Goal: Task Accomplishment & Management: Manage account settings

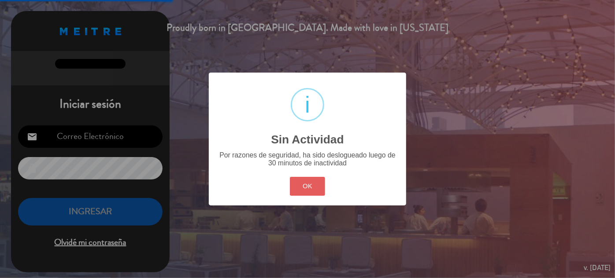
click at [312, 187] on button "OK" at bounding box center [308, 186] width 36 height 19
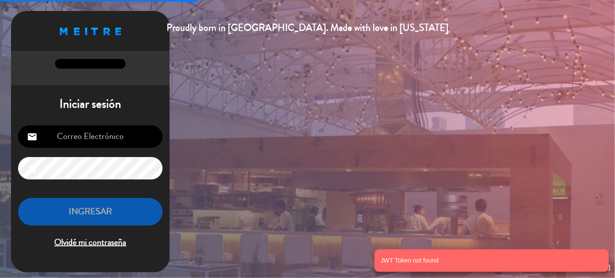
type input "[EMAIL_ADDRESS][DOMAIN_NAME]"
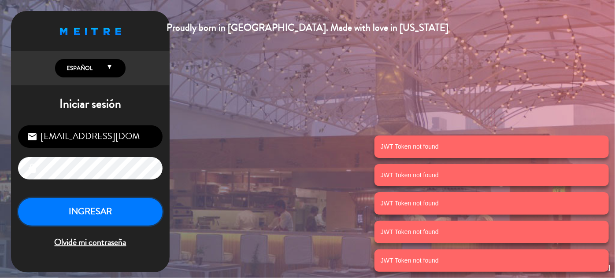
drag, startPoint x: 77, startPoint y: 210, endPoint x: 121, endPoint y: 207, distance: 44.1
click at [83, 209] on button "INGRESAR" at bounding box center [90, 212] width 144 height 28
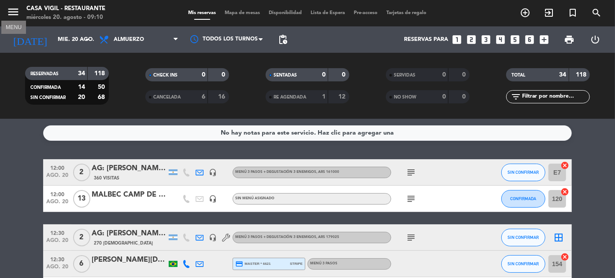
click at [11, 12] on icon "menu" at bounding box center [13, 11] width 13 height 13
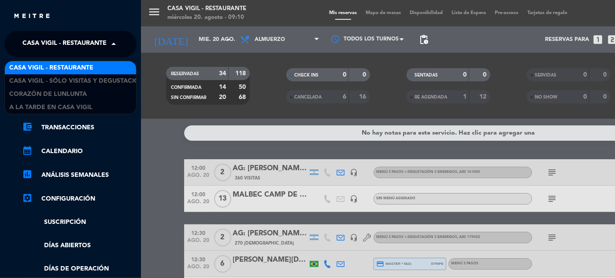
click at [110, 48] on span at bounding box center [115, 44] width 15 height 18
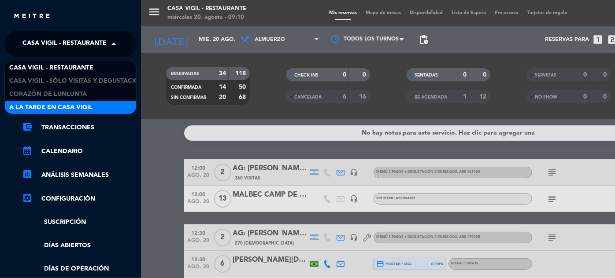
click at [81, 103] on span "A la tarde en Casa Vigil" at bounding box center [50, 108] width 83 height 10
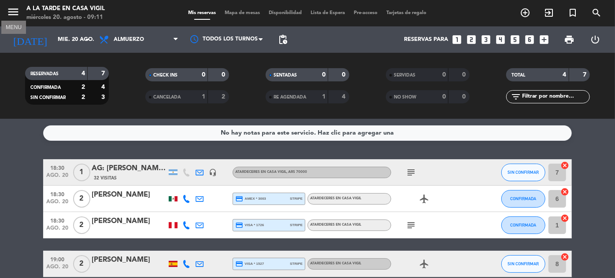
click at [15, 11] on icon "menu" at bounding box center [13, 11] width 13 height 13
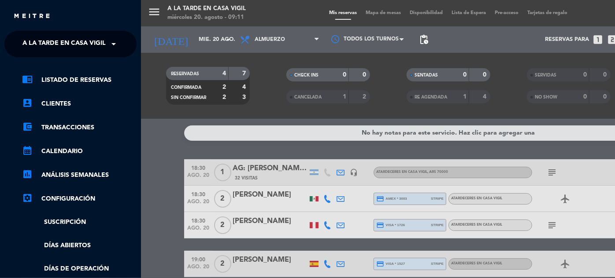
click at [90, 47] on span "A la tarde en Casa Vigil" at bounding box center [63, 44] width 83 height 18
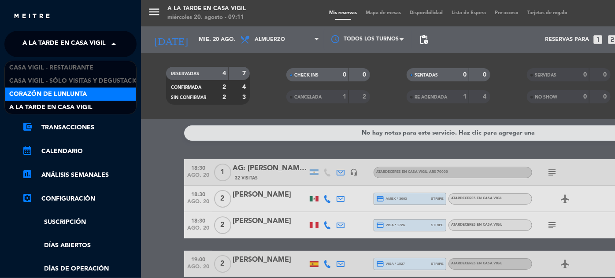
click at [83, 93] on span "Corazón de Lunlunta" at bounding box center [48, 94] width 78 height 10
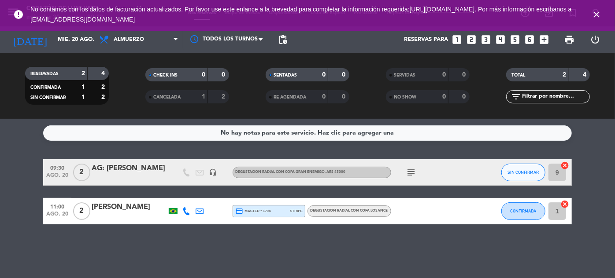
click at [595, 16] on icon "close" at bounding box center [596, 14] width 11 height 11
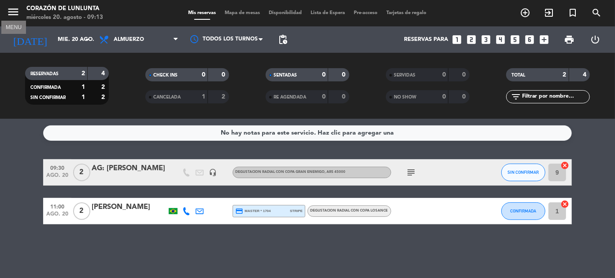
click at [16, 14] on icon "menu" at bounding box center [13, 11] width 13 height 13
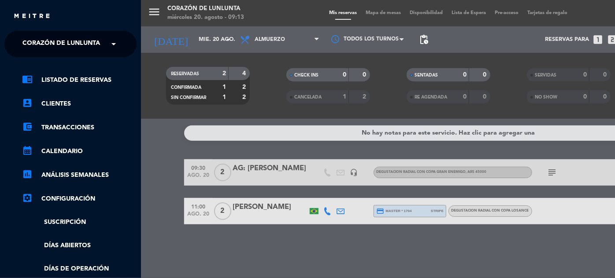
click at [118, 44] on span at bounding box center [115, 44] width 15 height 18
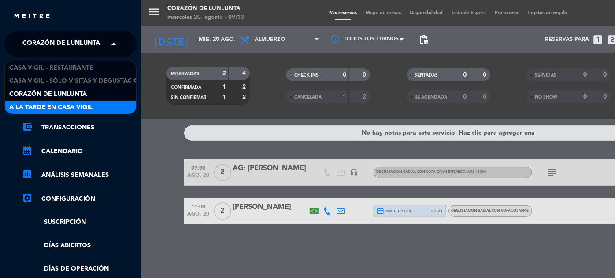
click at [78, 109] on span "A la tarde en Casa Vigil" at bounding box center [50, 108] width 83 height 10
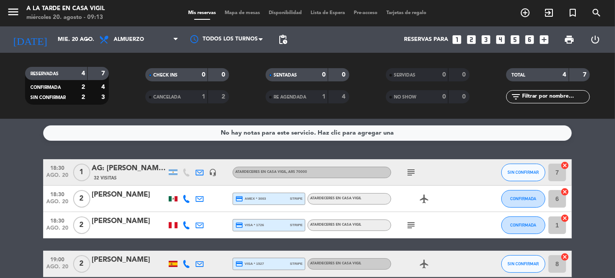
click at [474, 40] on icon "looks_two" at bounding box center [470, 39] width 11 height 11
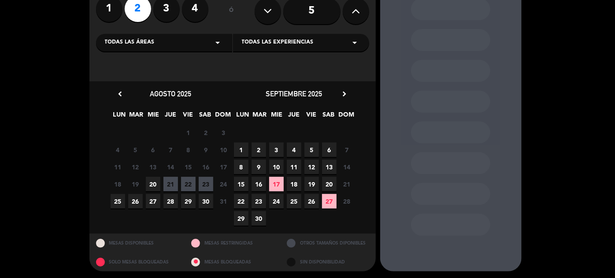
scroll to position [80, 0]
click at [173, 185] on span "21" at bounding box center [170, 184] width 15 height 15
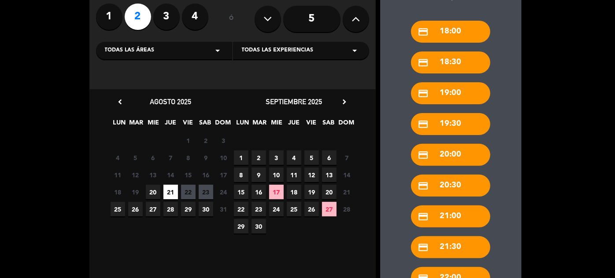
scroll to position [137, 0]
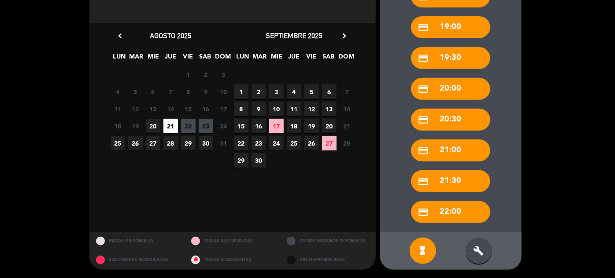
click at [487, 250] on div "build" at bounding box center [478, 251] width 26 height 26
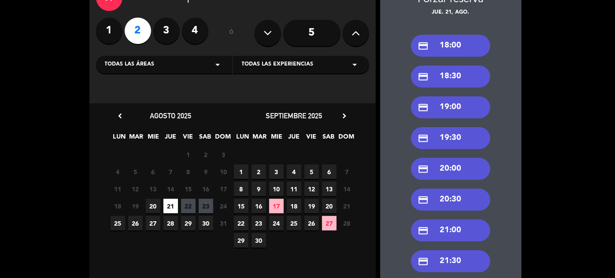
click at [451, 133] on div "credit_card 19:30" at bounding box center [450, 138] width 79 height 22
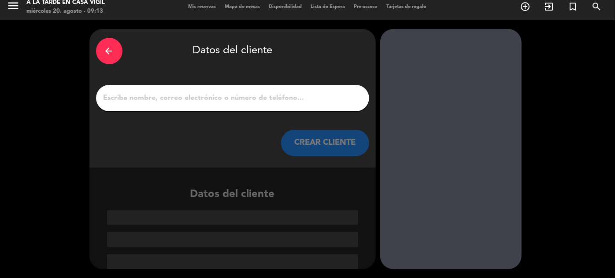
scroll to position [6, 0]
click at [340, 139] on button "CREAR CLIENTE" at bounding box center [325, 143] width 88 height 26
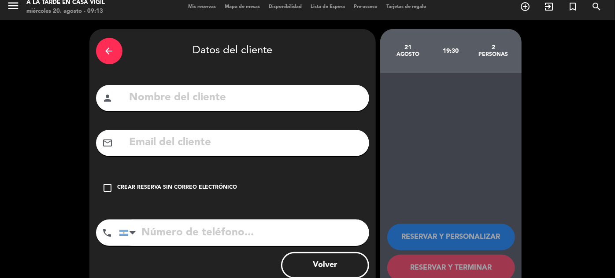
click at [323, 103] on input "text" at bounding box center [246, 98] width 234 height 18
type input "AGV: [PERSON_NAME]"
click at [159, 139] on input "text" at bounding box center [246, 143] width 234 height 18
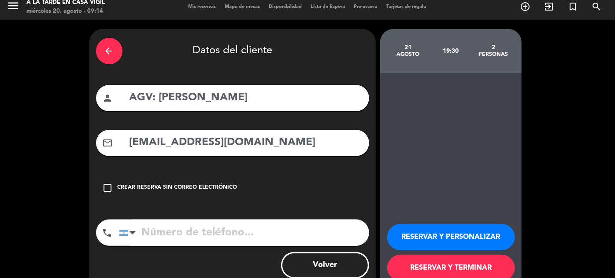
type input "[EMAIL_ADDRESS][DOMAIN_NAME]"
click at [188, 237] on input "tel" at bounding box center [244, 233] width 250 height 26
type input "2612488907"
click at [448, 232] on button "RESERVAR Y PERSONALIZAR" at bounding box center [451, 237] width 128 height 26
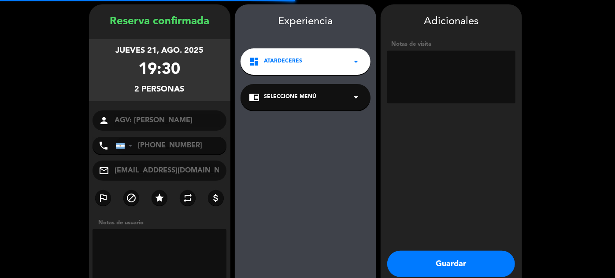
scroll to position [35, 0]
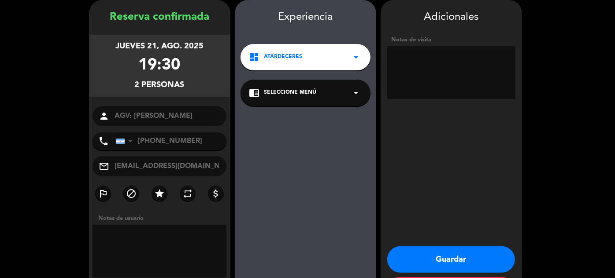
click at [319, 85] on div "chrome_reader_mode Seleccione Menú arrow_drop_down" at bounding box center [305, 93] width 130 height 26
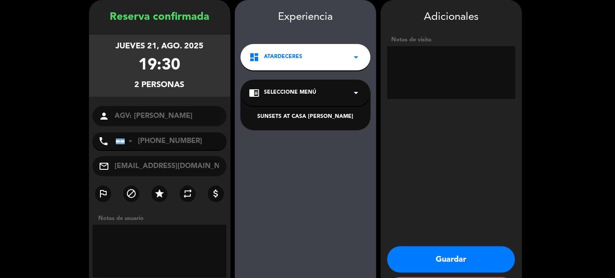
click at [305, 114] on div "SUNSETS AT CASA [PERSON_NAME]" at bounding box center [305, 117] width 112 height 9
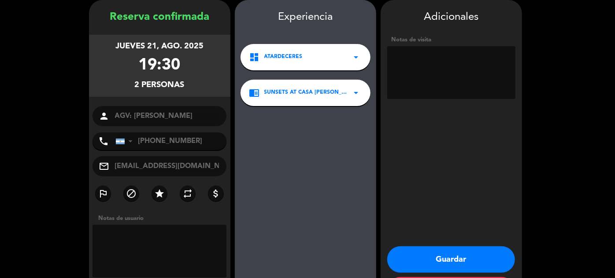
click at [434, 76] on textarea at bounding box center [451, 72] width 128 height 53
type textarea "voucher baliarda"
click at [445, 258] on button "Guardar" at bounding box center [451, 260] width 128 height 26
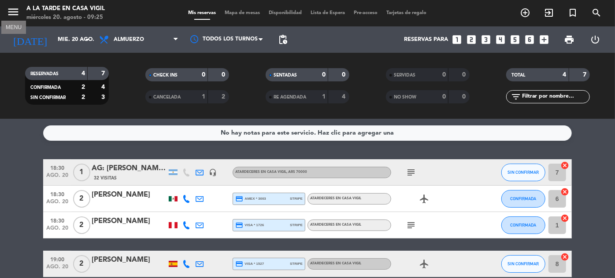
click at [14, 11] on icon "menu" at bounding box center [13, 11] width 13 height 13
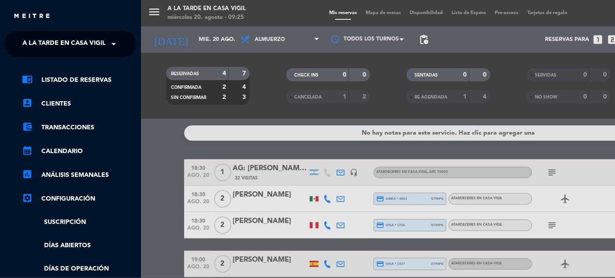
click at [166, 40] on div "menu A la tarde en Casa [PERSON_NAME] [DATE] 20. agosto - 09:25 Mis reservas Ma…" at bounding box center [448, 139] width 615 height 278
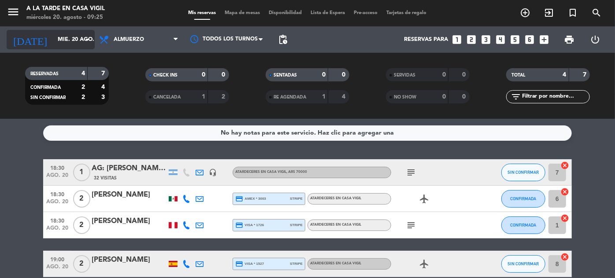
click at [53, 38] on input "mié. 20 ago." at bounding box center [90, 39] width 75 height 15
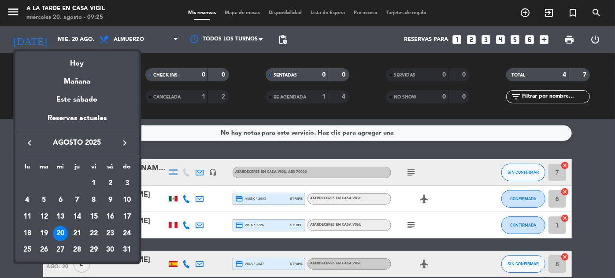
click at [178, 111] on div at bounding box center [307, 139] width 615 height 278
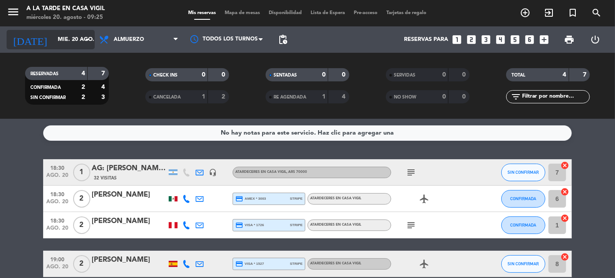
click at [63, 37] on input "mié. 20 ago." at bounding box center [90, 39] width 75 height 15
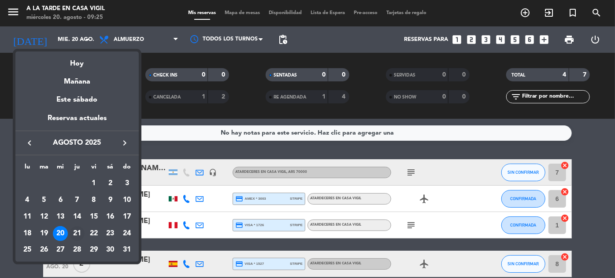
click at [78, 230] on div "21" at bounding box center [77, 233] width 15 height 15
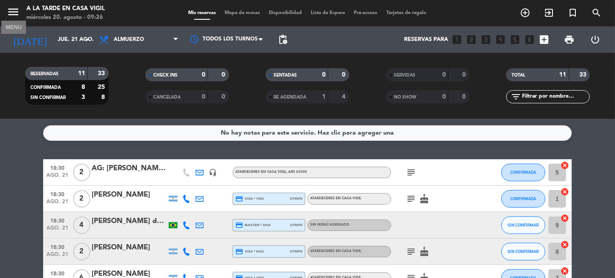
click at [7, 7] on icon "menu" at bounding box center [13, 11] width 13 height 13
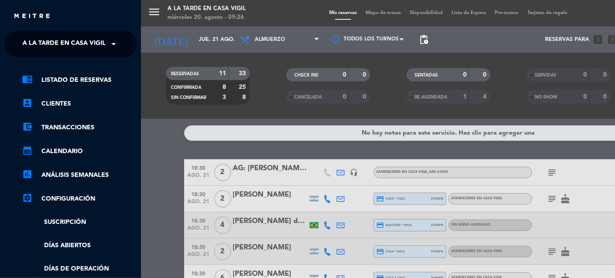
click at [63, 38] on span "A la tarde en Casa Vigil" at bounding box center [63, 44] width 83 height 18
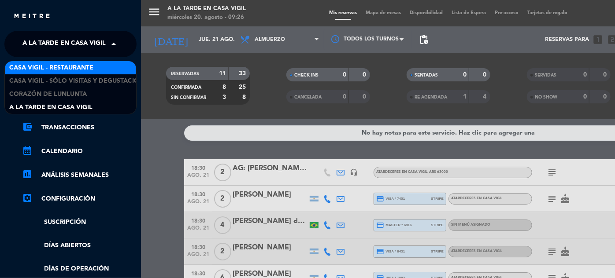
click at [68, 70] on span "Casa Vigil - Restaurante" at bounding box center [51, 68] width 84 height 10
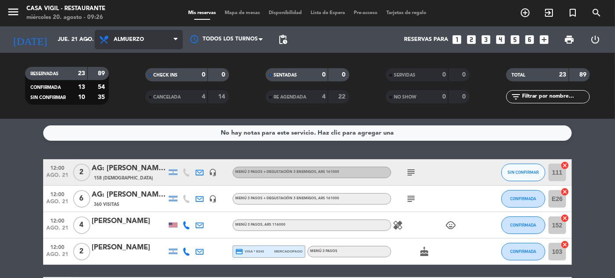
click at [130, 41] on span "Almuerzo" at bounding box center [129, 40] width 30 height 6
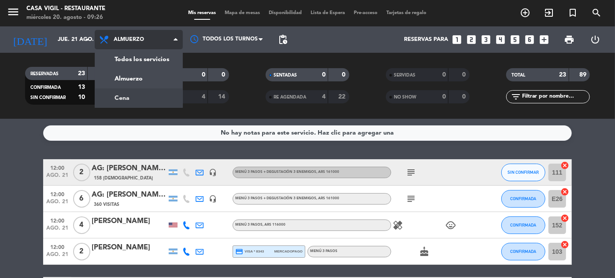
click at [130, 96] on div "menu Casa [PERSON_NAME] - Restaurante [DATE] 20. agosto - 09:26 Mis reservas Ma…" at bounding box center [307, 59] width 615 height 119
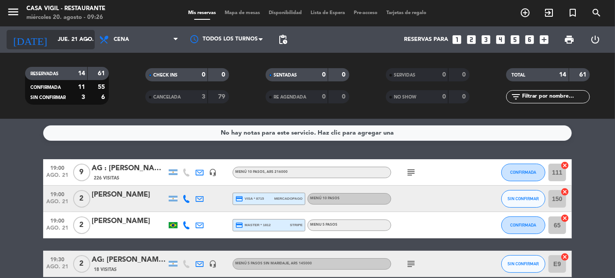
click at [53, 42] on input "jue. 21 ago." at bounding box center [90, 39] width 75 height 15
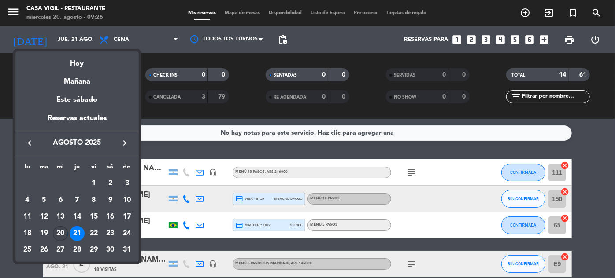
click at [59, 231] on div "20" at bounding box center [60, 233] width 15 height 15
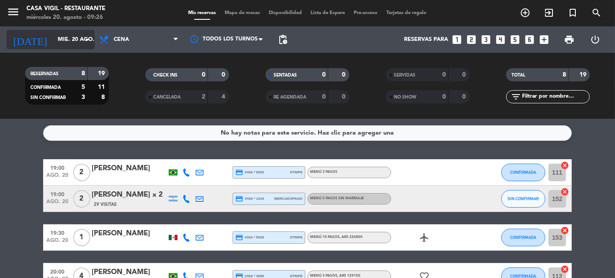
click at [53, 41] on input "mié. 20 ago." at bounding box center [90, 39] width 75 height 15
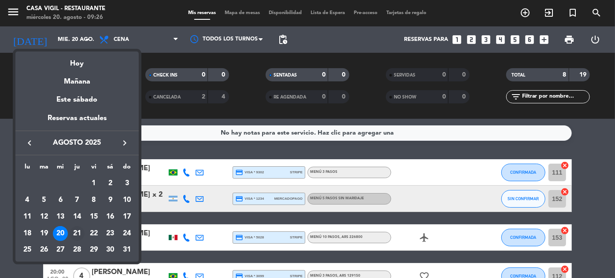
click at [78, 233] on div "21" at bounding box center [77, 233] width 15 height 15
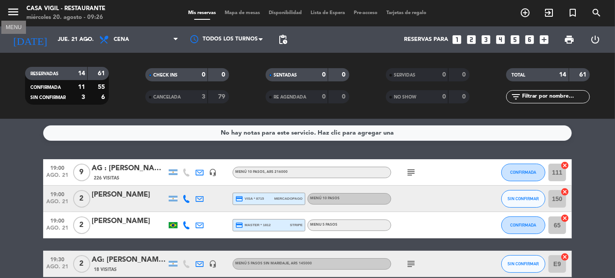
click at [12, 11] on icon "menu" at bounding box center [13, 11] width 13 height 13
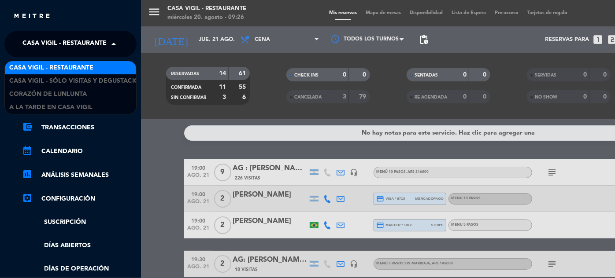
click at [78, 48] on span "Casa Vigil - Restaurante" at bounding box center [64, 44] width 84 height 18
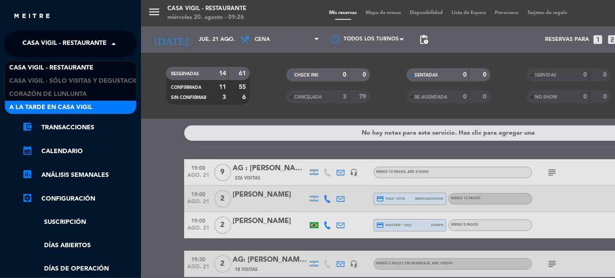
click at [78, 104] on span "A la tarde en Casa Vigil" at bounding box center [50, 108] width 83 height 10
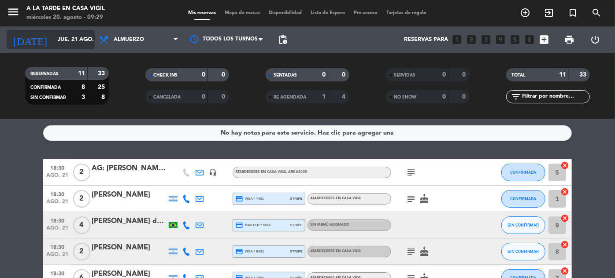
click at [59, 31] on div "[DATE] [DATE] arrow_drop_down" at bounding box center [51, 39] width 88 height 19
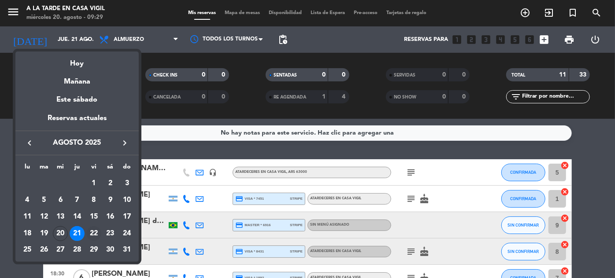
click at [96, 230] on div "22" at bounding box center [93, 233] width 15 height 15
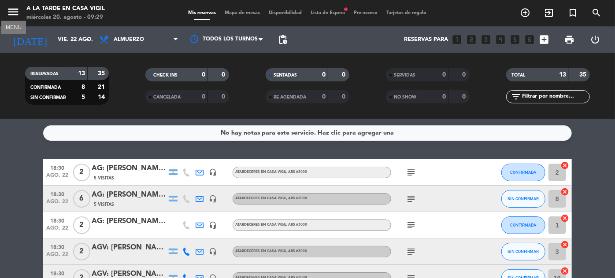
click at [11, 9] on icon "menu" at bounding box center [13, 11] width 13 height 13
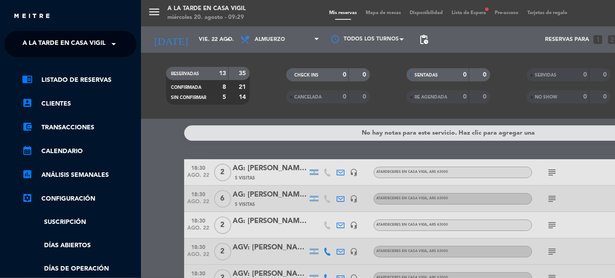
click at [85, 42] on span "A la tarde en Casa Vigil" at bounding box center [63, 44] width 83 height 18
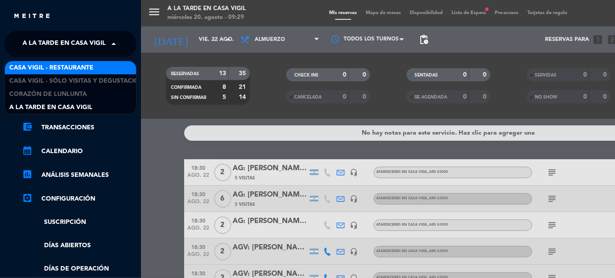
click at [81, 68] on span "Casa Vigil - Restaurante" at bounding box center [51, 68] width 84 height 10
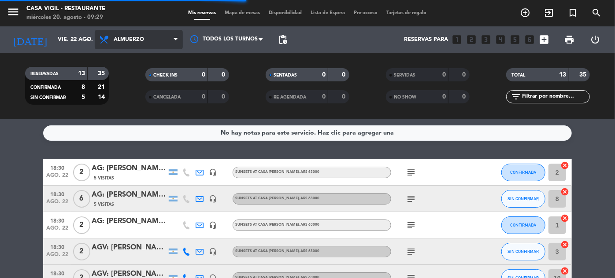
click at [165, 35] on span "Almuerzo" at bounding box center [139, 39] width 88 height 19
click at [144, 99] on div "menu Casa [PERSON_NAME] - Restaurante [DATE] 20. agosto - 09:29 Mis reservas Ma…" at bounding box center [307, 59] width 615 height 119
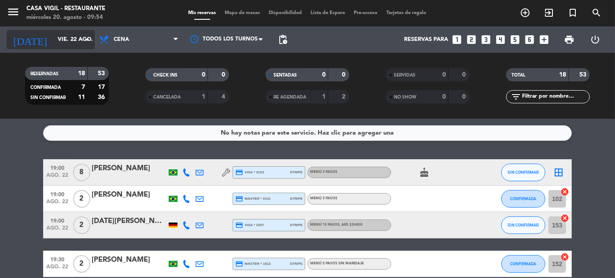
click at [53, 41] on input "vie. 22 ago." at bounding box center [90, 39] width 75 height 15
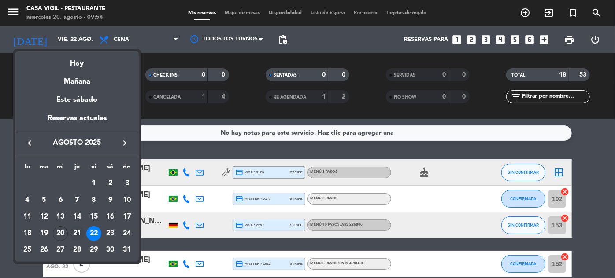
click at [78, 232] on div "21" at bounding box center [77, 233] width 15 height 15
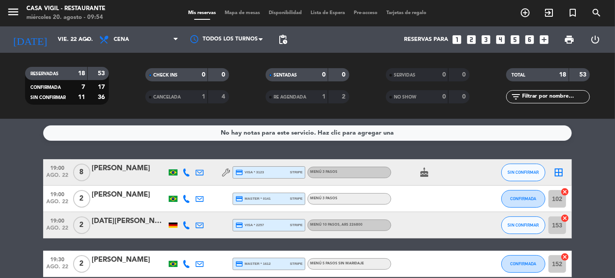
type input "jue. 21 ago."
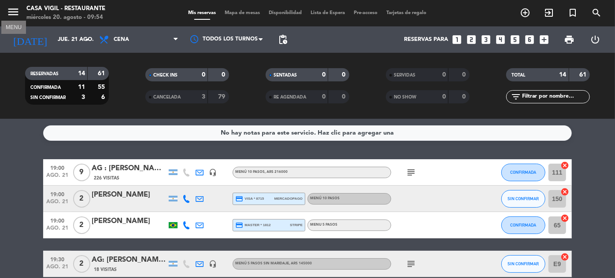
click at [14, 11] on icon "menu" at bounding box center [13, 11] width 13 height 13
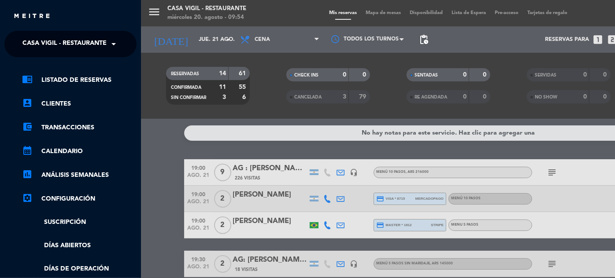
click at [107, 49] on span "Casa Vigil - Restaurante" at bounding box center [64, 44] width 84 height 18
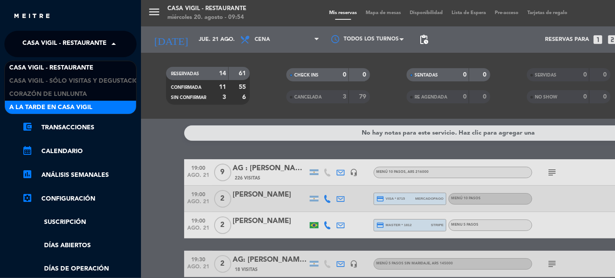
click at [74, 105] on span "A la tarde en Casa Vigil" at bounding box center [50, 108] width 83 height 10
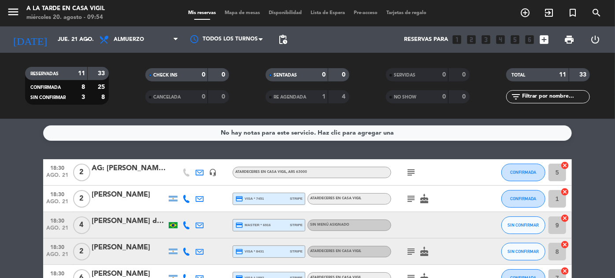
click at [543, 99] on input "text" at bounding box center [555, 97] width 68 height 10
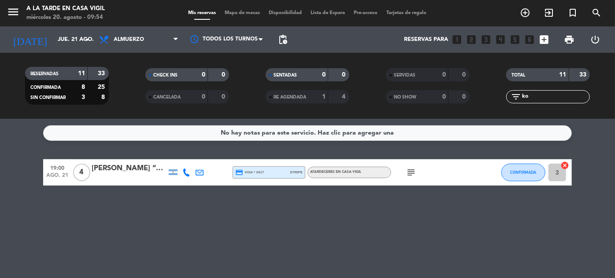
type input "ko"
click at [148, 168] on div "[PERSON_NAME] “KOTA [GEOGRAPHIC_DATA]” solohaga" at bounding box center [129, 168] width 75 height 11
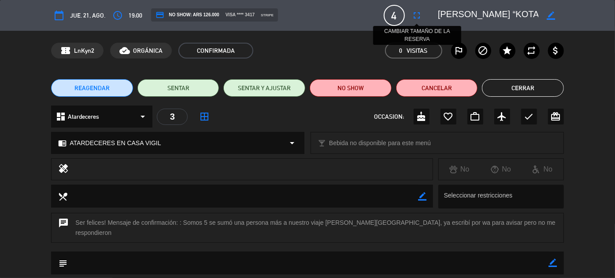
click at [418, 12] on icon "fullscreen" at bounding box center [417, 15] width 11 height 11
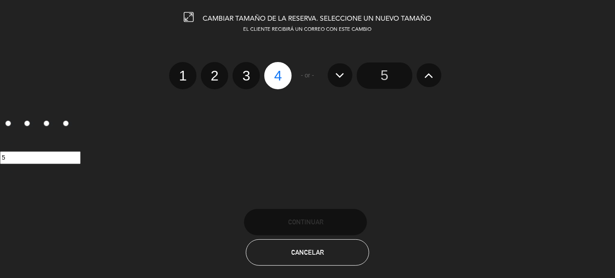
click at [378, 86] on input "5" at bounding box center [384, 76] width 55 height 26
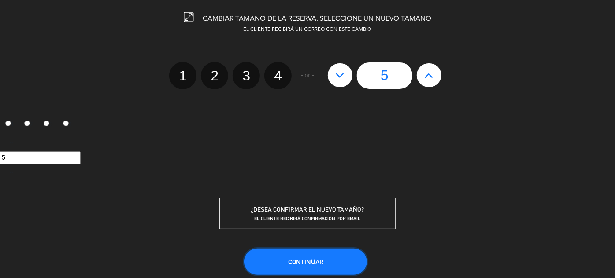
click at [332, 262] on button "Continuar" at bounding box center [305, 262] width 123 height 26
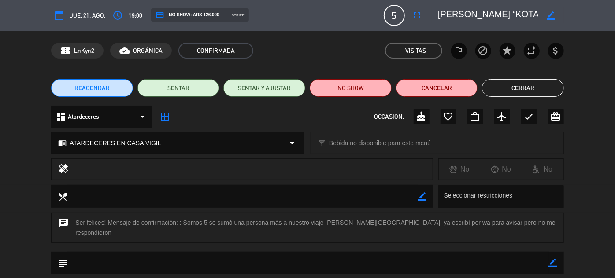
click at [533, 89] on button "Cerrar" at bounding box center [523, 88] width 82 height 18
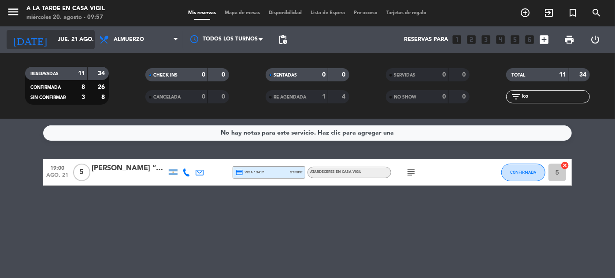
click at [55, 40] on input "jue. 21 ago." at bounding box center [90, 39] width 75 height 15
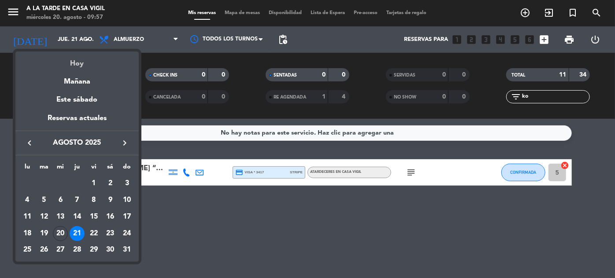
click at [78, 63] on div "Hoy" at bounding box center [76, 61] width 123 height 18
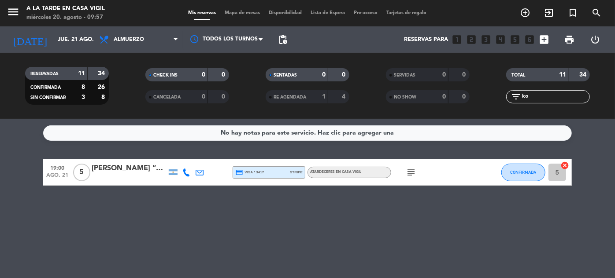
type input "mié. 20 ago."
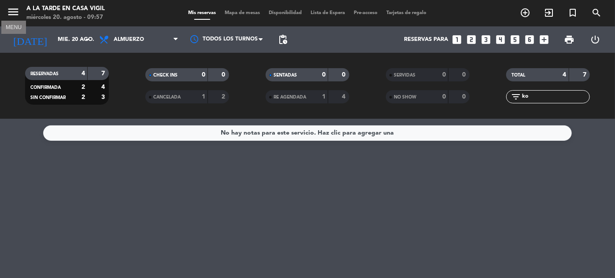
click at [8, 12] on icon "menu" at bounding box center [13, 11] width 13 height 13
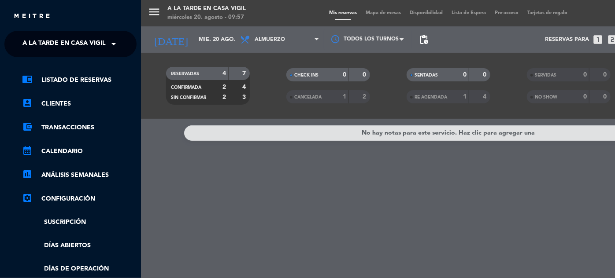
click at [85, 49] on span "A la tarde en Casa Vigil" at bounding box center [63, 44] width 83 height 18
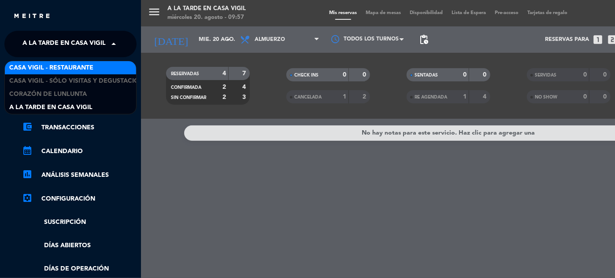
click at [102, 67] on div "Casa Vigil - Restaurante" at bounding box center [70, 67] width 131 height 13
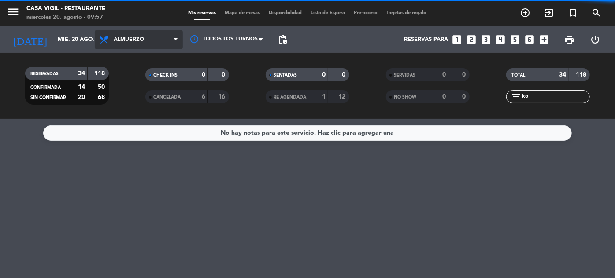
click at [138, 37] on span "Almuerzo" at bounding box center [129, 40] width 30 height 6
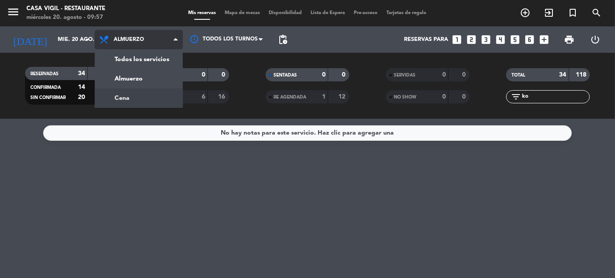
click at [127, 95] on div "menu Casa [PERSON_NAME] - Restaurante [DATE] 20. agosto - 09:57 Mis reservas Ma…" at bounding box center [307, 59] width 615 height 119
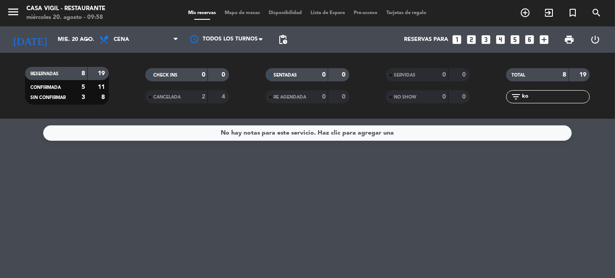
click at [539, 96] on input "ko" at bounding box center [555, 97] width 68 height 10
type input "k"
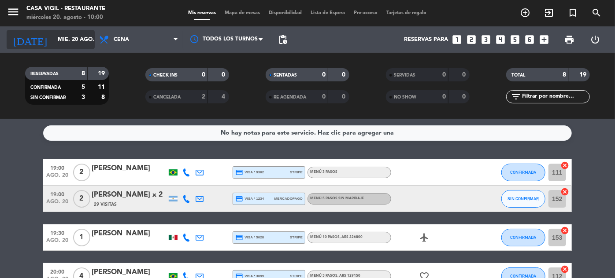
click at [53, 37] on input "mié. 20 ago." at bounding box center [90, 39] width 75 height 15
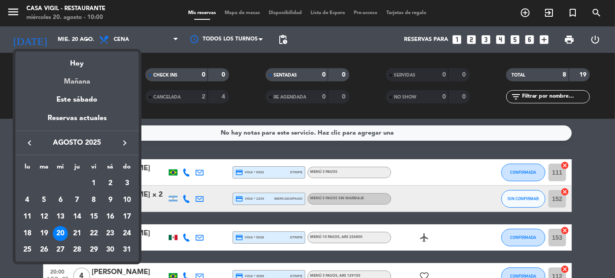
click at [74, 85] on div "Mañana" at bounding box center [76, 79] width 123 height 18
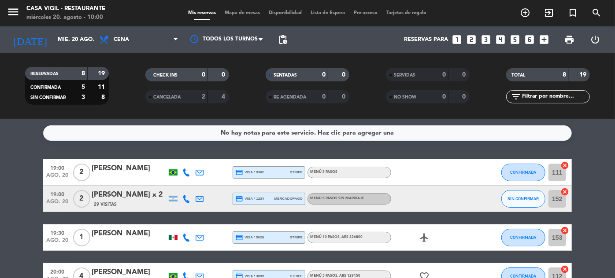
type input "jue. 21 ago."
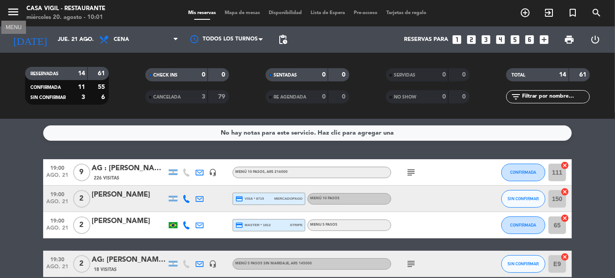
click at [11, 12] on icon "menu" at bounding box center [13, 11] width 13 height 13
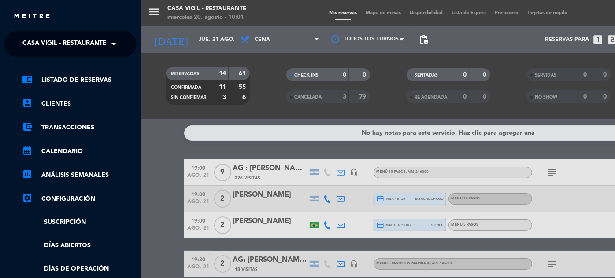
click at [100, 47] on span "Casa Vigil - Restaurante" at bounding box center [64, 44] width 84 height 18
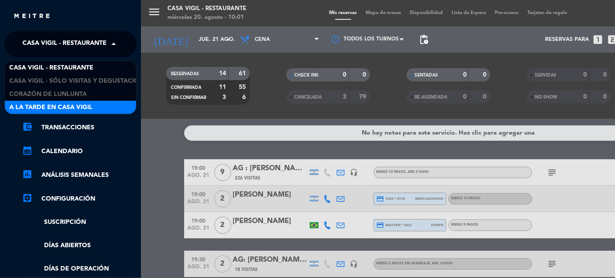
click at [77, 106] on span "A la tarde en Casa Vigil" at bounding box center [50, 108] width 83 height 10
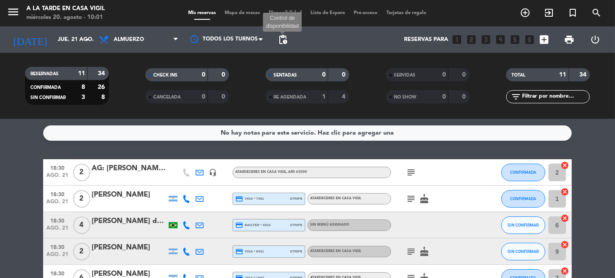
click at [283, 40] on span "pending_actions" at bounding box center [282, 39] width 11 height 11
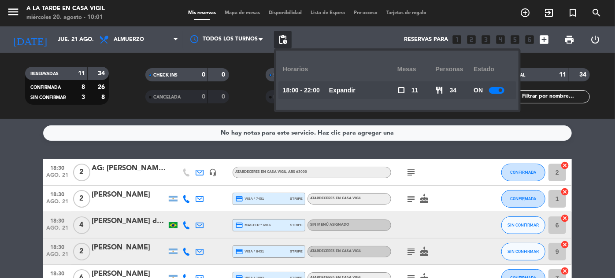
click at [495, 90] on div at bounding box center [496, 90] width 15 height 7
click at [557, 114] on div "RESERVADAS 11 34 CONFIRMADA 8 26 SIN CONFIRMAR 3 8 CHECK INS 0 0 CANCELADA 0 0 …" at bounding box center [307, 86] width 615 height 66
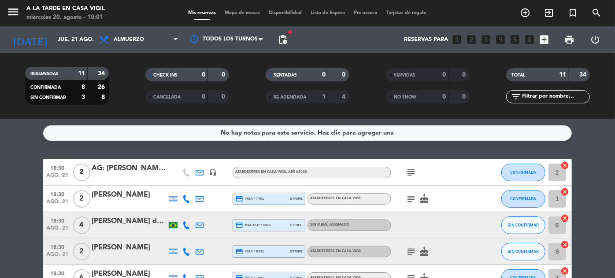
click at [562, 96] on input "text" at bounding box center [555, 97] width 68 height 10
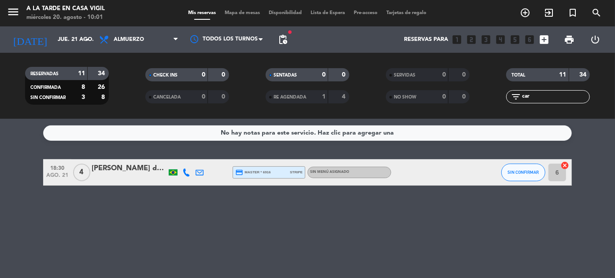
type input "car"
click at [50, 169] on span "18:30" at bounding box center [57, 168] width 22 height 10
click at [16, 11] on icon "menu" at bounding box center [13, 11] width 13 height 13
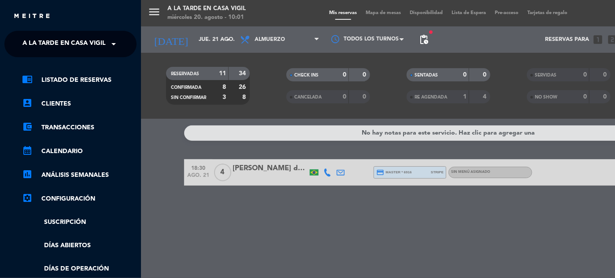
click at [69, 39] on span "A la tarde en Casa Vigil" at bounding box center [63, 44] width 83 height 18
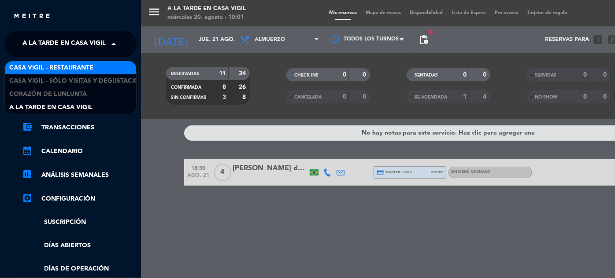
click at [62, 65] on span "Casa Vigil - Restaurante" at bounding box center [51, 68] width 84 height 10
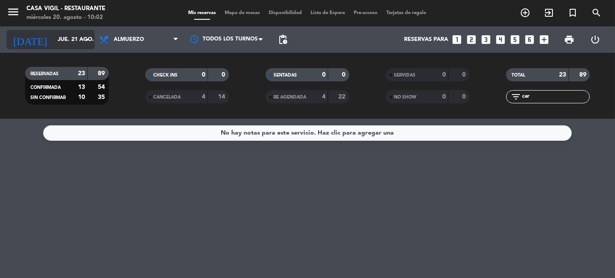
click at [66, 35] on input "jue. 21 ago." at bounding box center [90, 39] width 75 height 15
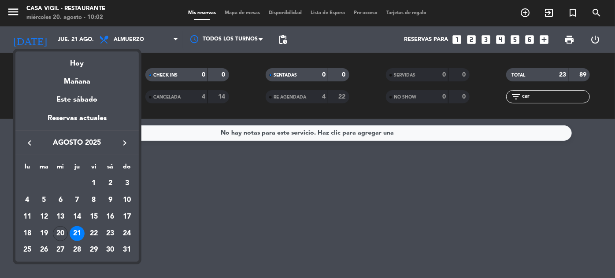
click at [124, 145] on icon "keyboard_arrow_right" at bounding box center [124, 143] width 11 height 11
click at [97, 232] on div "19" at bounding box center [93, 233] width 15 height 15
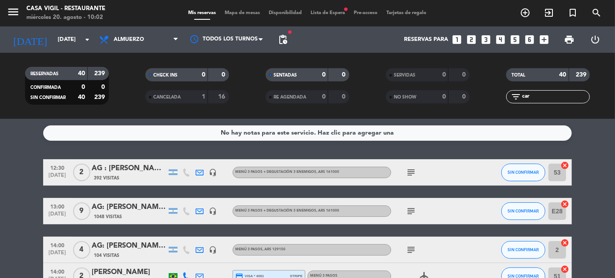
click at [560, 96] on input "car" at bounding box center [555, 97] width 68 height 10
click at [542, 100] on input "car" at bounding box center [555, 97] width 68 height 10
click at [63, 40] on input "[DATE]" at bounding box center [90, 39] width 75 height 15
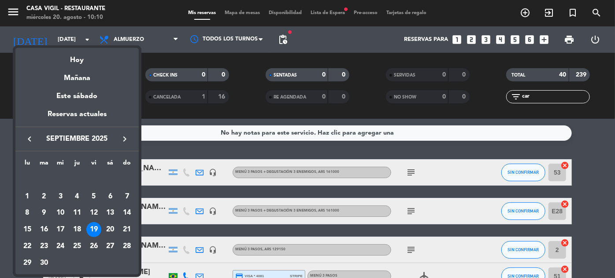
click at [113, 134] on span "septiembre 2025" at bounding box center [76, 138] width 79 height 11
click at [123, 139] on icon "keyboard_arrow_right" at bounding box center [124, 139] width 11 height 11
click at [111, 195] on div "4" at bounding box center [110, 196] width 15 height 15
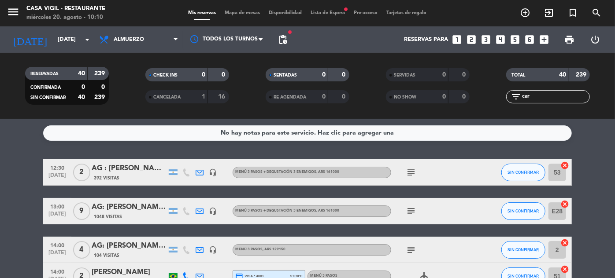
type input "[DATE]"
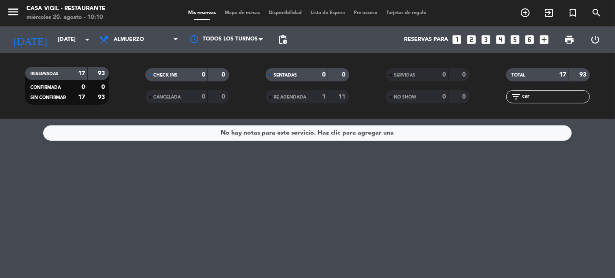
click at [137, 40] on span "Almuerzo" at bounding box center [129, 40] width 30 height 6
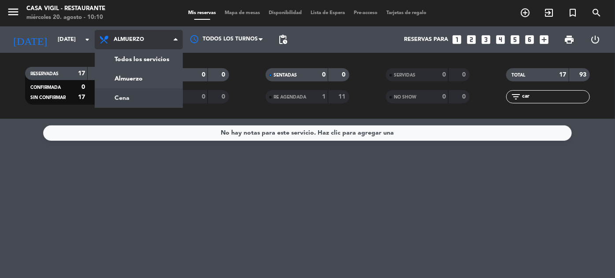
click at [133, 101] on div "menu Casa [PERSON_NAME] - Restaurante [DATE] 20. agosto - 10:10 Mis reservas Ma…" at bounding box center [307, 59] width 615 height 119
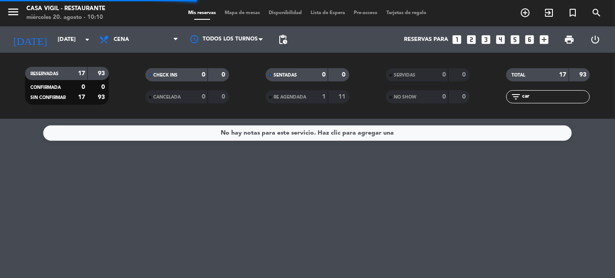
click at [550, 98] on input "car" at bounding box center [555, 97] width 68 height 10
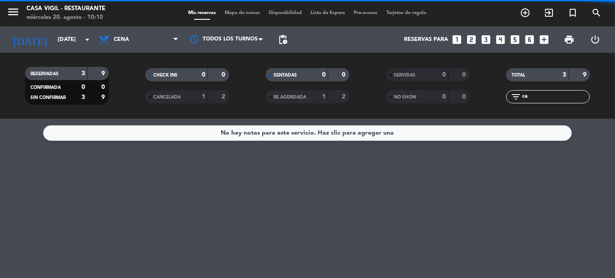
type input "c"
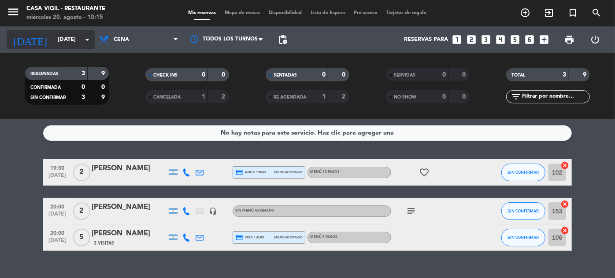
click at [53, 37] on input "[DATE]" at bounding box center [90, 39] width 75 height 15
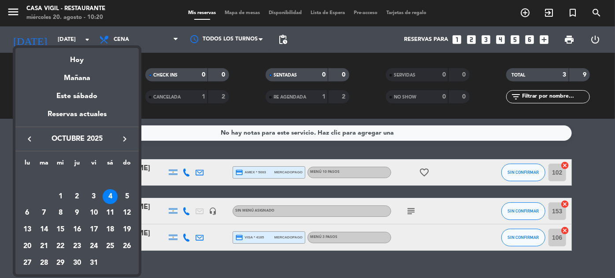
click at [247, 99] on div at bounding box center [307, 139] width 615 height 278
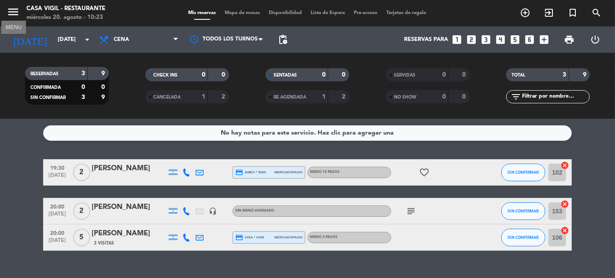
click at [11, 12] on icon "menu" at bounding box center [13, 11] width 13 height 13
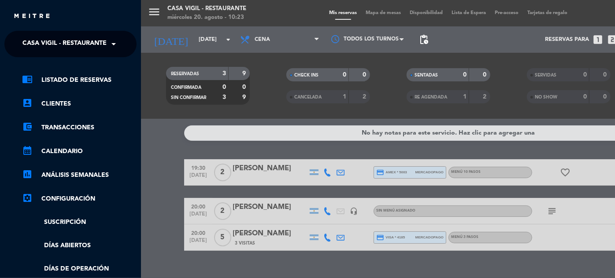
click at [99, 45] on span "Casa Vigil - Restaurante" at bounding box center [64, 44] width 84 height 18
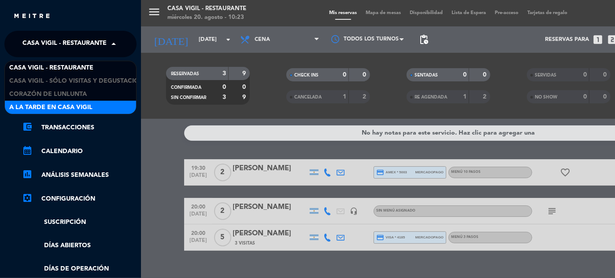
click at [81, 111] on span "A la tarde en Casa Vigil" at bounding box center [50, 108] width 83 height 10
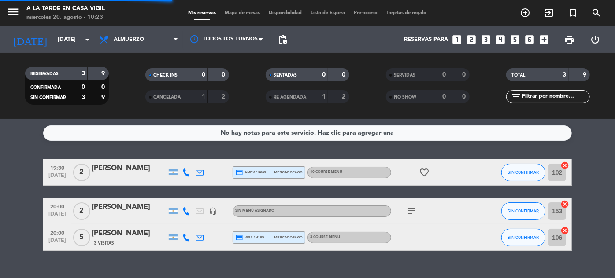
click at [471, 38] on icon "looks_two" at bounding box center [470, 39] width 11 height 11
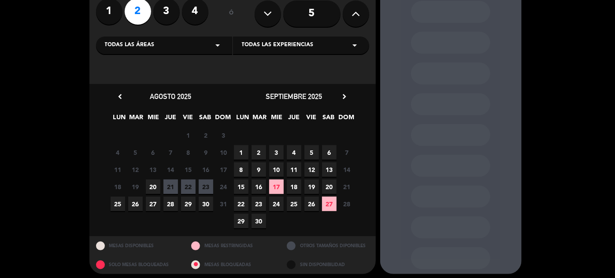
scroll to position [80, 0]
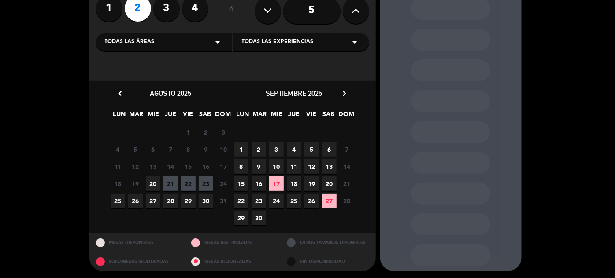
click at [191, 203] on span "29" at bounding box center [188, 201] width 15 height 15
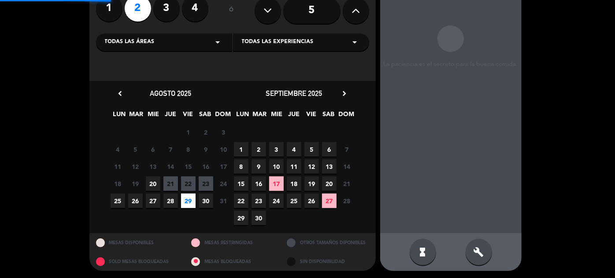
scroll to position [35, 0]
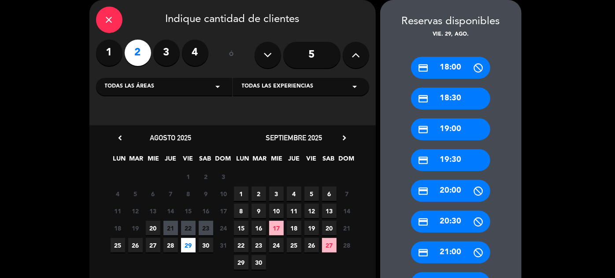
click at [452, 131] on div "credit_card 19:00" at bounding box center [450, 129] width 79 height 22
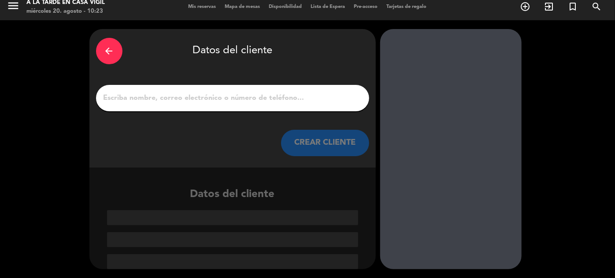
click at [350, 142] on button "CREAR CLIENTE" at bounding box center [325, 143] width 88 height 26
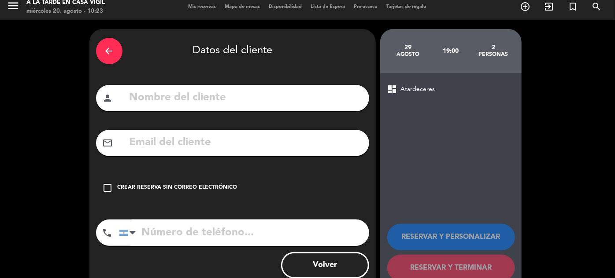
click at [321, 100] on input "text" at bounding box center [246, 98] width 234 height 18
type input "AGV: [PERSON_NAME]"
click at [213, 147] on input "text" at bounding box center [246, 143] width 234 height 18
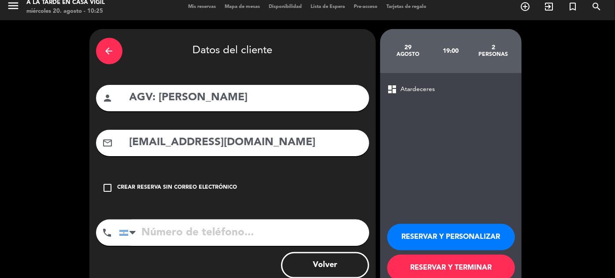
type input "[EMAIL_ADDRESS][DOMAIN_NAME]"
click at [216, 234] on input "tel" at bounding box center [244, 233] width 250 height 26
type input "2615266317"
click at [451, 239] on button "RESERVAR Y PERSONALIZAR" at bounding box center [451, 237] width 128 height 26
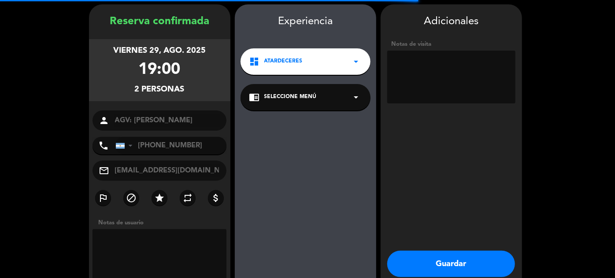
scroll to position [35, 0]
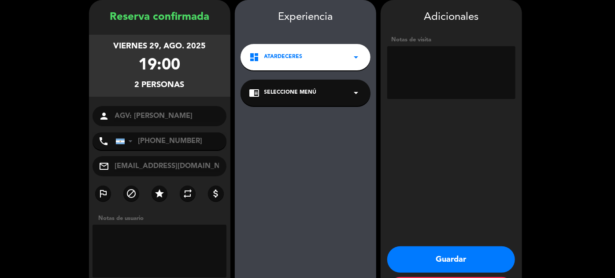
click at [345, 94] on div "chrome_reader_mode Seleccione Menú arrow_drop_down" at bounding box center [305, 93] width 130 height 26
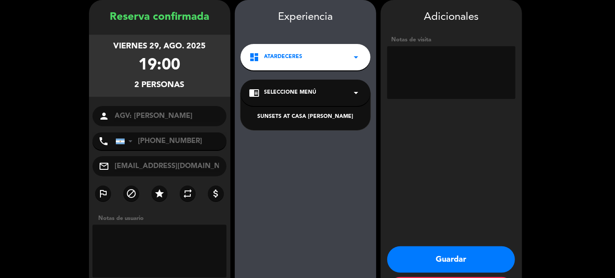
click at [320, 114] on div "SUNSETS AT CASA [PERSON_NAME]" at bounding box center [305, 117] width 112 height 9
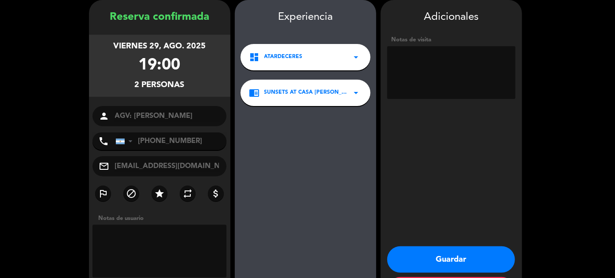
click at [417, 79] on textarea at bounding box center [451, 72] width 128 height 53
type textarea "voucher baliarda"
click at [444, 254] on button "Guardar" at bounding box center [451, 260] width 128 height 26
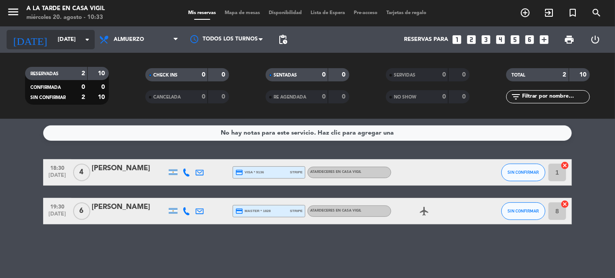
click at [55, 42] on input "[DATE]" at bounding box center [90, 39] width 75 height 15
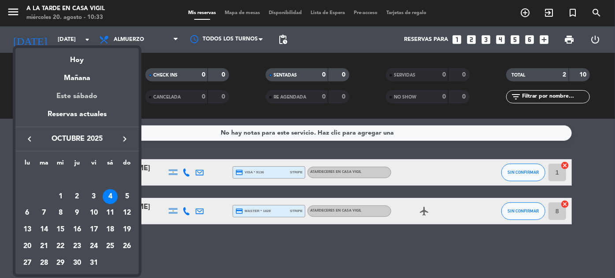
click at [76, 91] on div "Este sábado" at bounding box center [76, 96] width 123 height 25
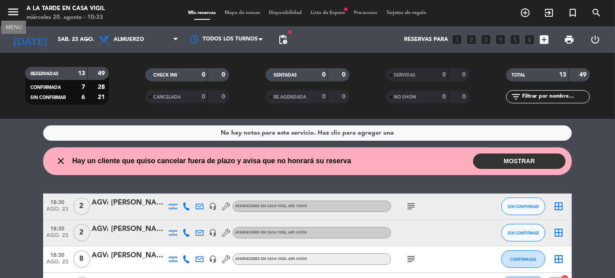
click at [12, 9] on icon "menu" at bounding box center [13, 11] width 13 height 13
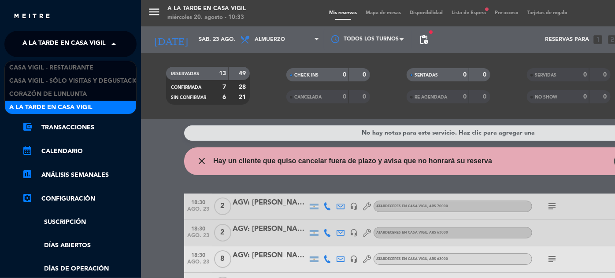
click at [75, 36] on span "A la tarde en Casa Vigil" at bounding box center [63, 44] width 83 height 18
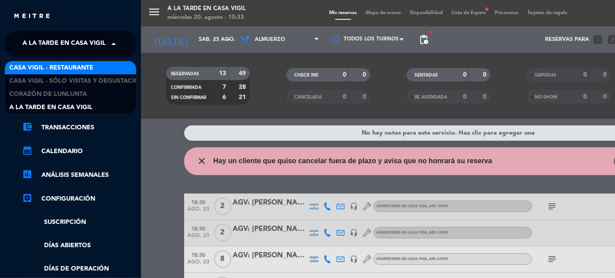
click at [70, 65] on span "Casa Vigil - Restaurante" at bounding box center [51, 68] width 84 height 10
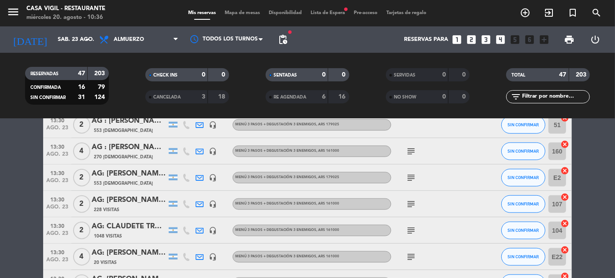
scroll to position [360, 0]
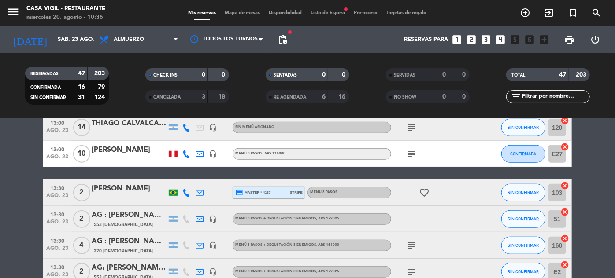
click at [433, 203] on div "favorite_border" at bounding box center [430, 193] width 79 height 26
click at [60, 38] on input "sáb. 23 ago." at bounding box center [90, 39] width 75 height 15
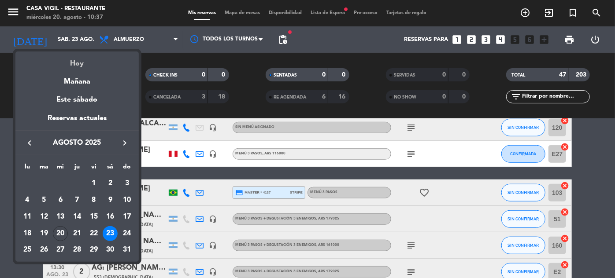
click at [69, 68] on div "Hoy" at bounding box center [76, 61] width 123 height 18
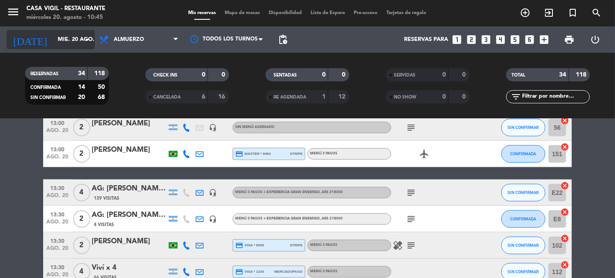
click at [53, 36] on input "mié. 20 ago." at bounding box center [90, 39] width 75 height 15
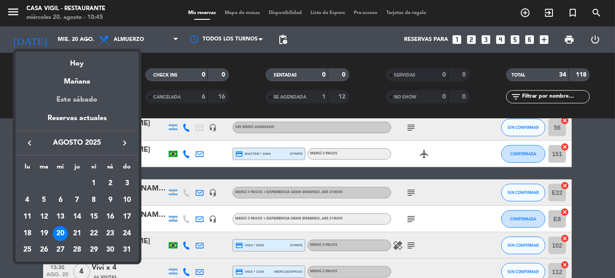
click at [89, 96] on div "Este sábado" at bounding box center [76, 100] width 123 height 25
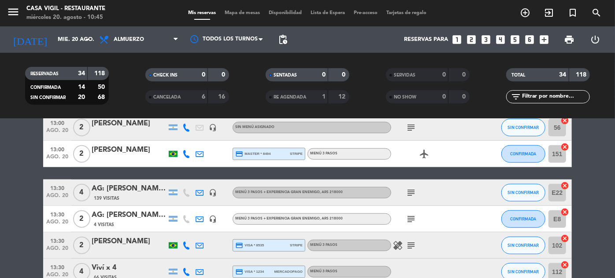
type input "sáb. 23 ago."
click at [327, 11] on span "Lista de Espera" at bounding box center [328, 13] width 43 height 5
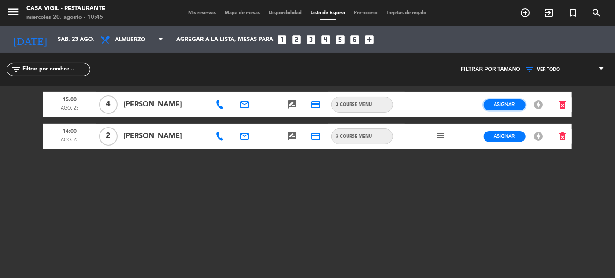
click at [511, 107] on span "Asignar" at bounding box center [504, 104] width 21 height 7
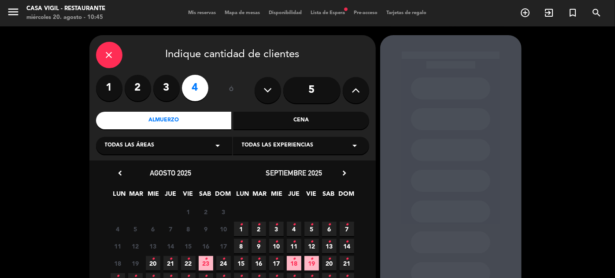
click at [203, 267] on span "23 •" at bounding box center [206, 263] width 15 height 15
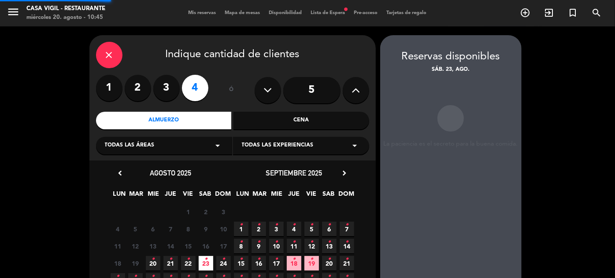
scroll to position [35, 0]
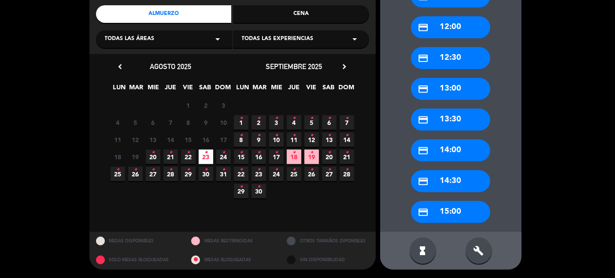
click at [451, 214] on div "credit_card 15:00" at bounding box center [450, 212] width 79 height 22
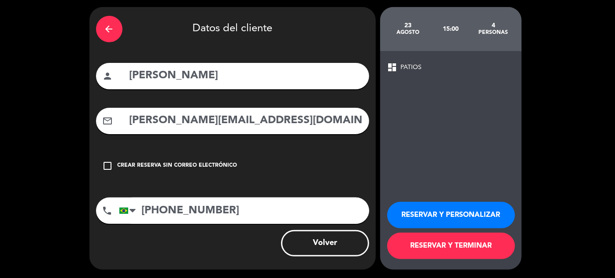
click at [453, 213] on button "RESERVAR Y PERSONALIZAR" at bounding box center [451, 215] width 128 height 26
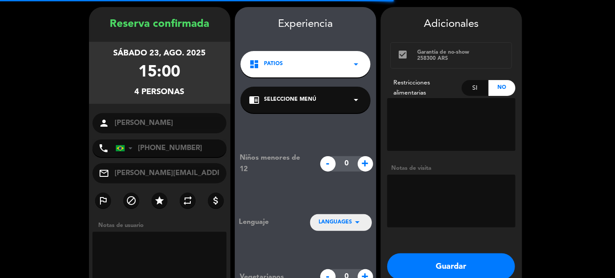
scroll to position [35, 0]
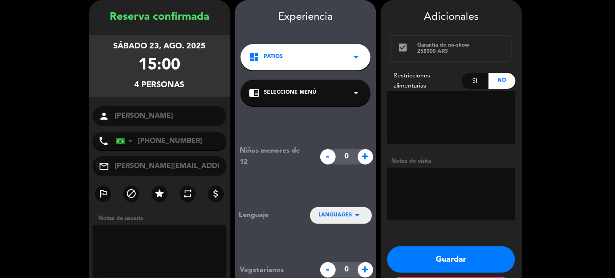
click at [352, 95] on icon "arrow_drop_down" at bounding box center [356, 93] width 11 height 11
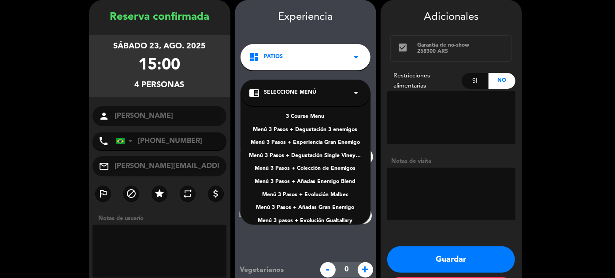
click at [302, 116] on div "3 Course Menu" at bounding box center [305, 117] width 112 height 9
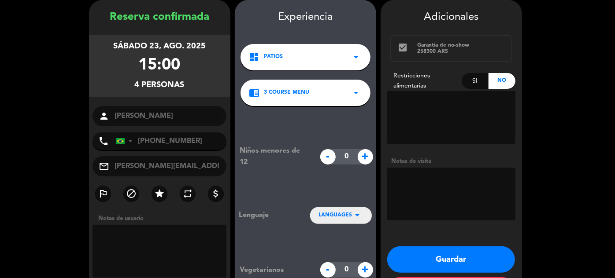
click at [353, 218] on icon "arrow_drop_down" at bounding box center [357, 215] width 11 height 11
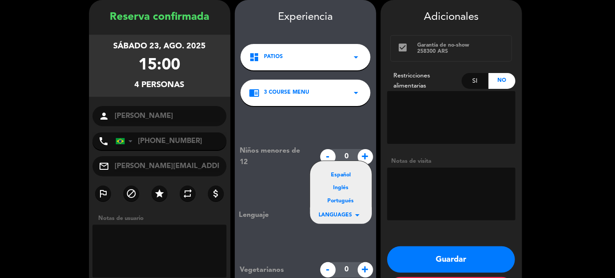
click at [338, 196] on div "Español Inglés Portugués" at bounding box center [341, 185] width 62 height 49
click at [338, 200] on div "Portugués" at bounding box center [341, 201] width 44 height 9
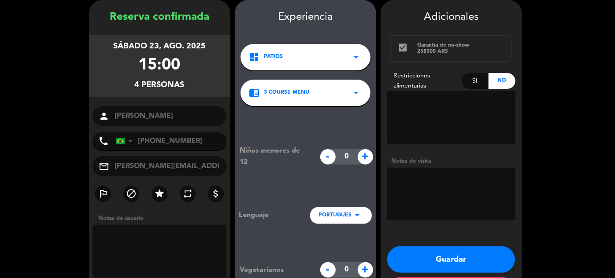
click at [450, 254] on button "Guardar" at bounding box center [451, 260] width 128 height 26
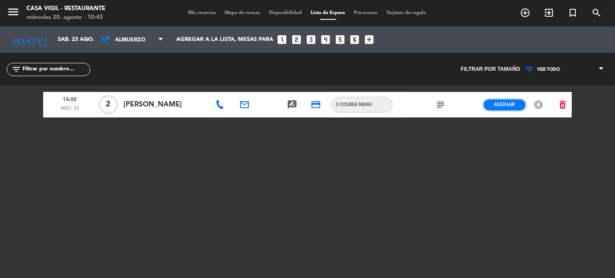
click at [509, 105] on span "Asignar" at bounding box center [504, 104] width 21 height 7
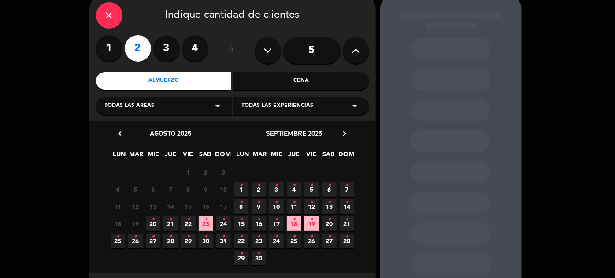
click at [205, 227] on span "23 •" at bounding box center [206, 224] width 15 height 15
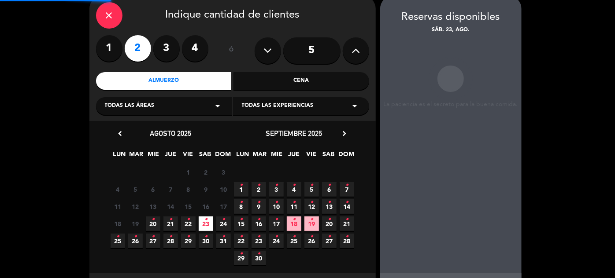
scroll to position [35, 0]
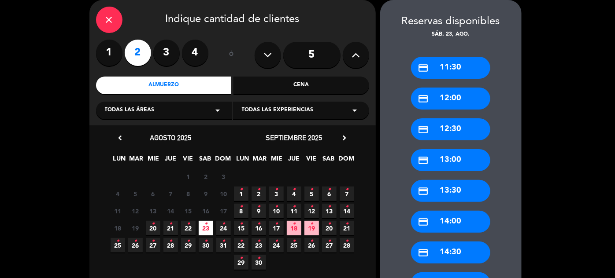
click at [443, 220] on div "credit_card 14:00" at bounding box center [450, 222] width 79 height 22
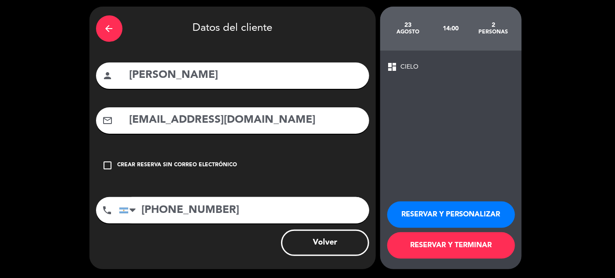
scroll to position [28, 0]
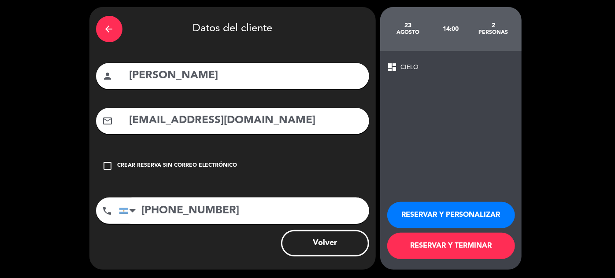
click at [443, 218] on button "RESERVAR Y PERSONALIZAR" at bounding box center [451, 215] width 128 height 26
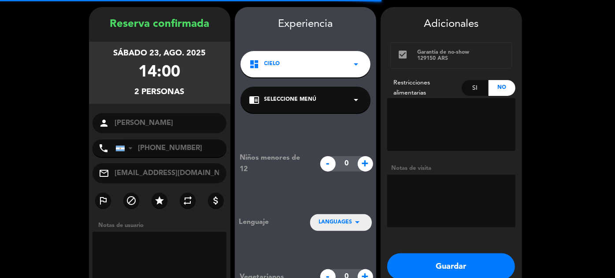
scroll to position [35, 0]
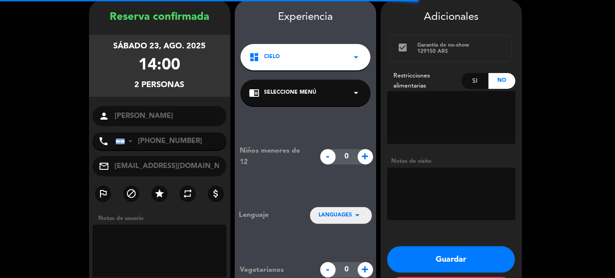
click at [333, 88] on div "chrome_reader_mode Seleccione Menú arrow_drop_down" at bounding box center [305, 93] width 130 height 26
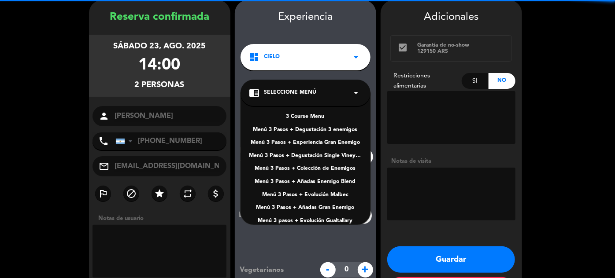
click at [304, 114] on div "3 Course Menu" at bounding box center [305, 117] width 112 height 9
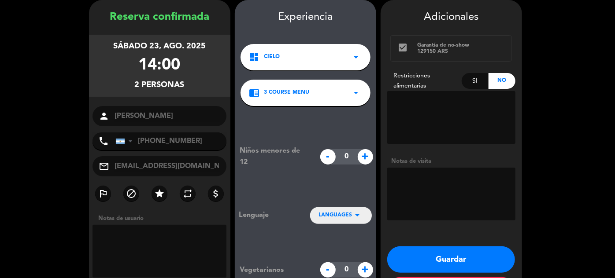
click at [434, 253] on button "Guardar" at bounding box center [451, 260] width 128 height 26
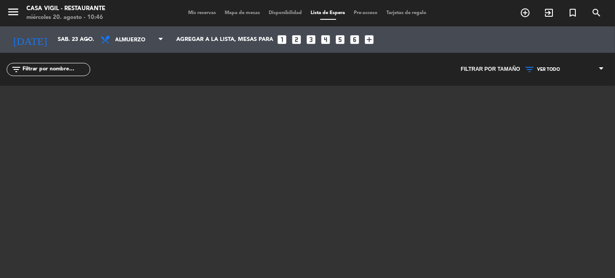
click at [190, 14] on span "Mis reservas" at bounding box center [202, 13] width 37 height 5
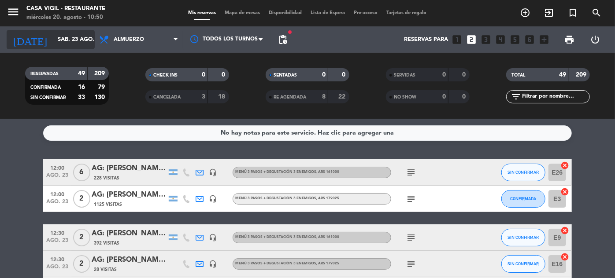
click at [58, 40] on input "sáb. 23 ago." at bounding box center [90, 39] width 75 height 15
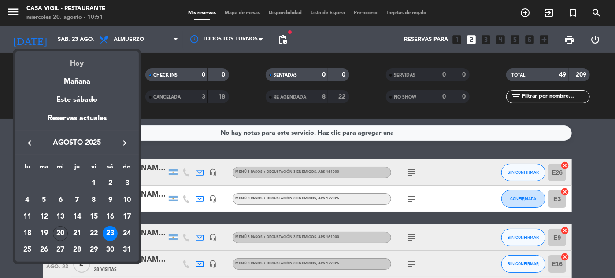
click at [78, 59] on div "Hoy" at bounding box center [76, 61] width 123 height 18
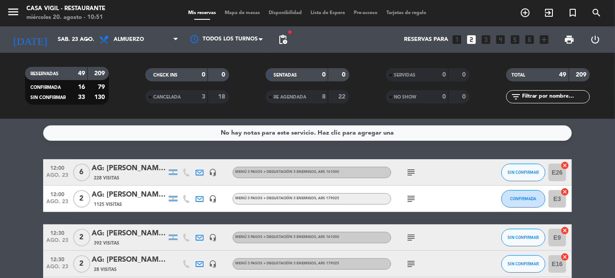
type input "mié. 20 ago."
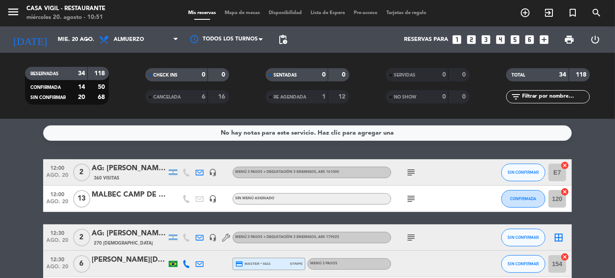
click at [487, 41] on icon "looks_3" at bounding box center [485, 39] width 11 height 11
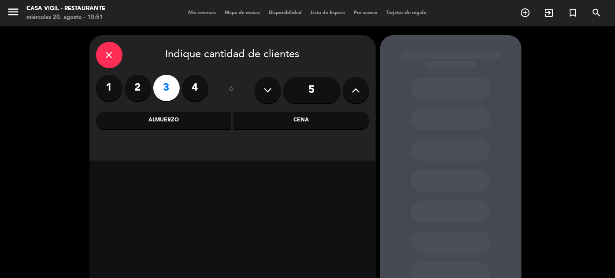
click at [191, 118] on div "Almuerzo" at bounding box center [164, 121] width 136 height 18
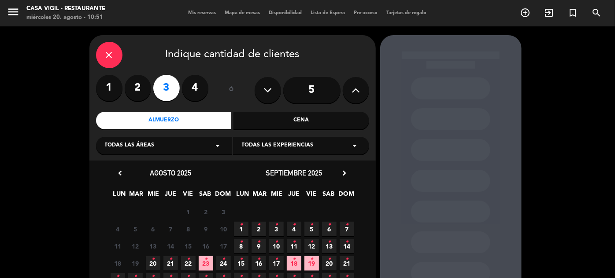
click at [346, 170] on icon "chevron_right" at bounding box center [344, 173] width 9 height 9
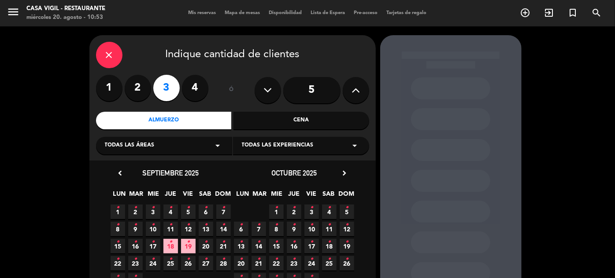
click at [329, 212] on icon "•" at bounding box center [329, 208] width 3 height 14
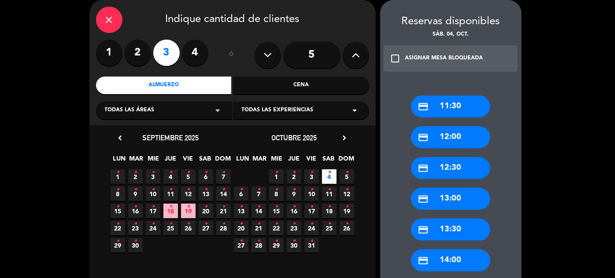
click at [278, 85] on div "Cena" at bounding box center [301, 86] width 136 height 18
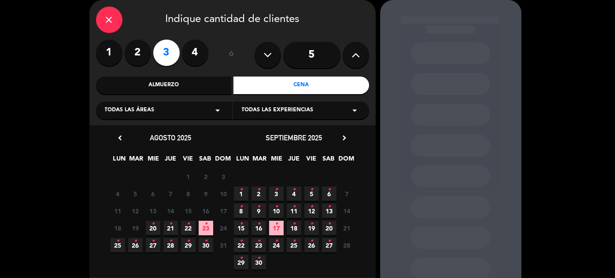
click at [293, 196] on icon "•" at bounding box center [293, 190] width 3 height 14
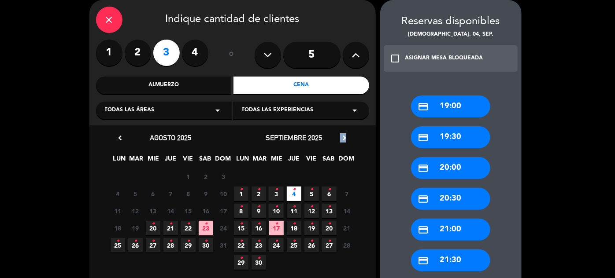
click at [346, 134] on div "septiembre 2025 chevron_right" at bounding box center [294, 138] width 123 height 12
click at [345, 137] on icon "chevron_right" at bounding box center [344, 137] width 9 height 9
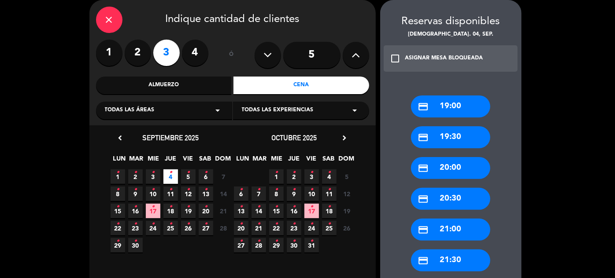
click at [331, 174] on span "4 •" at bounding box center [329, 177] width 15 height 15
click at [457, 143] on div "credit_card 19:30" at bounding box center [450, 137] width 79 height 22
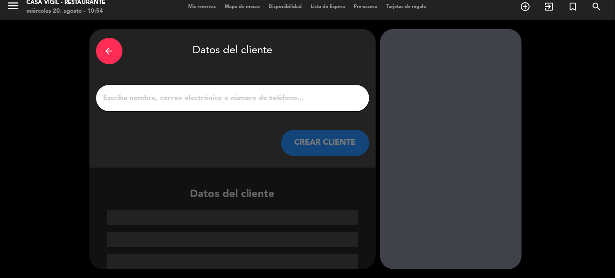
scroll to position [6, 0]
click at [320, 148] on button "CREAR CLIENTE" at bounding box center [325, 143] width 88 height 26
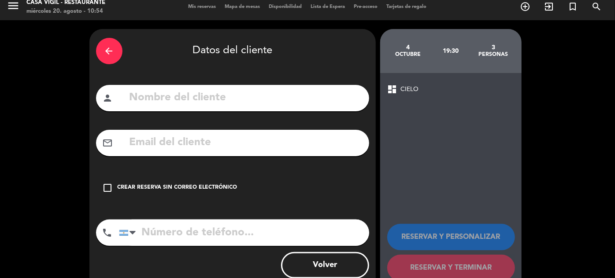
click at [291, 100] on input "text" at bounding box center [246, 98] width 234 height 18
type input "s"
type input "[PERSON_NAME]"
click at [198, 185] on div "Crear reserva sin correo electrónico" at bounding box center [178, 188] width 120 height 9
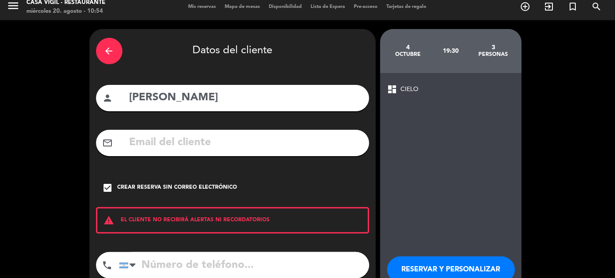
click at [192, 261] on input "tel" at bounding box center [244, 265] width 250 height 26
type input "2614604155"
click at [424, 262] on button "RESERVAR Y PERSONALIZAR" at bounding box center [451, 270] width 128 height 26
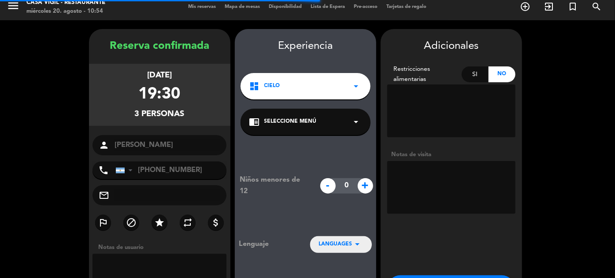
scroll to position [35, 0]
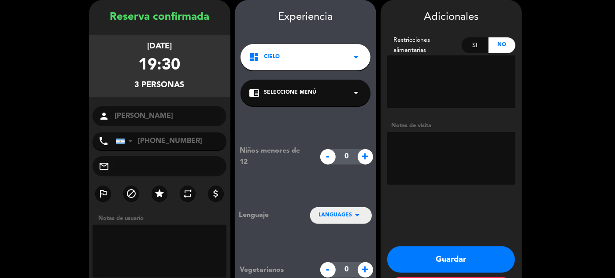
click at [410, 149] on textarea at bounding box center [451, 158] width 128 height 53
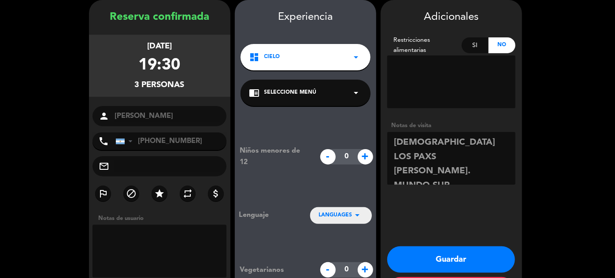
type textarea "[DEMOGRAPHIC_DATA] LOS PAXS [PERSON_NAME]. MUNDO SUR"
click at [471, 254] on button "Guardar" at bounding box center [451, 260] width 128 height 26
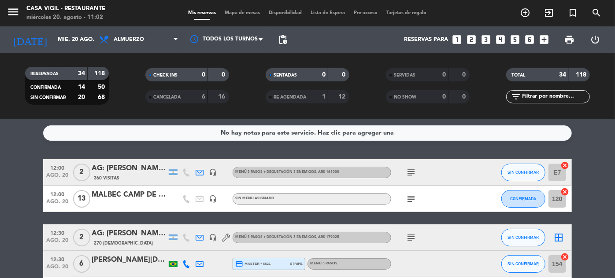
click at [6, 12] on div "menu Casa [PERSON_NAME] - Restaurante [DATE] 20. agosto - 11:02" at bounding box center [77, 13] width 154 height 21
click at [7, 12] on icon "menu" at bounding box center [13, 11] width 13 height 13
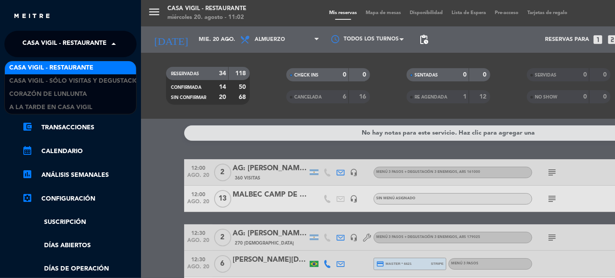
click at [89, 47] on span "Casa Vigil - Restaurante" at bounding box center [64, 44] width 84 height 18
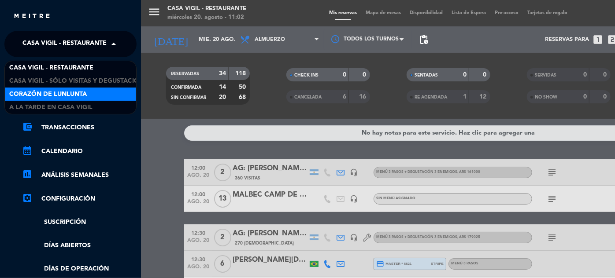
click at [70, 93] on span "Corazón de Lunlunta" at bounding box center [48, 94] width 78 height 10
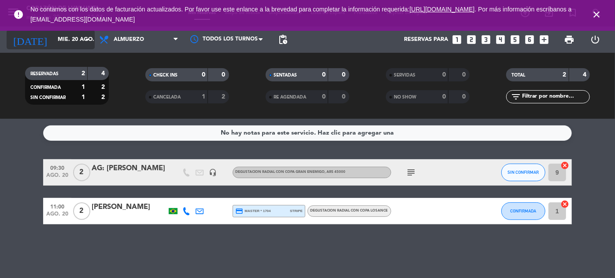
click at [53, 43] on input "mié. 20 ago." at bounding box center [90, 39] width 75 height 15
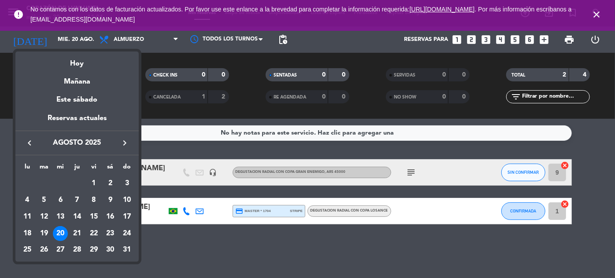
click at [125, 144] on icon "keyboard_arrow_right" at bounding box center [124, 143] width 11 height 11
click at [27, 233] on div "13" at bounding box center [27, 233] width 15 height 15
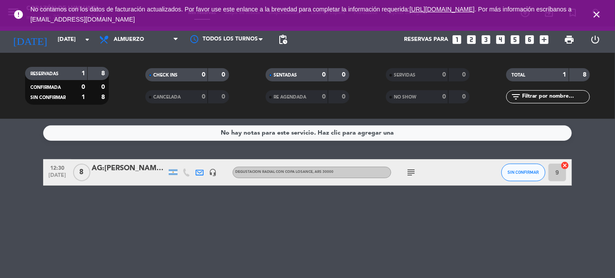
click at [549, 97] on input "text" at bounding box center [555, 97] width 68 height 10
click at [598, 14] on icon "close" at bounding box center [596, 14] width 11 height 11
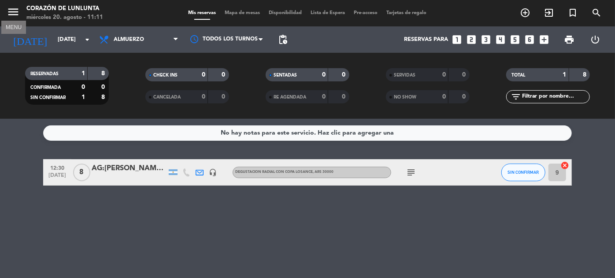
click at [12, 10] on icon "menu" at bounding box center [13, 11] width 13 height 13
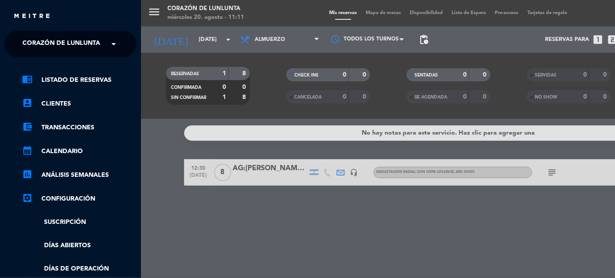
click at [88, 43] on span "Corazón de Lunlunta" at bounding box center [61, 44] width 78 height 18
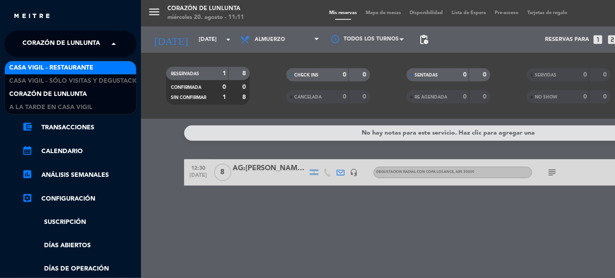
click at [74, 65] on span "Casa Vigil - Restaurante" at bounding box center [51, 68] width 84 height 10
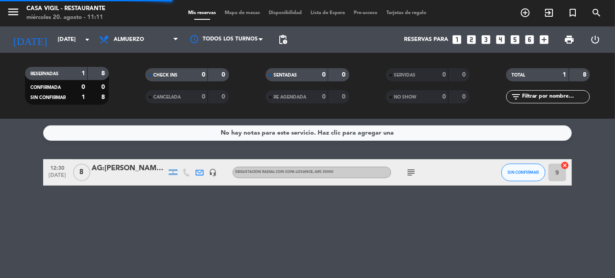
click at [584, 100] on input "text" at bounding box center [555, 97] width 68 height 10
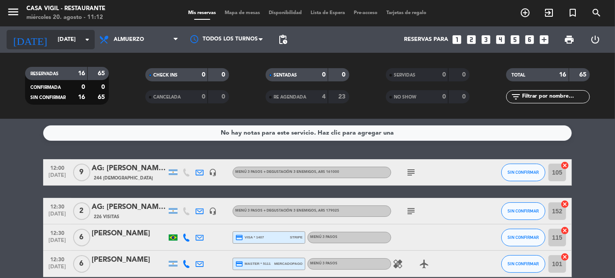
click at [53, 36] on input "[DATE]" at bounding box center [90, 39] width 75 height 15
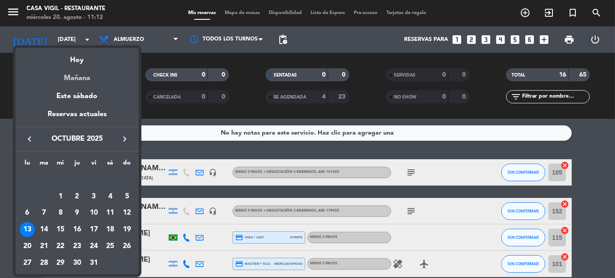
click at [82, 78] on div "Mañana" at bounding box center [76, 75] width 123 height 18
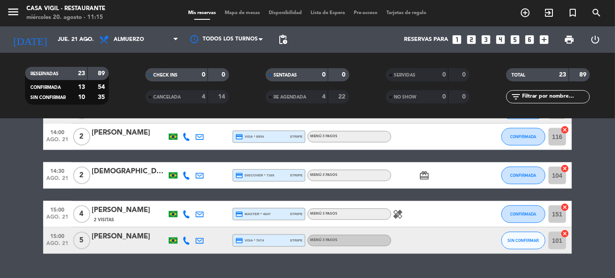
scroll to position [607, 0]
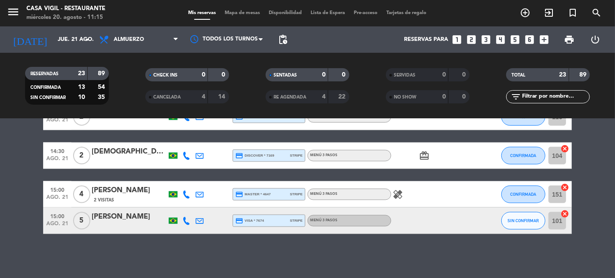
click at [401, 192] on icon "healing" at bounding box center [397, 194] width 11 height 11
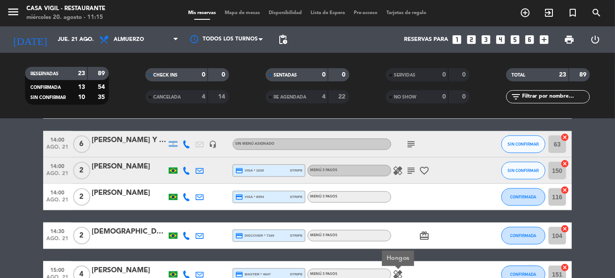
click at [400, 172] on icon "healing" at bounding box center [397, 171] width 11 height 11
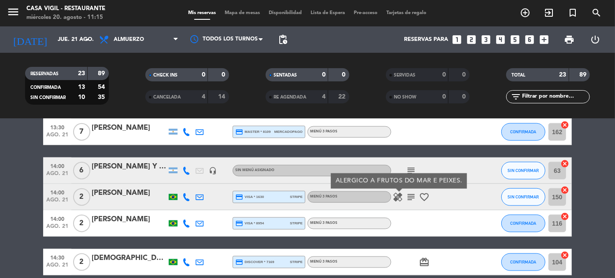
scroll to position [487, 0]
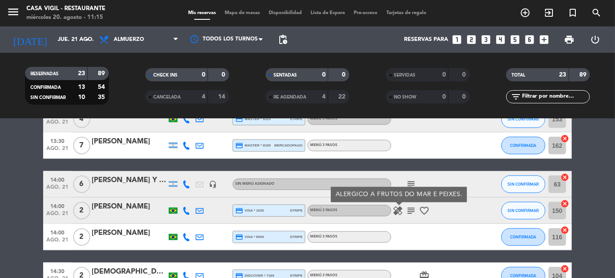
click at [411, 184] on icon "subject" at bounding box center [411, 184] width 11 height 11
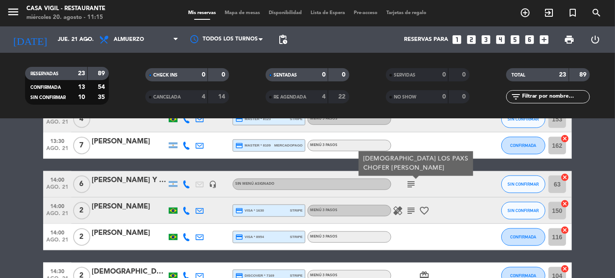
click at [473, 150] on div at bounding box center [482, 146] width 24 height 26
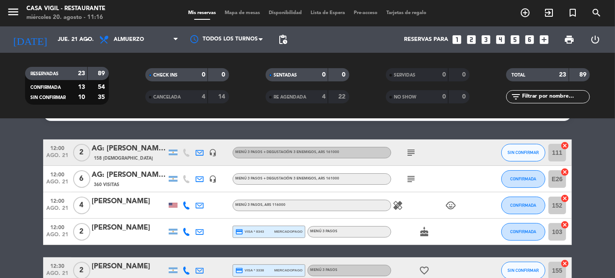
scroll to position [6, 0]
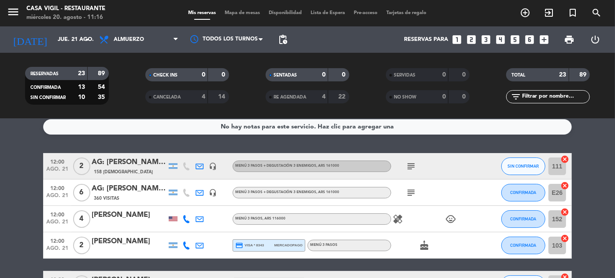
click at [397, 215] on icon "healing" at bounding box center [397, 219] width 11 height 11
click at [444, 192] on div "subject" at bounding box center [430, 193] width 79 height 26
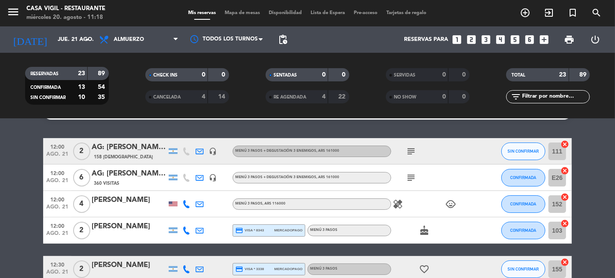
scroll to position [0, 0]
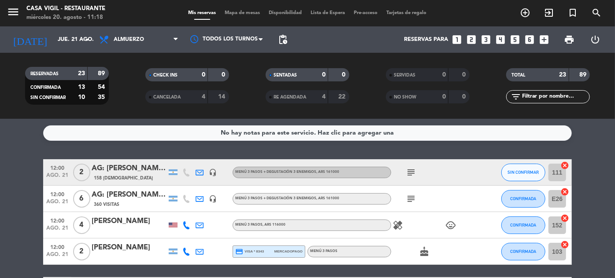
click at [449, 219] on div "healing child_care" at bounding box center [430, 225] width 79 height 26
click at [448, 222] on icon "child_care" at bounding box center [450, 225] width 11 height 11
click at [11, 12] on icon "menu" at bounding box center [13, 11] width 13 height 13
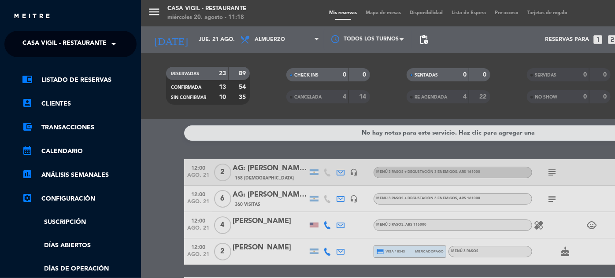
click at [56, 41] on span "Casa Vigil - Restaurante" at bounding box center [64, 44] width 84 height 18
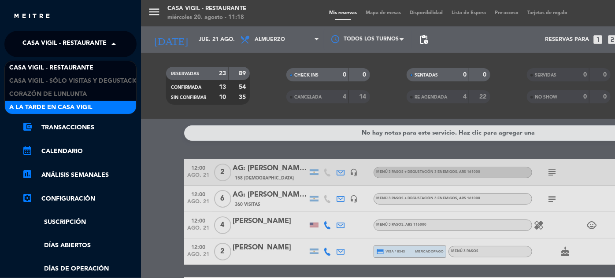
click at [65, 105] on span "A la tarde en Casa Vigil" at bounding box center [50, 108] width 83 height 10
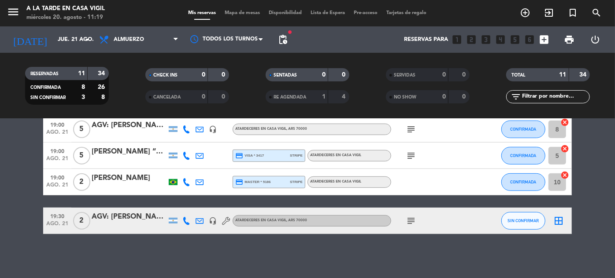
scroll to position [200, 0]
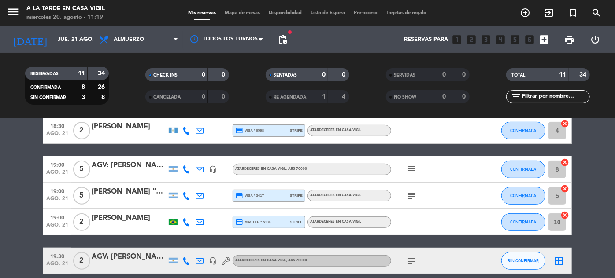
click at [413, 196] on icon "subject" at bounding box center [411, 196] width 11 height 11
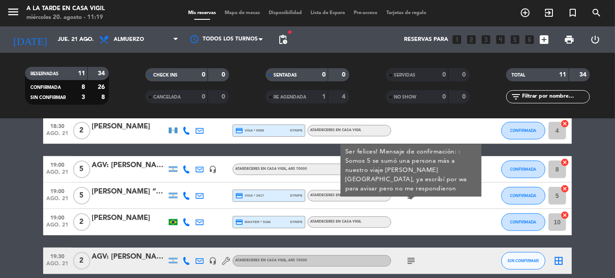
click at [432, 207] on div "subject Ser felices! Mensaje de confirmación: : Somos 5 se sumó una persona más…" at bounding box center [430, 196] width 79 height 26
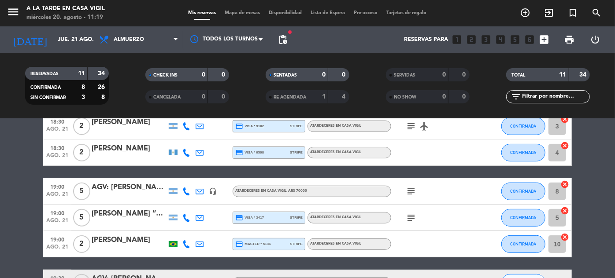
scroll to position [160, 0]
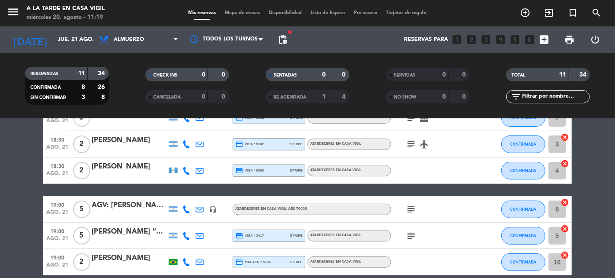
click at [415, 206] on icon "subject" at bounding box center [411, 209] width 11 height 11
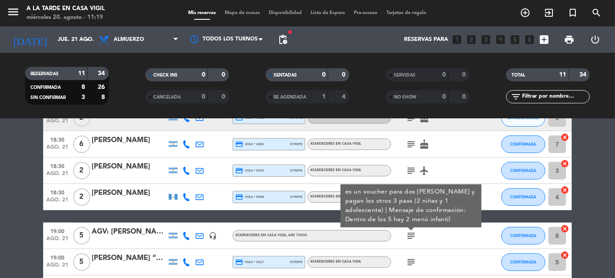
scroll to position [120, 0]
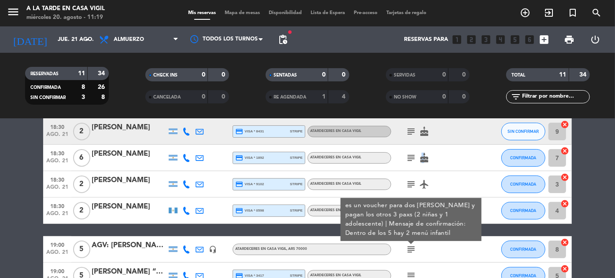
click at [421, 159] on icon "cake" at bounding box center [424, 158] width 11 height 11
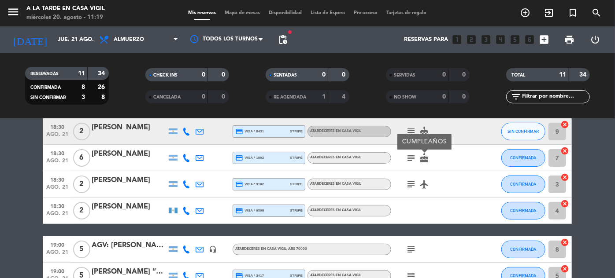
click at [451, 187] on div "subject airplanemode_active" at bounding box center [430, 184] width 79 height 26
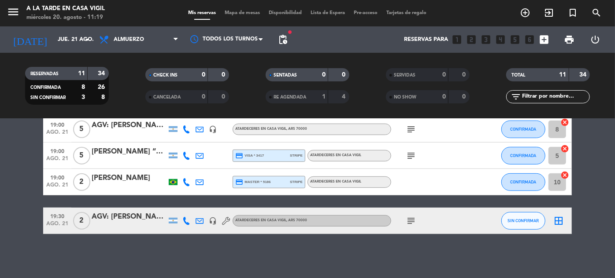
scroll to position [200, 0]
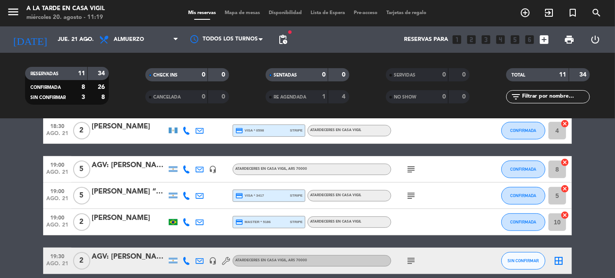
click at [410, 171] on icon "subject" at bounding box center [411, 169] width 11 height 11
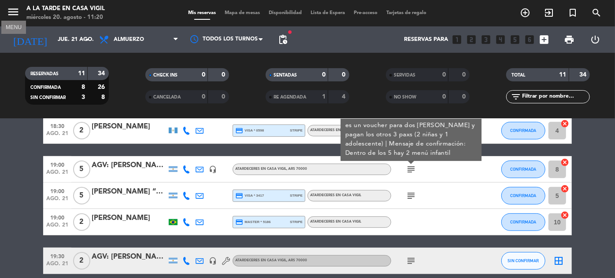
click at [16, 7] on icon "menu" at bounding box center [13, 11] width 13 height 13
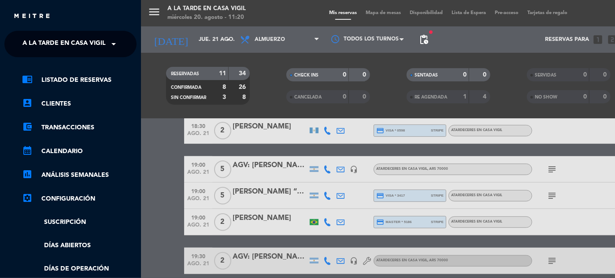
click at [108, 41] on span at bounding box center [115, 44] width 15 height 18
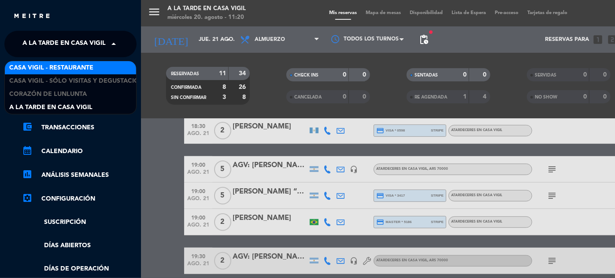
click at [93, 68] on span "Casa Vigil - Restaurante" at bounding box center [51, 68] width 84 height 10
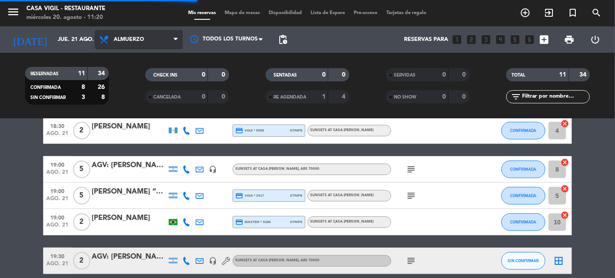
click at [133, 41] on span "Almuerzo" at bounding box center [129, 40] width 30 height 6
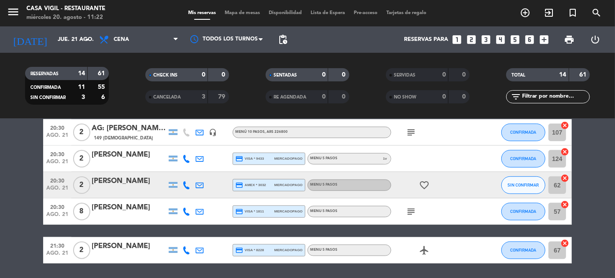
scroll to position [344, 0]
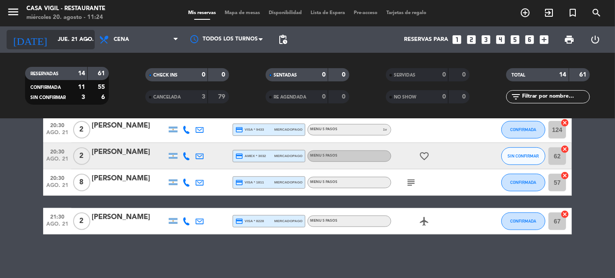
click at [77, 33] on input "jue. 21 ago." at bounding box center [90, 39] width 75 height 15
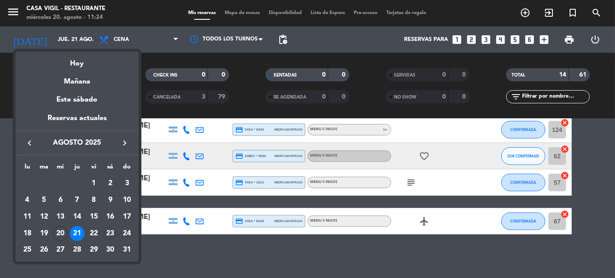
click at [107, 233] on div "23" at bounding box center [110, 233] width 15 height 15
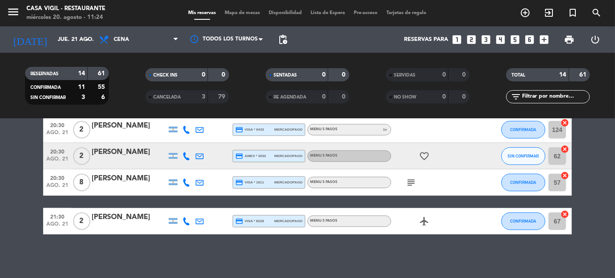
type input "sáb. 23 ago."
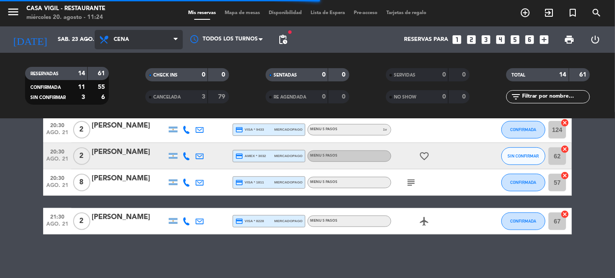
scroll to position [265, 0]
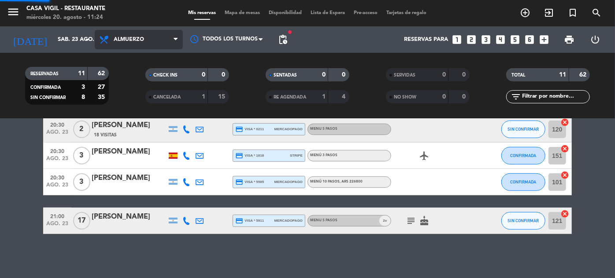
click at [127, 79] on div "menu Casa [PERSON_NAME] - Restaurante [DATE] 20. agosto - 11:24 Mis reservas Ma…" at bounding box center [307, 59] width 615 height 119
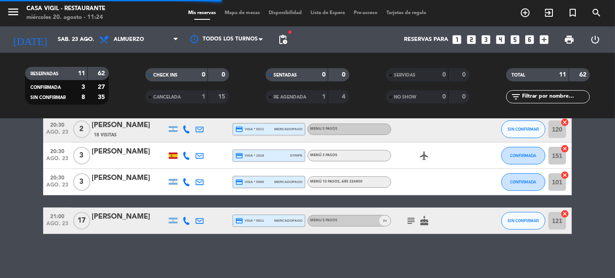
click at [573, 91] on div "filter_list" at bounding box center [548, 96] width 84 height 13
click at [562, 103] on div "filter_list" at bounding box center [548, 96] width 84 height 13
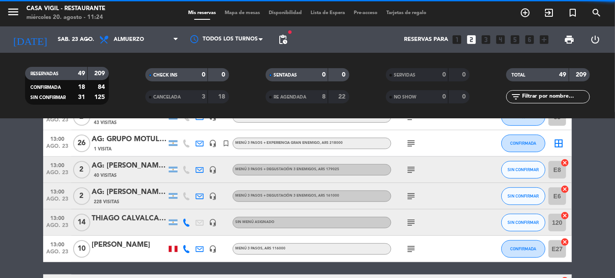
scroll to position [344, 0]
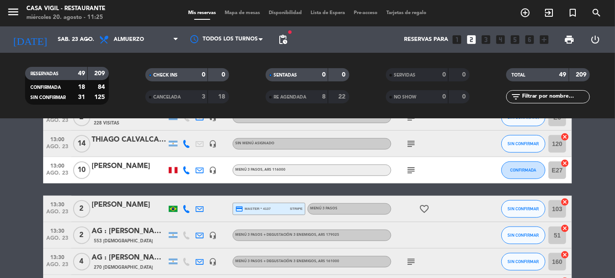
click at [558, 95] on input "text" at bounding box center [555, 97] width 68 height 10
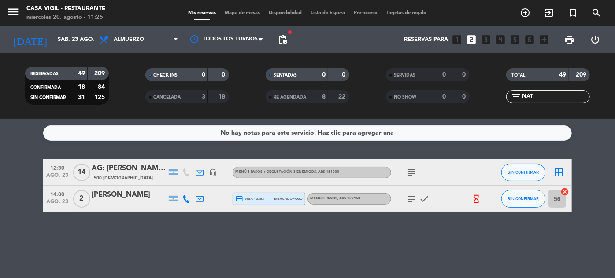
scroll to position [0, 0]
type input "NATA"
click at [511, 203] on button "SIN CONFIRMAR" at bounding box center [523, 199] width 44 height 18
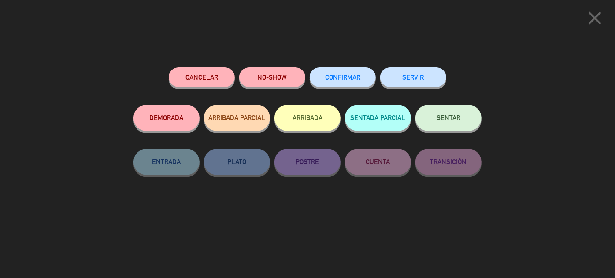
click at [356, 79] on span "CONFIRMAR" at bounding box center [342, 77] width 35 height 7
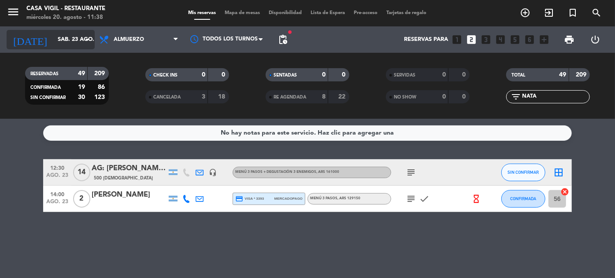
click at [55, 37] on input "sáb. 23 ago." at bounding box center [90, 39] width 75 height 15
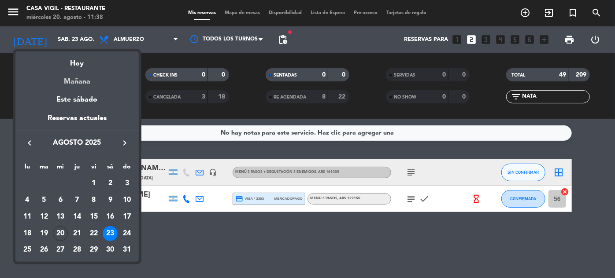
click at [78, 83] on div "Mañana" at bounding box center [76, 79] width 123 height 18
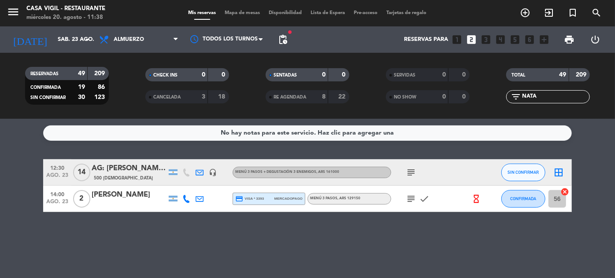
type input "jue. 21 ago."
click at [560, 98] on input "NATA" at bounding box center [555, 97] width 68 height 10
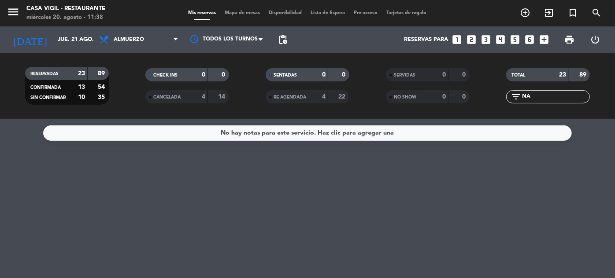
type input "N"
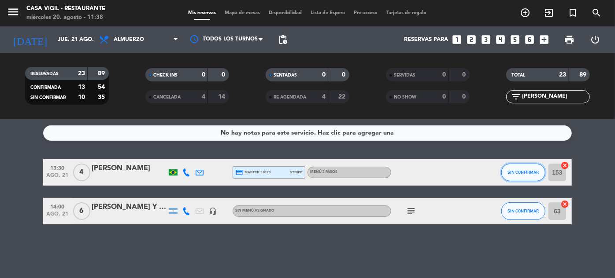
click at [526, 170] on span "SIN CONFIRMAR" at bounding box center [523, 172] width 31 height 5
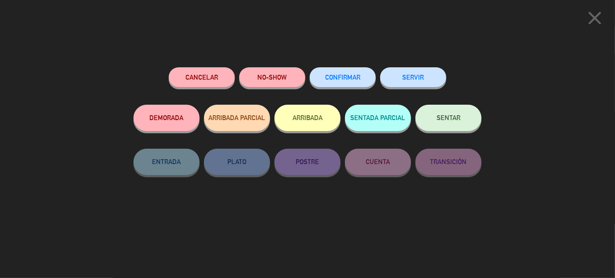
click at [328, 81] on button "CONFIRMAR" at bounding box center [343, 77] width 66 height 20
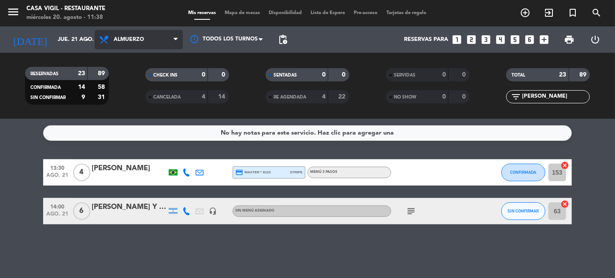
click at [126, 47] on span "Almuerzo" at bounding box center [139, 39] width 88 height 19
click at [128, 100] on div "menu Casa [PERSON_NAME] - Restaurante [DATE] 20. agosto - 11:38 Mis reservas Ma…" at bounding box center [307, 59] width 615 height 119
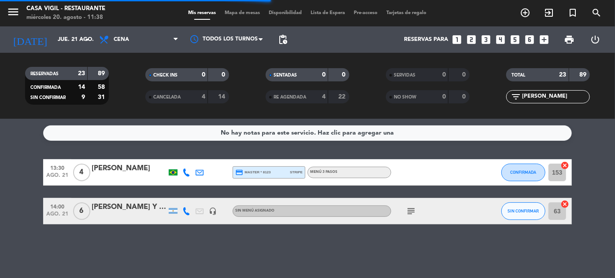
click at [540, 95] on input "[PERSON_NAME]" at bounding box center [555, 97] width 68 height 10
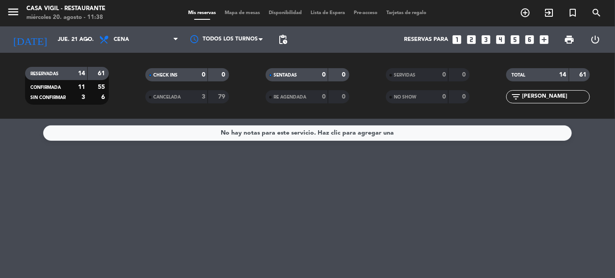
type input "J"
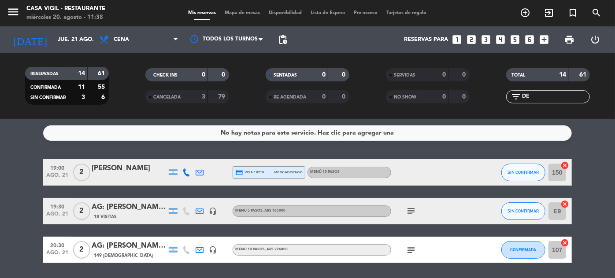
type input "DE"
click at [526, 174] on span "SIN CONFIRMAR" at bounding box center [523, 172] width 31 height 5
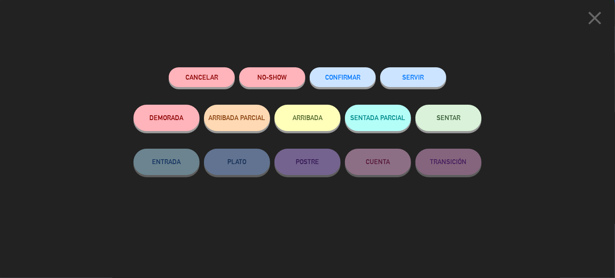
click at [350, 78] on span "CONFIRMAR" at bounding box center [342, 77] width 35 height 7
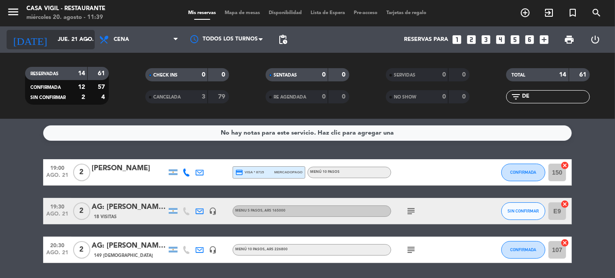
click at [53, 40] on input "jue. 21 ago." at bounding box center [90, 39] width 75 height 15
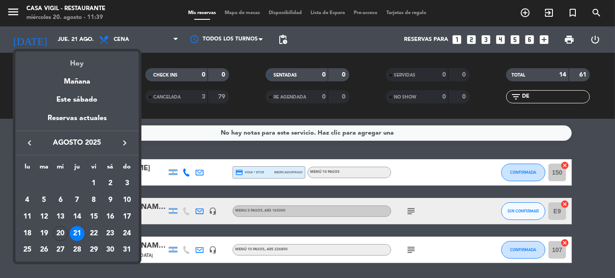
click at [83, 60] on div "Hoy" at bounding box center [76, 61] width 123 height 18
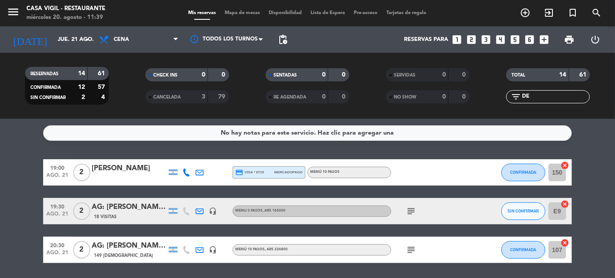
type input "mié. 20 ago."
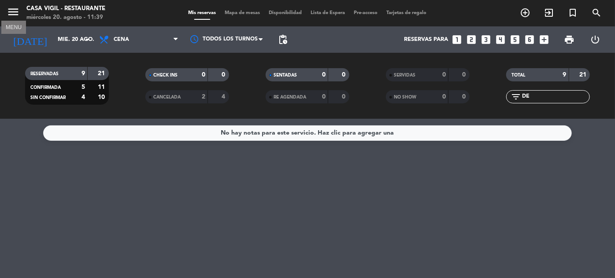
click at [14, 10] on icon "menu" at bounding box center [13, 11] width 13 height 13
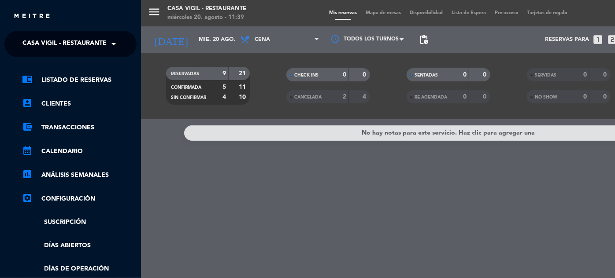
click at [108, 43] on span at bounding box center [115, 44] width 15 height 18
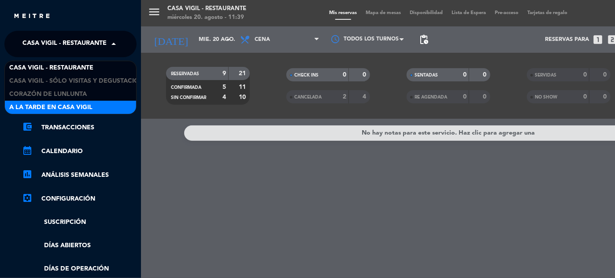
click at [76, 107] on span "A la tarde en Casa Vigil" at bounding box center [50, 108] width 83 height 10
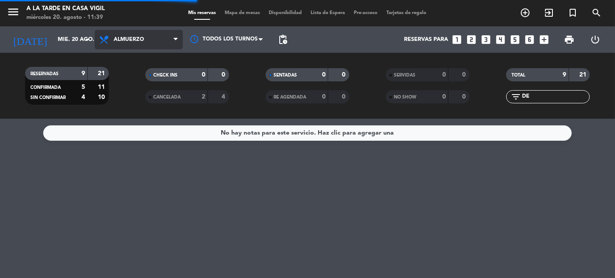
click at [123, 44] on span "Almuerzo" at bounding box center [139, 39] width 88 height 19
click at [126, 43] on span "Almuerzo" at bounding box center [139, 39] width 88 height 19
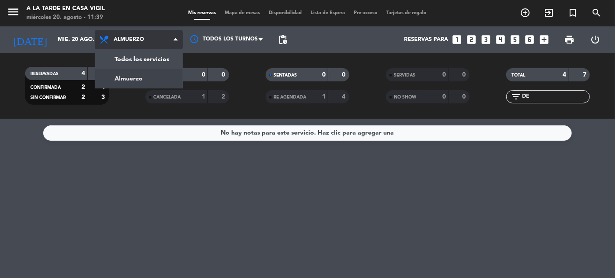
click at [123, 78] on div "menu A la tarde en Casa [PERSON_NAME] [DATE] 20. agosto - 11:39 Mis reservas Ma…" at bounding box center [307, 59] width 615 height 119
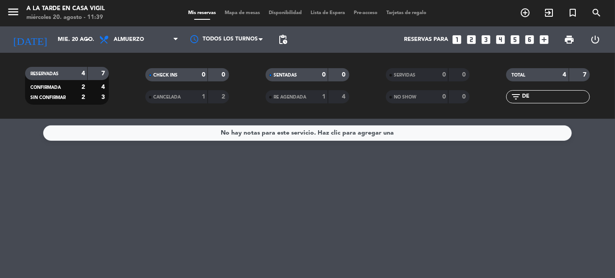
click at [550, 98] on input "DE" at bounding box center [555, 97] width 68 height 10
type input "D"
type input "CAROLI"
click at [56, 40] on input "mié. 20 ago." at bounding box center [90, 39] width 75 height 15
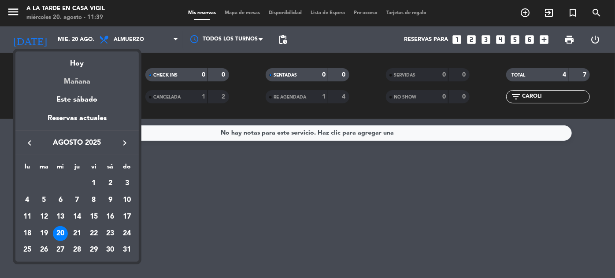
click at [72, 82] on div "Mañana" at bounding box center [76, 79] width 123 height 18
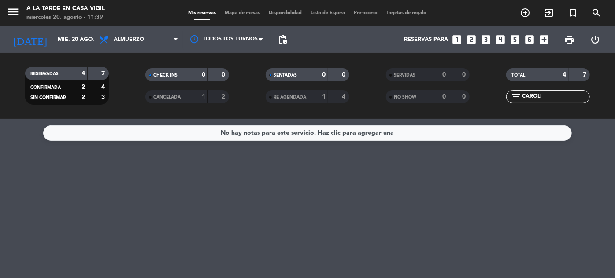
type input "jue. 21 ago."
click at [13, 13] on icon "menu" at bounding box center [13, 11] width 13 height 13
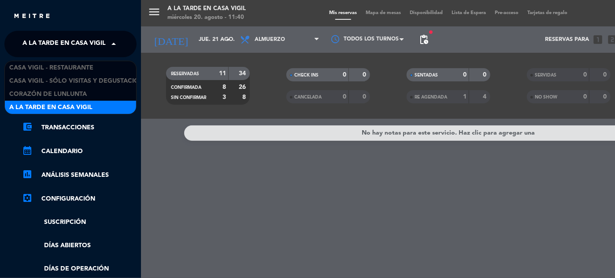
click at [99, 47] on span "A la tarde en Casa Vigil" at bounding box center [63, 44] width 83 height 18
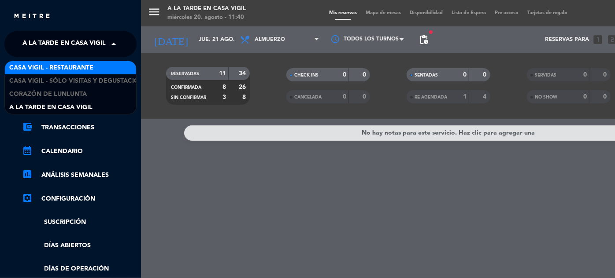
click at [93, 66] on span "Casa Vigil - Restaurante" at bounding box center [51, 68] width 84 height 10
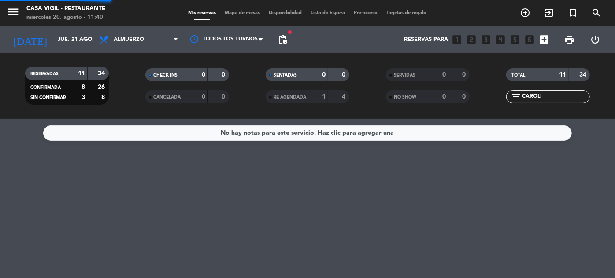
click at [550, 97] on input "CAROLI" at bounding box center [555, 97] width 68 height 10
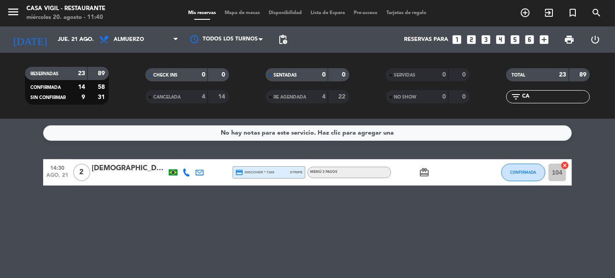
type input "C"
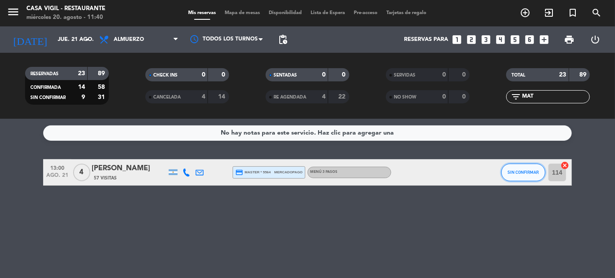
click at [527, 177] on button "SIN CONFIRMAR" at bounding box center [523, 173] width 44 height 18
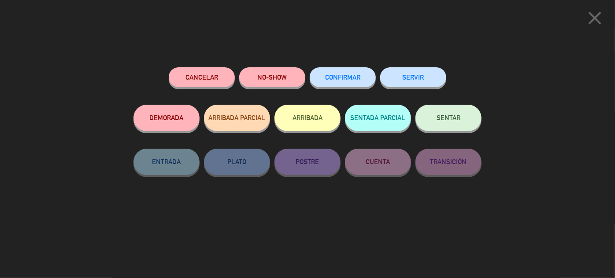
click at [347, 80] on span "CONFIRMAR" at bounding box center [342, 77] width 35 height 7
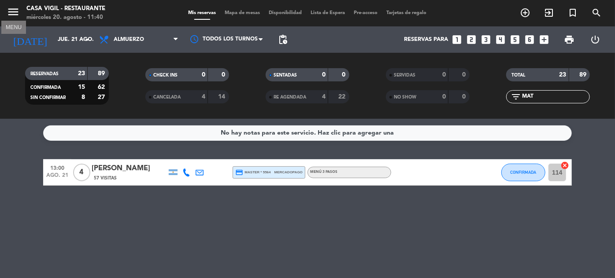
click at [11, 10] on icon "menu" at bounding box center [13, 11] width 13 height 13
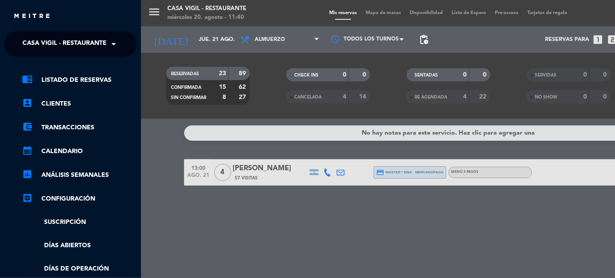
click at [90, 44] on span "Casa Vigil - Restaurante" at bounding box center [64, 44] width 84 height 18
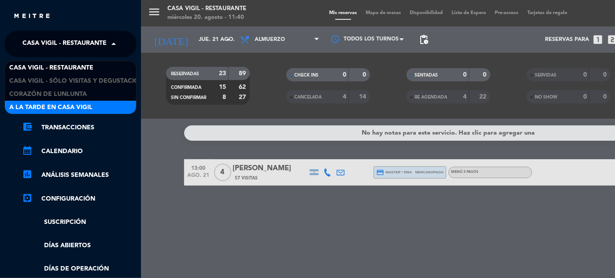
click at [80, 103] on span "A la tarde en Casa Vigil" at bounding box center [50, 108] width 83 height 10
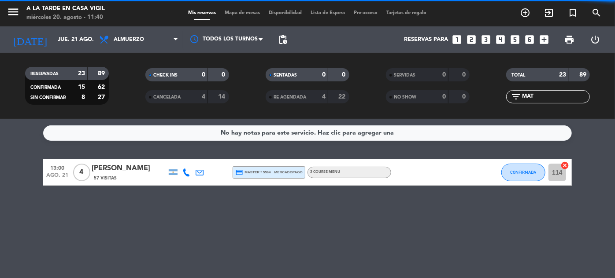
click at [555, 101] on input "MAT" at bounding box center [555, 97] width 68 height 10
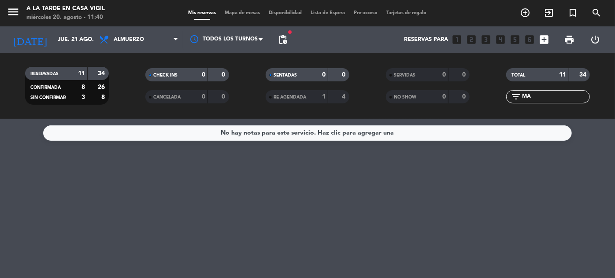
type input "M"
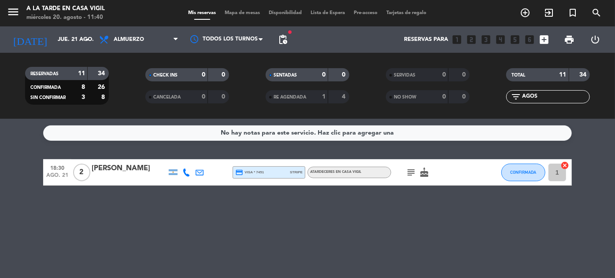
click at [541, 98] on input "AGOS" at bounding box center [555, 97] width 68 height 10
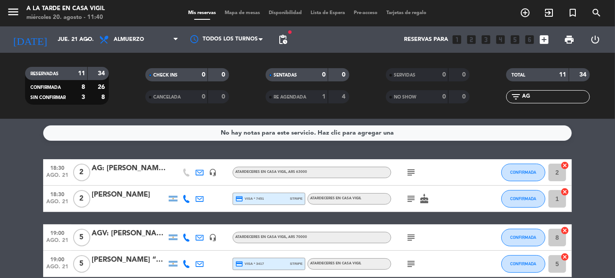
type input "A"
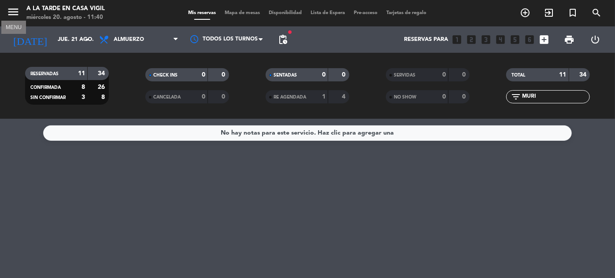
click at [13, 9] on icon "menu" at bounding box center [13, 11] width 13 height 13
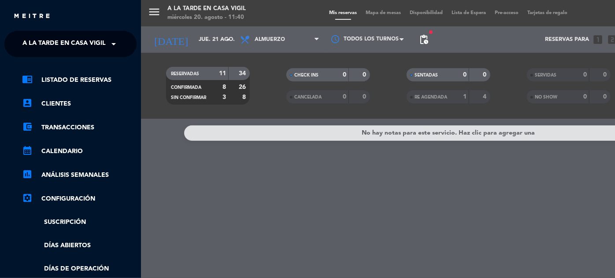
click at [75, 39] on span "A la tarde en Casa Vigil" at bounding box center [63, 44] width 83 height 18
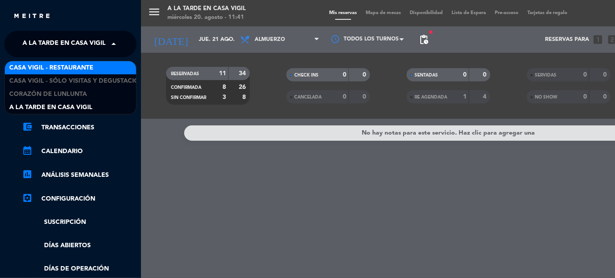
click at [74, 66] on span "Casa Vigil - Restaurante" at bounding box center [51, 68] width 84 height 10
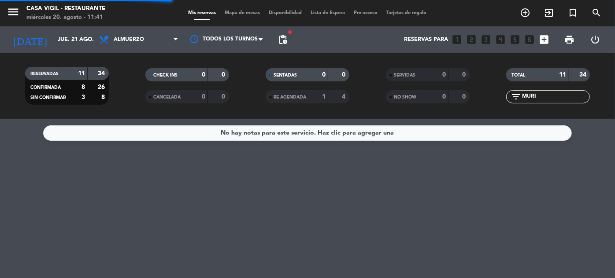
click at [552, 100] on input "MURI" at bounding box center [555, 97] width 68 height 10
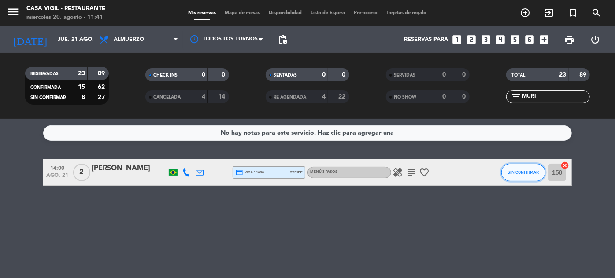
click at [511, 175] on button "SIN CONFIRMAR" at bounding box center [523, 173] width 44 height 18
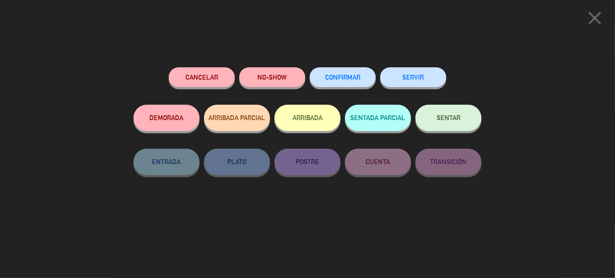
click at [352, 75] on span "CONFIRMAR" at bounding box center [342, 77] width 35 height 7
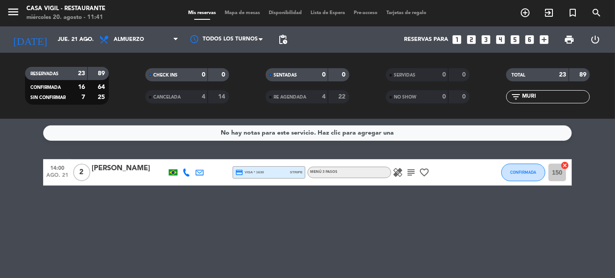
click at [542, 98] on input "MURI" at bounding box center [555, 97] width 68 height 10
type input "M"
click at [537, 96] on input "LEO" at bounding box center [555, 97] width 68 height 10
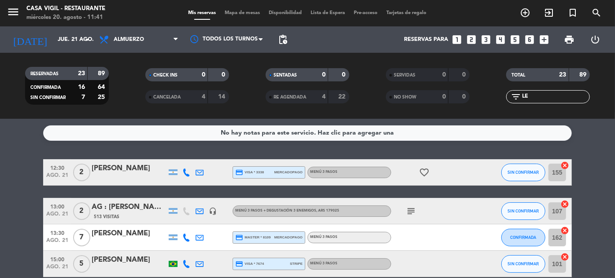
type input "L"
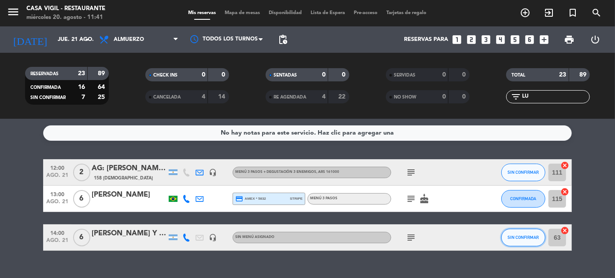
click at [515, 242] on button "SIN CONFIRMAR" at bounding box center [523, 238] width 44 height 18
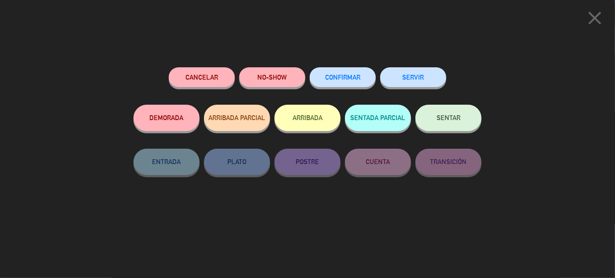
click at [349, 70] on button "CONFIRMAR" at bounding box center [343, 77] width 66 height 20
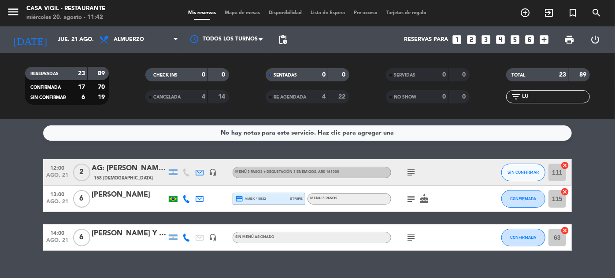
click at [561, 94] on input "LU" at bounding box center [555, 97] width 68 height 10
type input "L"
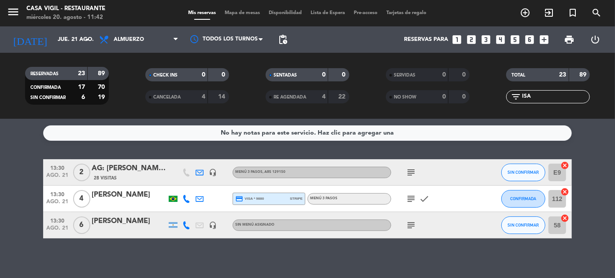
type input "ISA"
click at [517, 227] on span "SIN CONFIRMAR" at bounding box center [523, 225] width 31 height 5
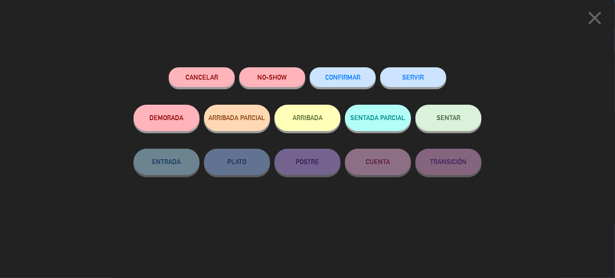
click at [363, 78] on button "CONFIRMAR" at bounding box center [343, 77] width 66 height 20
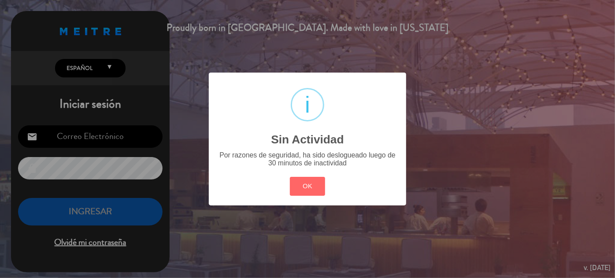
type input "[EMAIL_ADDRESS][DOMAIN_NAME]"
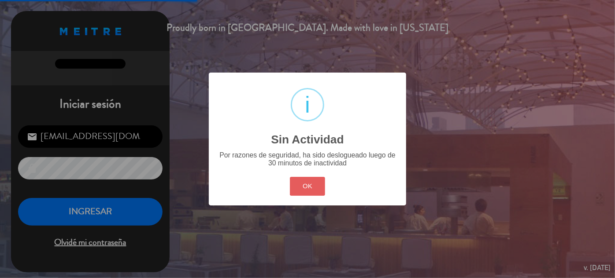
click at [300, 183] on button "OK" at bounding box center [308, 186] width 36 height 19
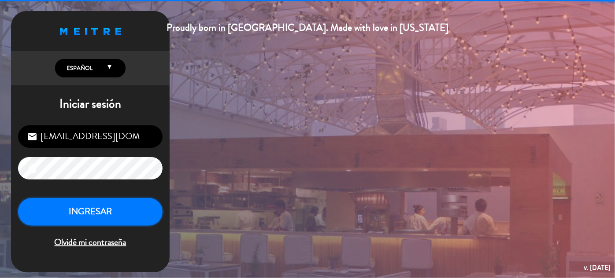
click at [101, 214] on button "INGRESAR" at bounding box center [90, 212] width 144 height 28
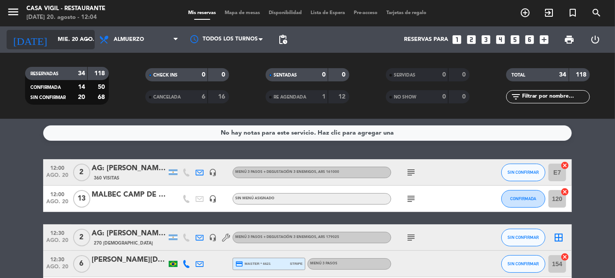
click at [66, 42] on input "mié. 20 ago." at bounding box center [90, 39] width 75 height 15
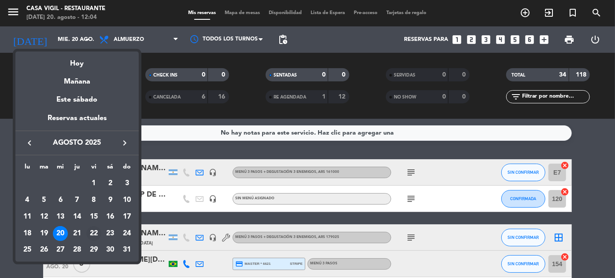
click at [92, 234] on div "22" at bounding box center [93, 233] width 15 height 15
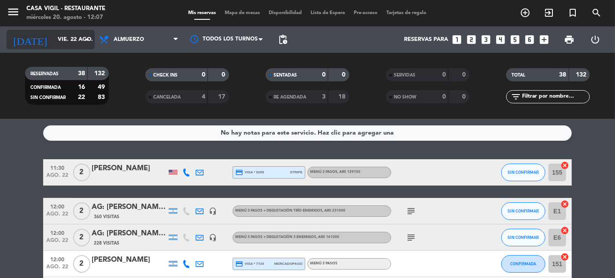
click at [53, 43] on input "vie. 22 ago." at bounding box center [90, 39] width 75 height 15
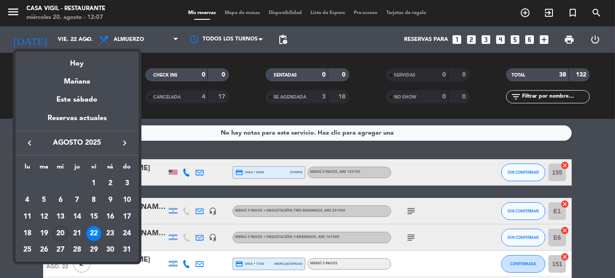
click at [127, 141] on icon "keyboard_arrow_right" at bounding box center [124, 143] width 11 height 11
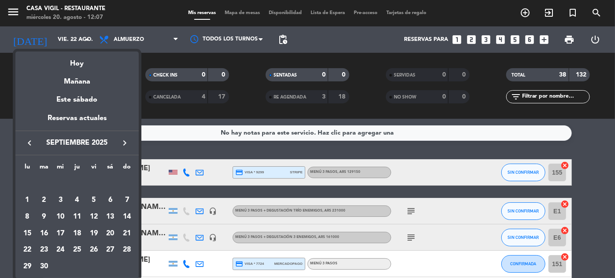
click at [127, 141] on icon "keyboard_arrow_right" at bounding box center [124, 143] width 11 height 11
click at [126, 144] on icon "keyboard_arrow_right" at bounding box center [124, 143] width 11 height 11
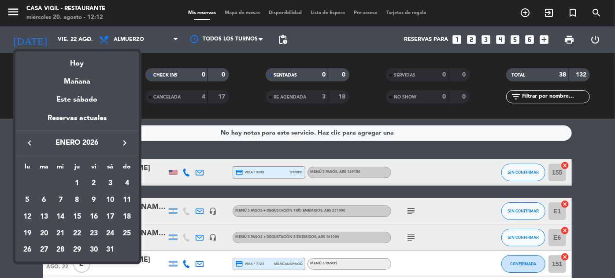
click at [186, 120] on div at bounding box center [307, 139] width 615 height 278
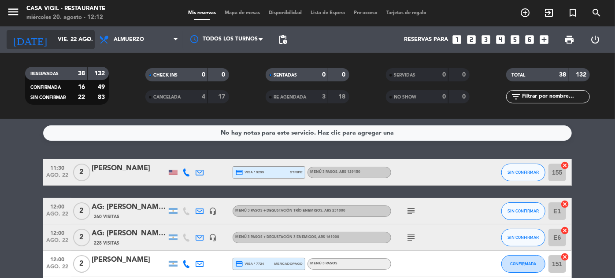
click at [57, 36] on input "vie. 22 ago." at bounding box center [90, 39] width 75 height 15
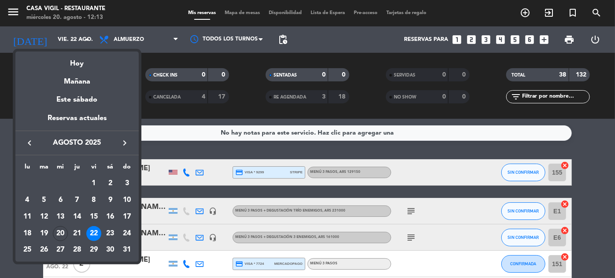
click at [99, 233] on div "22" at bounding box center [93, 233] width 15 height 15
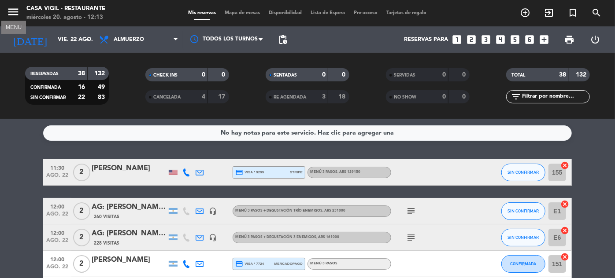
click at [11, 12] on icon "menu" at bounding box center [13, 11] width 13 height 13
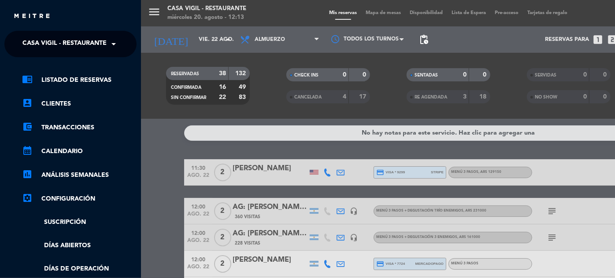
click at [109, 49] on span at bounding box center [115, 44] width 15 height 18
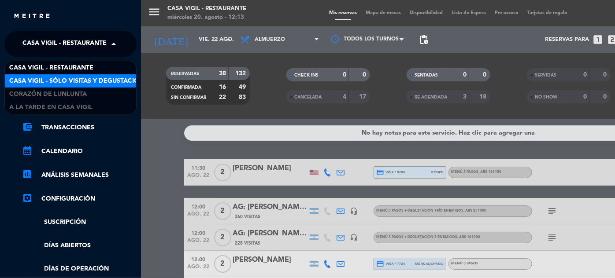
click at [101, 80] on span "Casa Vigil - SÓLO Visitas y Degustaciones" at bounding box center [80, 81] width 142 height 10
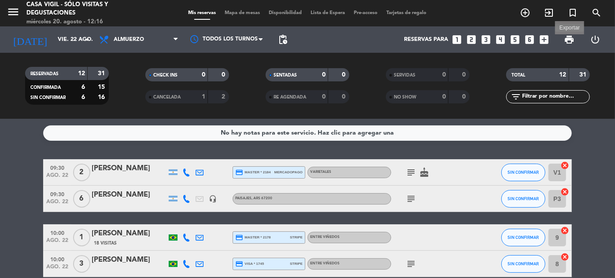
click at [571, 40] on span "print" at bounding box center [569, 39] width 11 height 11
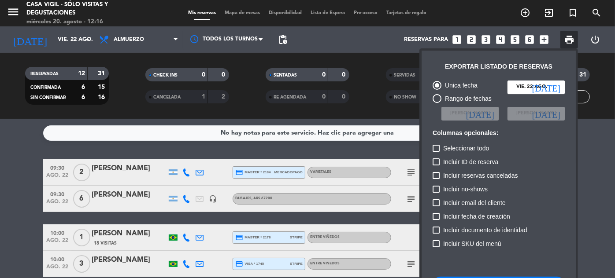
scroll to position [54, 0]
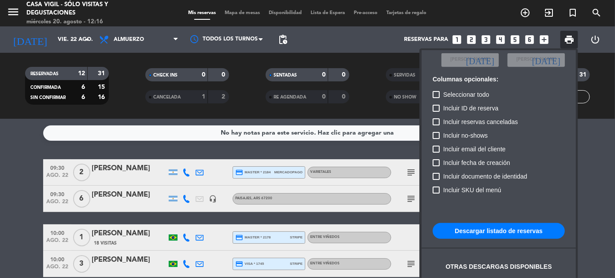
click at [521, 230] on button "Descargar listado de reservas" at bounding box center [498, 231] width 132 height 16
click at [74, 41] on div at bounding box center [307, 139] width 615 height 278
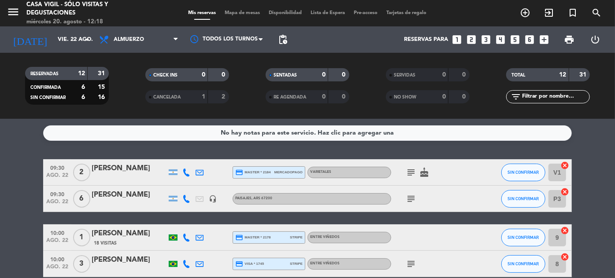
click at [74, 41] on input "vie. 22 ago." at bounding box center [90, 39] width 75 height 15
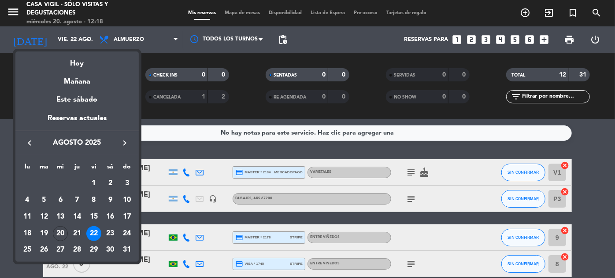
click at [124, 141] on icon "keyboard_arrow_right" at bounding box center [124, 143] width 11 height 11
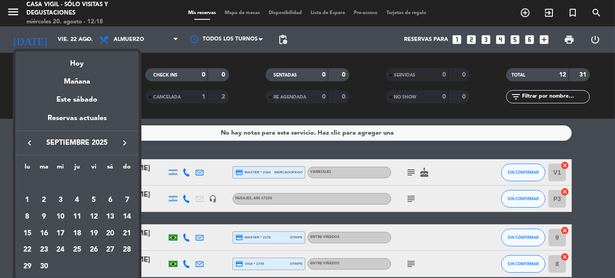
click at [124, 141] on icon "keyboard_arrow_right" at bounding box center [124, 143] width 11 height 11
click at [126, 141] on icon "keyboard_arrow_right" at bounding box center [124, 143] width 11 height 11
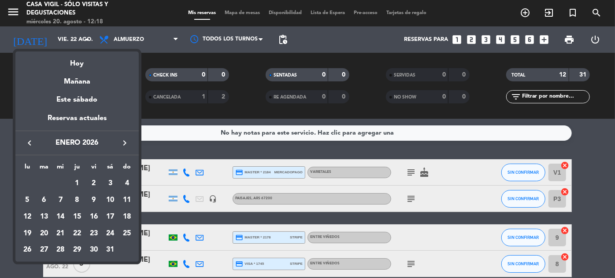
click at [125, 143] on icon "keyboard_arrow_right" at bounding box center [124, 143] width 11 height 11
click at [29, 141] on icon "keyboard_arrow_left" at bounding box center [29, 143] width 11 height 11
click at [122, 142] on icon "keyboard_arrow_right" at bounding box center [124, 143] width 11 height 11
click at [26, 142] on icon "keyboard_arrow_left" at bounding box center [29, 143] width 11 height 11
click at [126, 145] on icon "keyboard_arrow_right" at bounding box center [124, 143] width 11 height 11
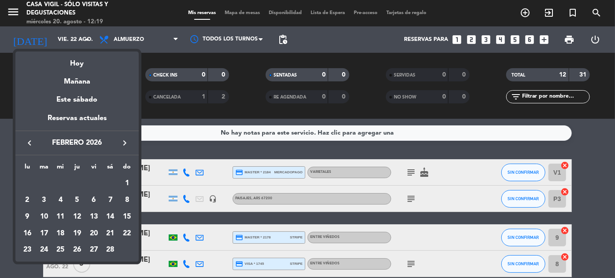
click at [27, 138] on icon "keyboard_arrow_left" at bounding box center [29, 143] width 11 height 11
click at [85, 83] on div "Mañana" at bounding box center [76, 79] width 123 height 18
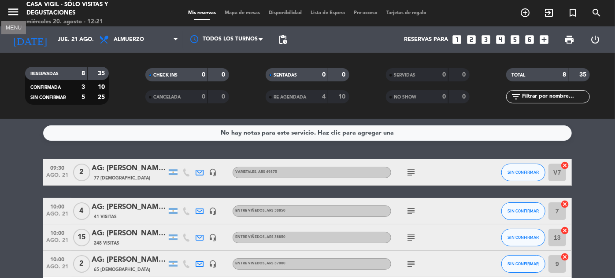
click at [9, 11] on icon "menu" at bounding box center [13, 11] width 13 height 13
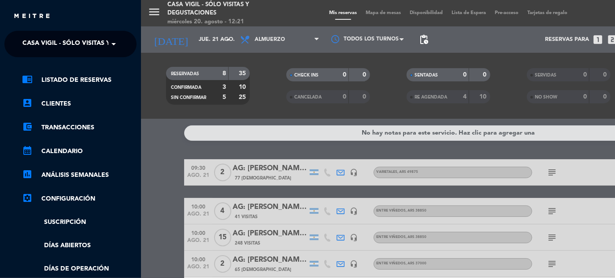
click at [106, 41] on span "Casa Vigil - SÓLO Visitas y Degustaciones" at bounding box center [93, 44] width 142 height 18
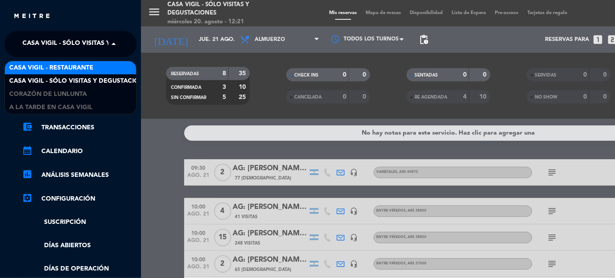
click at [95, 70] on div "Casa Vigil - Restaurante" at bounding box center [70, 67] width 131 height 13
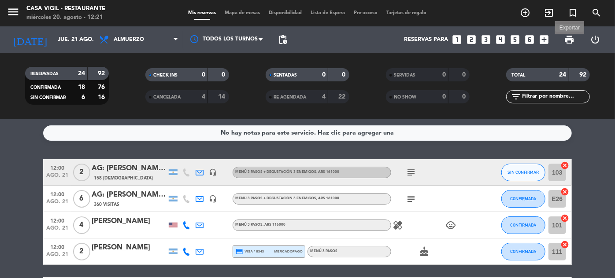
click at [569, 40] on span "print" at bounding box center [569, 39] width 11 height 11
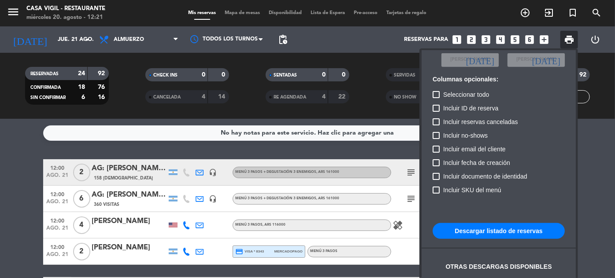
click at [495, 231] on button "Descargar listado de reservas" at bounding box center [498, 231] width 132 height 16
click at [207, 150] on div at bounding box center [307, 139] width 615 height 278
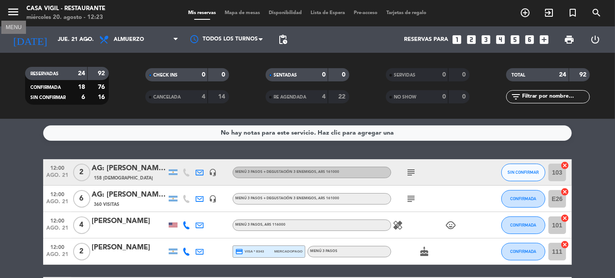
click at [14, 12] on icon "menu" at bounding box center [13, 11] width 13 height 13
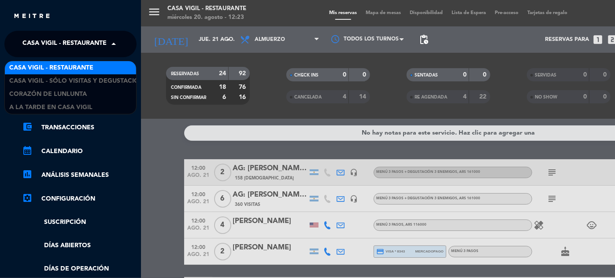
click at [112, 46] on span at bounding box center [115, 44] width 15 height 18
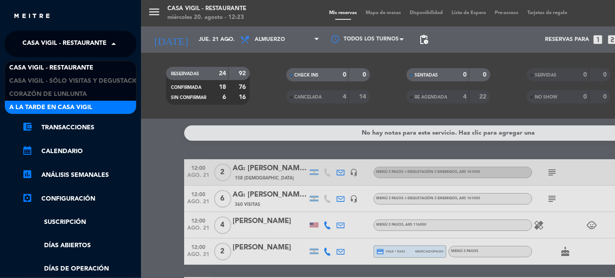
click at [77, 103] on span "A la tarde en Casa Vigil" at bounding box center [50, 108] width 83 height 10
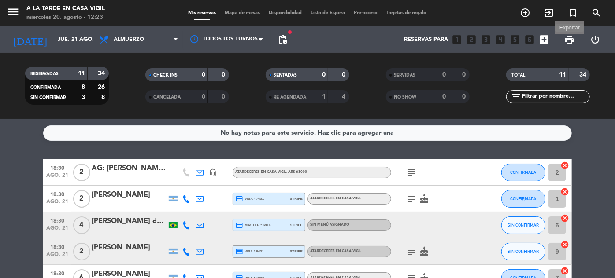
click at [566, 39] on span "print" at bounding box center [569, 39] width 11 height 11
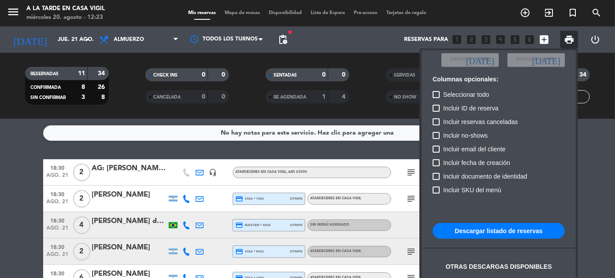
click at [486, 225] on button "Descargar listado de reservas" at bounding box center [498, 231] width 132 height 16
click at [373, 118] on div at bounding box center [307, 139] width 615 height 278
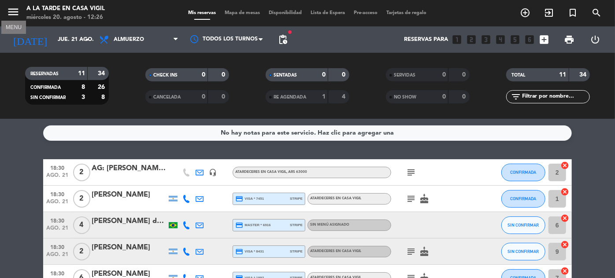
click at [9, 12] on icon "menu" at bounding box center [13, 11] width 13 height 13
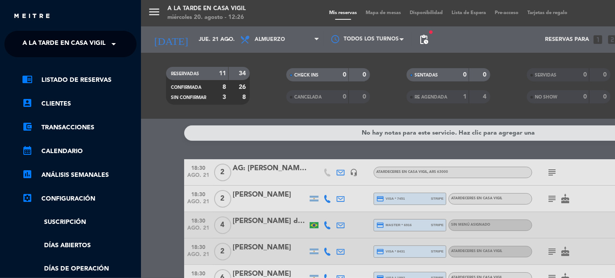
click at [74, 40] on span "A la tarde en Casa Vigil" at bounding box center [63, 44] width 83 height 18
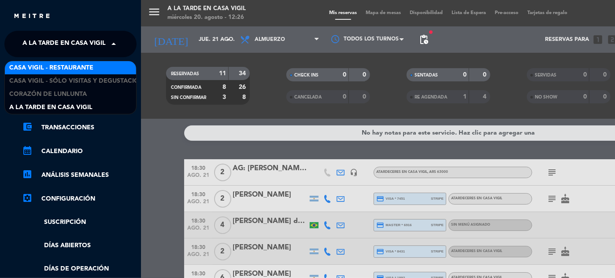
click at [81, 67] on span "Casa Vigil - Restaurante" at bounding box center [51, 68] width 84 height 10
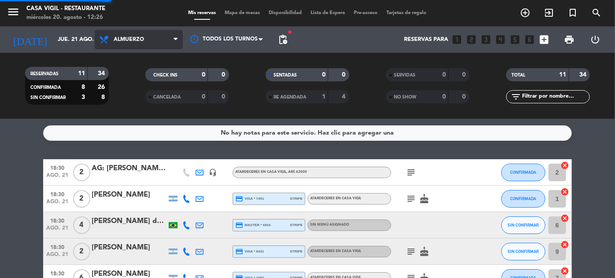
click at [141, 43] on span "Almuerzo" at bounding box center [139, 39] width 88 height 19
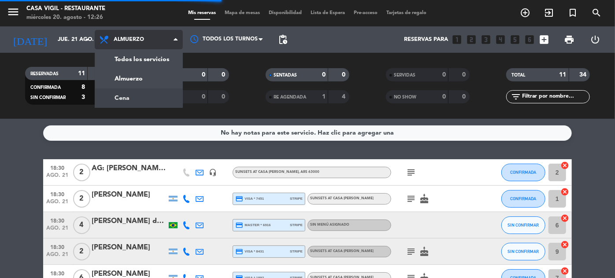
click at [128, 101] on div "menu Casa [PERSON_NAME] - Restaurante [DATE] 20. agosto - 12:26 Mis reservas Ma…" at bounding box center [307, 59] width 615 height 119
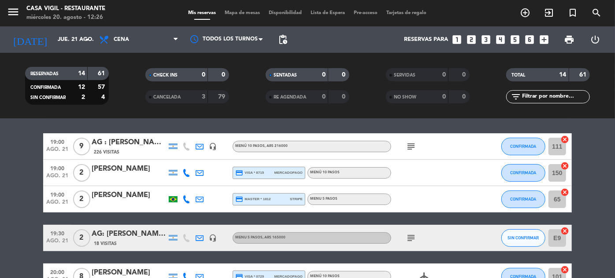
scroll to position [24, 0]
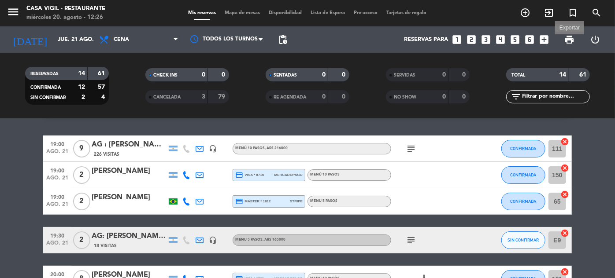
click at [571, 43] on span "print" at bounding box center [569, 39] width 11 height 11
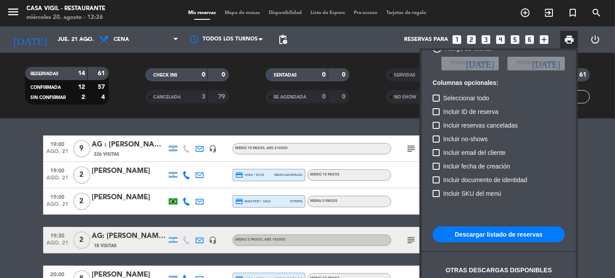
scroll to position [54, 0]
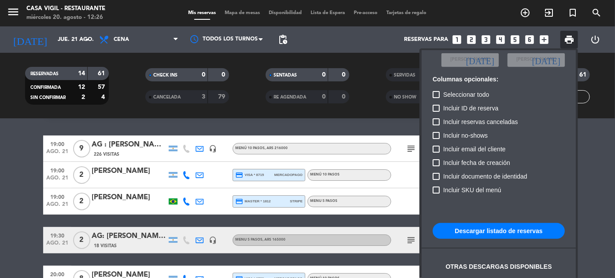
click at [495, 230] on button "Descargar listado de reservas" at bounding box center [498, 231] width 132 height 16
click at [63, 43] on div at bounding box center [307, 139] width 615 height 278
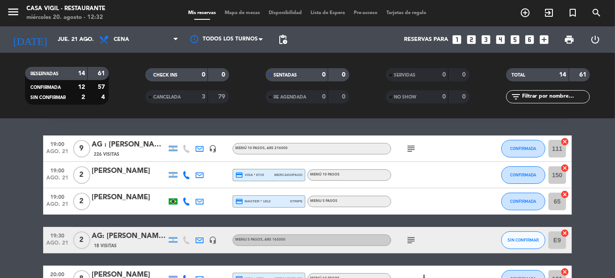
click at [63, 43] on input "jue. 21 ago." at bounding box center [90, 39] width 75 height 15
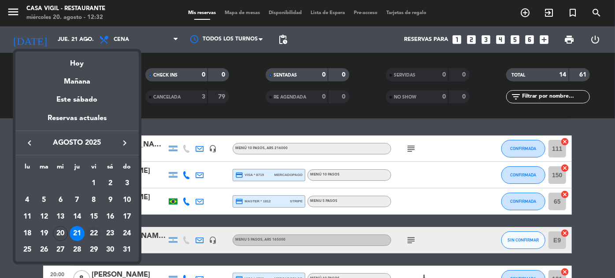
click at [96, 232] on div "22" at bounding box center [93, 233] width 15 height 15
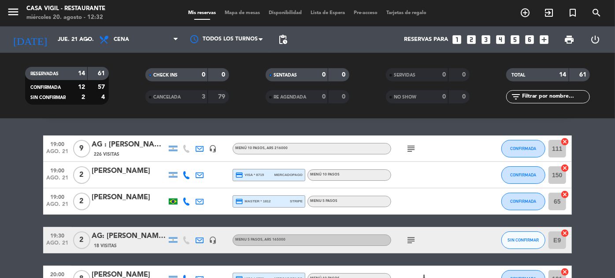
type input "vie. 22 ago."
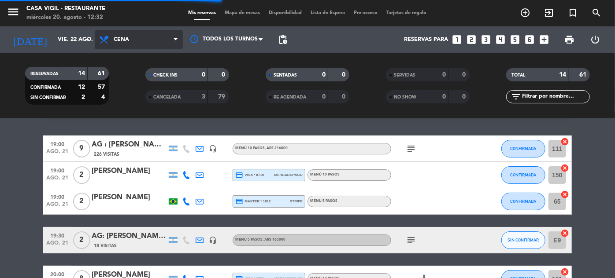
click at [126, 35] on span "Cena" at bounding box center [139, 39] width 88 height 19
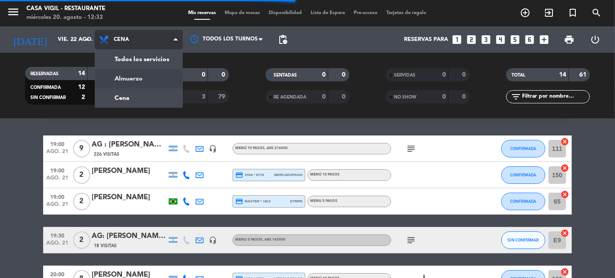
click at [120, 85] on div "menu Casa [PERSON_NAME] - Restaurante [DATE] 20. agosto - 12:32 Mis reservas Ma…" at bounding box center [307, 59] width 615 height 119
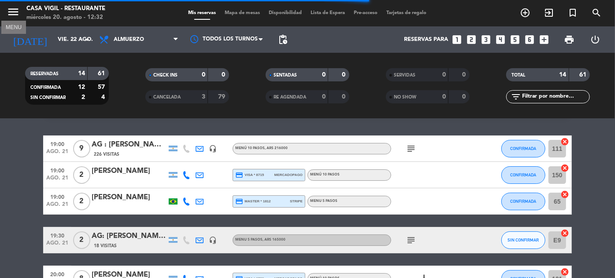
click at [11, 17] on icon "menu" at bounding box center [13, 11] width 13 height 13
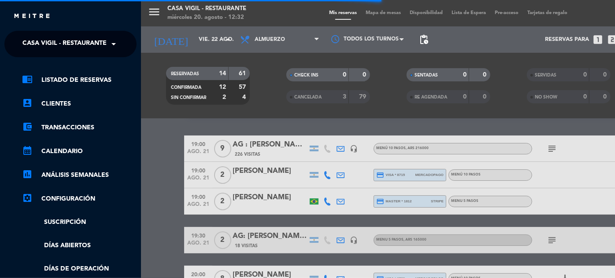
click at [12, 12] on div "close" at bounding box center [70, 13] width 141 height 26
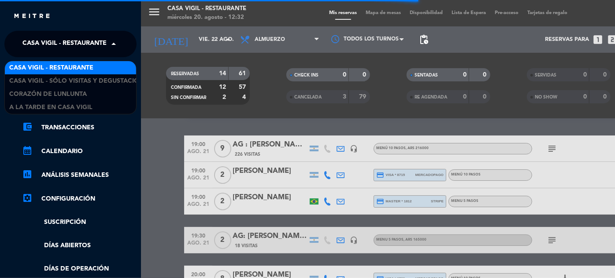
click at [114, 46] on span at bounding box center [115, 44] width 15 height 18
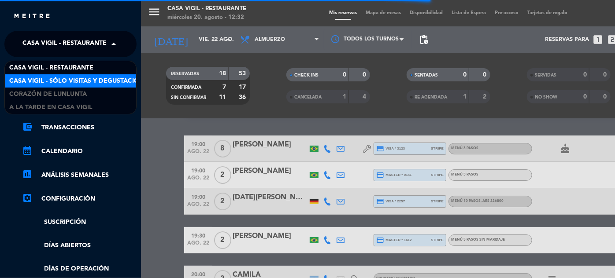
click at [91, 78] on span "Casa Vigil - SÓLO Visitas y Degustaciones" at bounding box center [80, 81] width 142 height 10
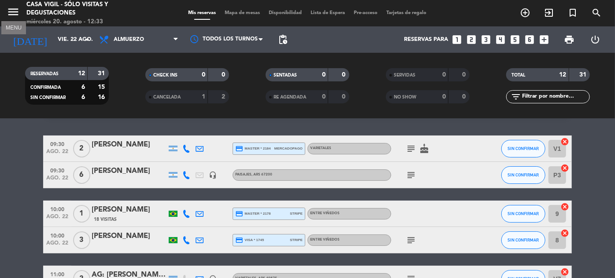
click at [15, 9] on icon "menu" at bounding box center [13, 11] width 13 height 13
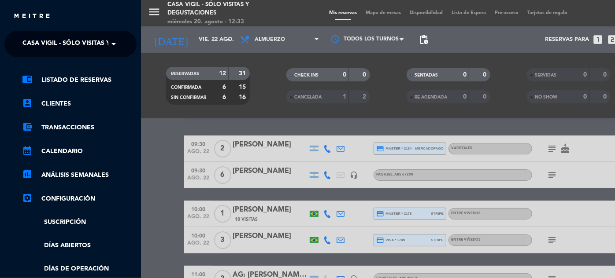
click at [113, 44] on span at bounding box center [115, 44] width 15 height 18
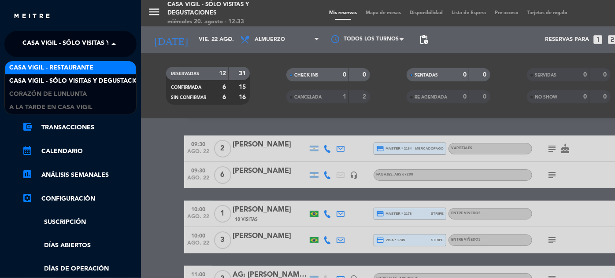
click at [97, 70] on div "Casa Vigil - Restaurante" at bounding box center [70, 67] width 131 height 13
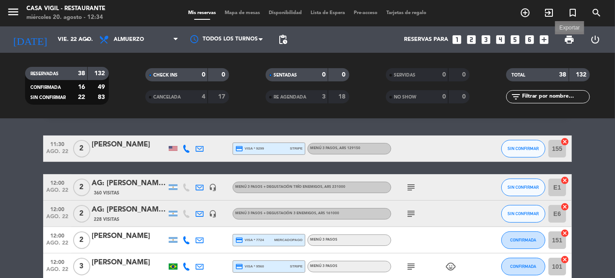
click at [572, 38] on span "print" at bounding box center [569, 39] width 11 height 11
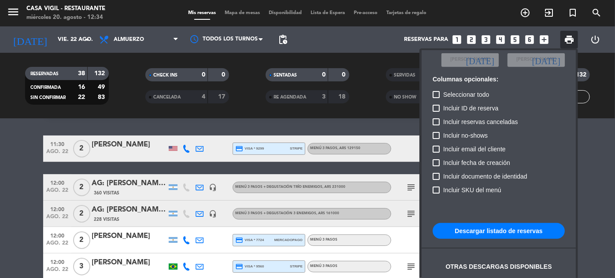
click at [505, 227] on button "Descargar listado de reservas" at bounding box center [498, 231] width 132 height 16
click at [131, 112] on div at bounding box center [307, 139] width 615 height 278
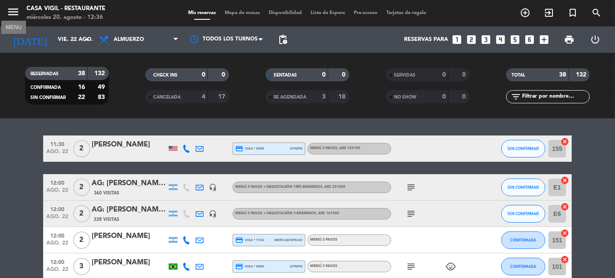
click at [15, 10] on icon "menu" at bounding box center [13, 11] width 13 height 13
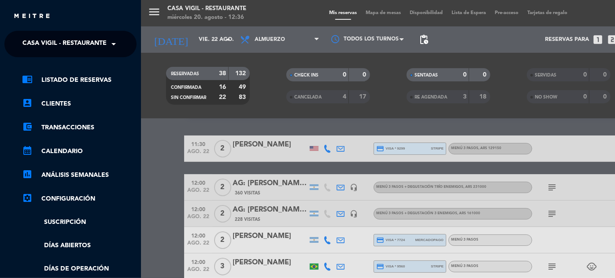
click at [63, 40] on span "Casa Vigil - Restaurante" at bounding box center [64, 44] width 84 height 18
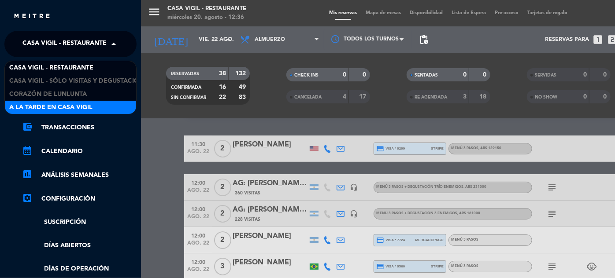
click at [58, 106] on span "A la tarde en Casa Vigil" at bounding box center [50, 108] width 83 height 10
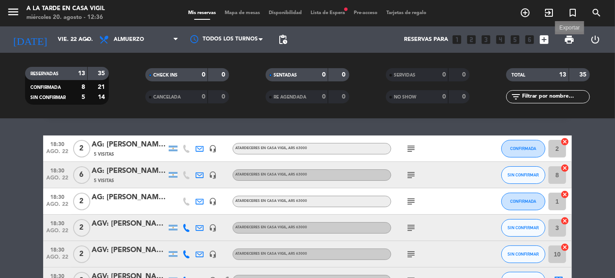
click at [573, 40] on span "print" at bounding box center [569, 39] width 11 height 11
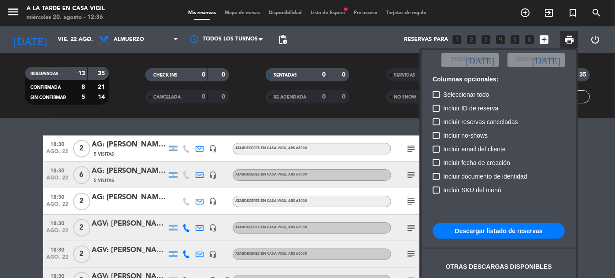
click at [499, 230] on button "Descargar listado de reservas" at bounding box center [498, 231] width 132 height 16
click at [9, 10] on div at bounding box center [307, 139] width 615 height 278
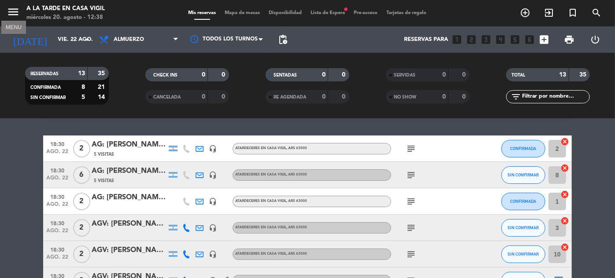
click at [15, 11] on icon "menu" at bounding box center [13, 11] width 13 height 13
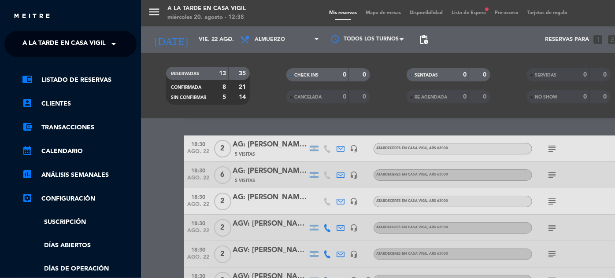
click at [102, 42] on span "A la tarde en Casa Vigil" at bounding box center [63, 44] width 83 height 18
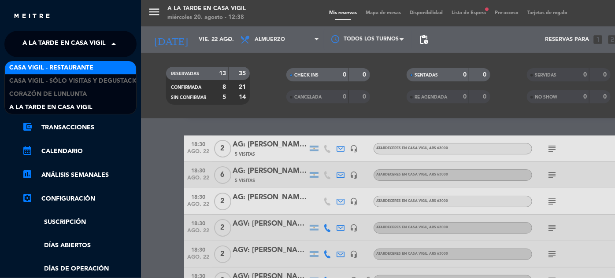
click at [92, 65] on span "Casa Vigil - Restaurante" at bounding box center [51, 68] width 84 height 10
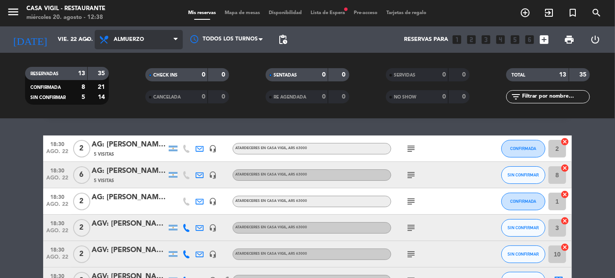
click at [131, 41] on span "Almuerzo" at bounding box center [129, 40] width 30 height 6
click at [129, 42] on span "Almuerzo" at bounding box center [129, 40] width 30 height 6
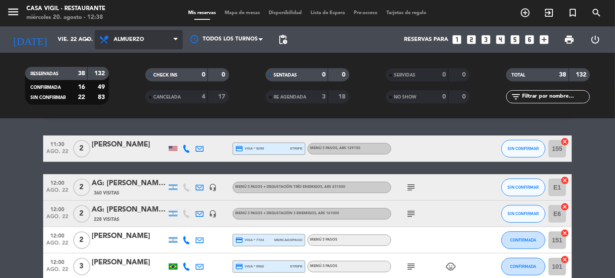
click at [140, 47] on span "Almuerzo" at bounding box center [139, 39] width 88 height 19
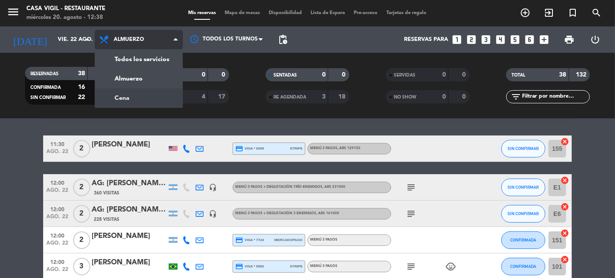
click at [130, 98] on div "menu Casa [PERSON_NAME] - Restaurante [DATE] 20. agosto - 12:38 Mis reservas Ma…" at bounding box center [307, 59] width 615 height 119
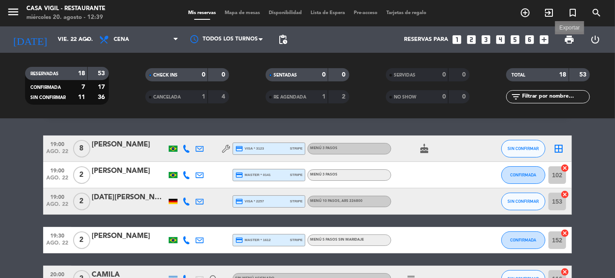
click at [572, 40] on span "print" at bounding box center [569, 39] width 11 height 11
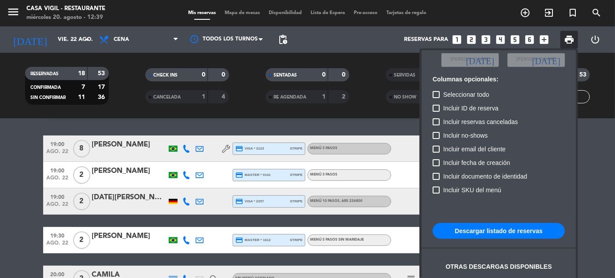
click at [493, 231] on button "Descargar listado de reservas" at bounding box center [498, 231] width 132 height 16
click at [362, 59] on div at bounding box center [307, 139] width 615 height 278
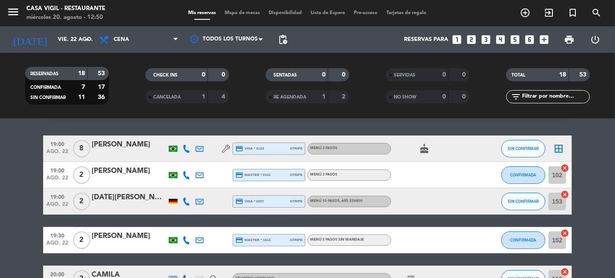
click at [500, 40] on icon "looks_4" at bounding box center [500, 39] width 11 height 11
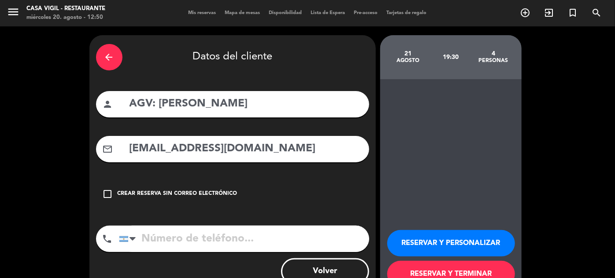
click at [203, 11] on span "Mis reservas" at bounding box center [202, 13] width 37 height 5
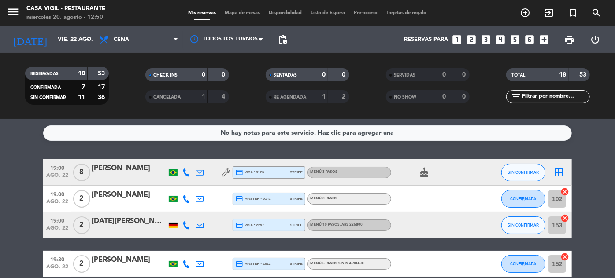
click at [503, 38] on icon "looks_4" at bounding box center [500, 39] width 11 height 11
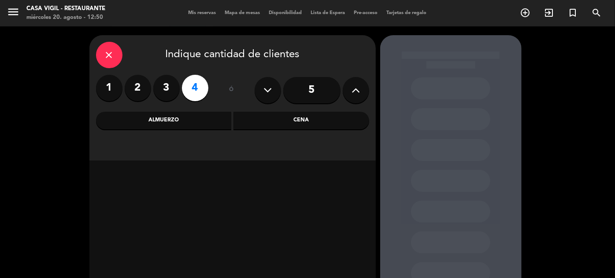
click at [218, 117] on div "Almuerzo" at bounding box center [164, 121] width 136 height 18
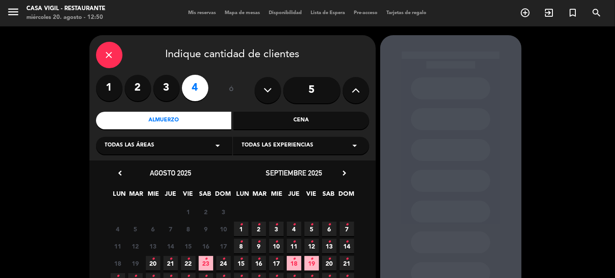
click at [174, 264] on span "21 •" at bounding box center [170, 263] width 15 height 15
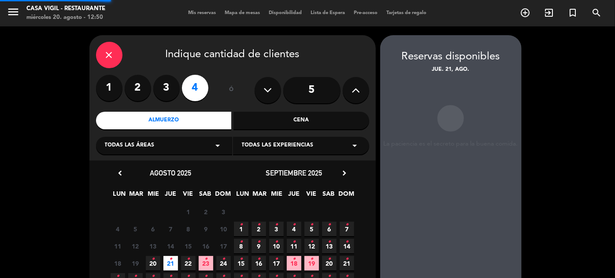
scroll to position [35, 0]
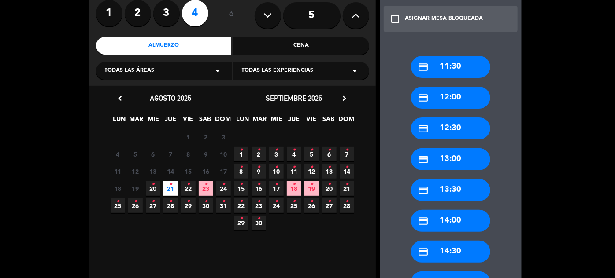
click at [458, 186] on div "credit_card 13:30" at bounding box center [450, 190] width 79 height 22
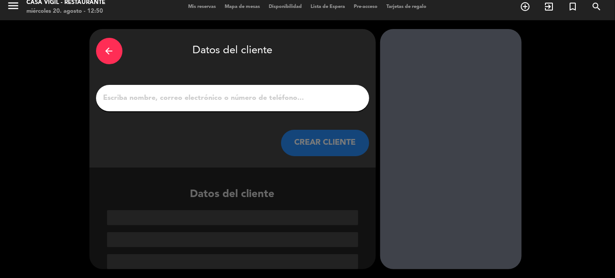
click at [336, 151] on button "CREAR CLIENTE" at bounding box center [325, 143] width 88 height 26
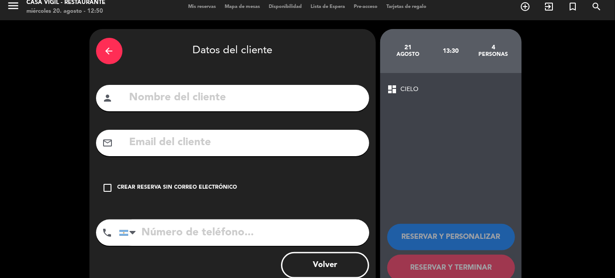
click at [321, 102] on input "text" at bounding box center [246, 98] width 234 height 18
type input "PEMP [PERSON_NAME]"
click at [153, 189] on div "Crear reserva sin correo electrónico" at bounding box center [178, 188] width 120 height 9
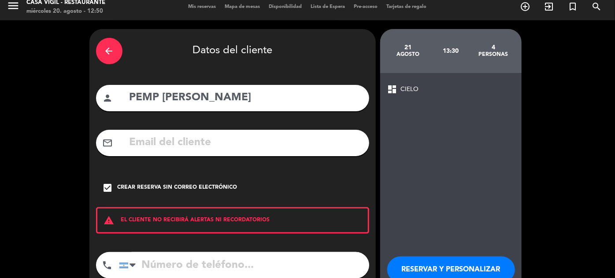
click at [159, 256] on input "tel" at bounding box center [244, 265] width 250 height 26
type input "2613738750"
click at [455, 260] on button "RESERVAR Y PERSONALIZAR" at bounding box center [451, 270] width 128 height 26
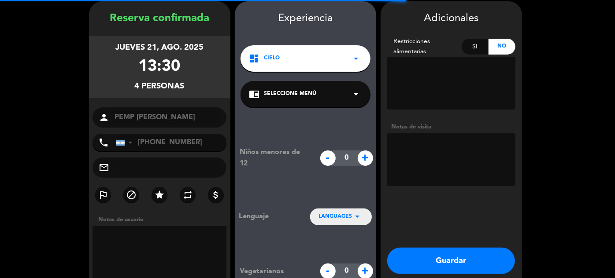
scroll to position [35, 0]
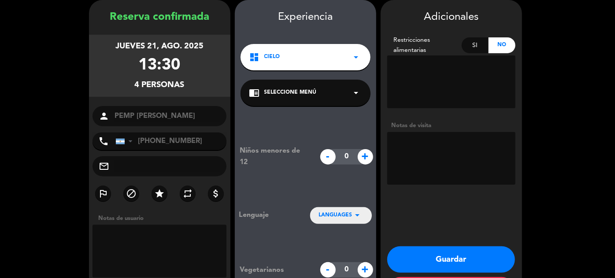
click at [355, 96] on icon "arrow_drop_down" at bounding box center [356, 93] width 11 height 11
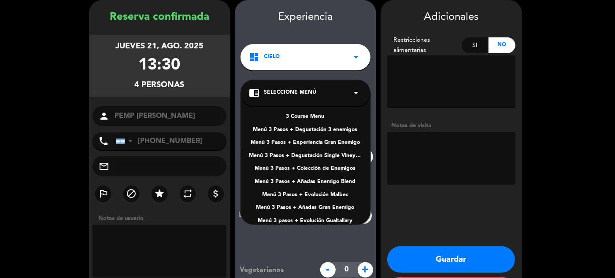
click at [316, 121] on div "3 Course Menu" at bounding box center [305, 117] width 112 height 9
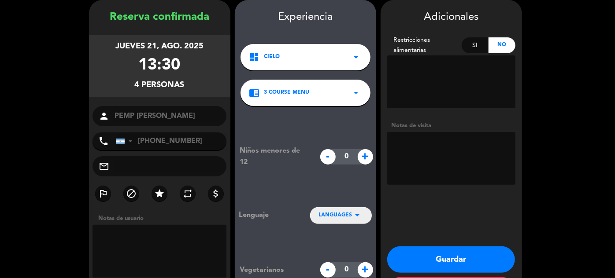
click at [439, 151] on textarea at bounding box center [451, 158] width 128 height 53
type textarea "LARES DE CHACRAS"
click at [434, 256] on button "Guardar" at bounding box center [451, 260] width 128 height 26
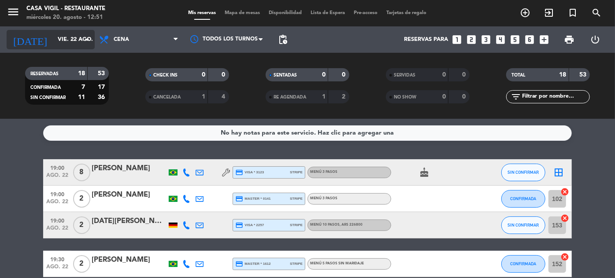
click at [53, 37] on input "vie. 22 ago." at bounding box center [90, 39] width 75 height 15
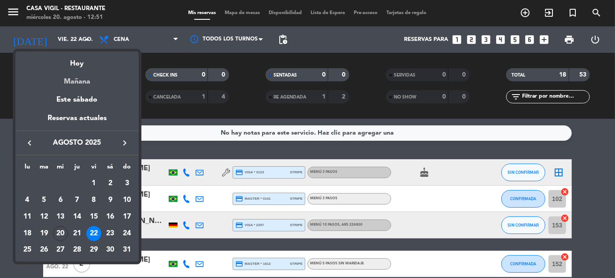
click at [64, 81] on div "Mañana" at bounding box center [76, 79] width 123 height 18
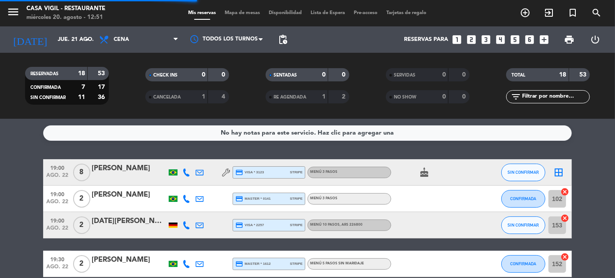
click at [22, 9] on span "menu" at bounding box center [17, 13] width 20 height 21
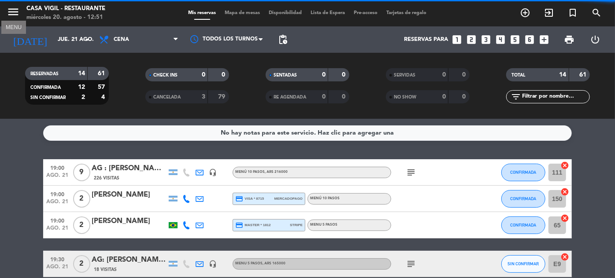
click at [8, 13] on icon "menu" at bounding box center [13, 11] width 13 height 13
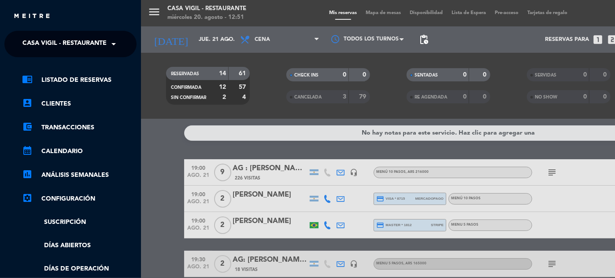
click at [71, 44] on span "Casa Vigil - Restaurante" at bounding box center [64, 44] width 84 height 18
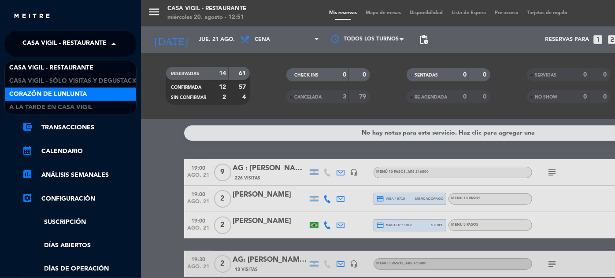
click at [80, 92] on span "Corazón de Lunlunta" at bounding box center [48, 94] width 78 height 10
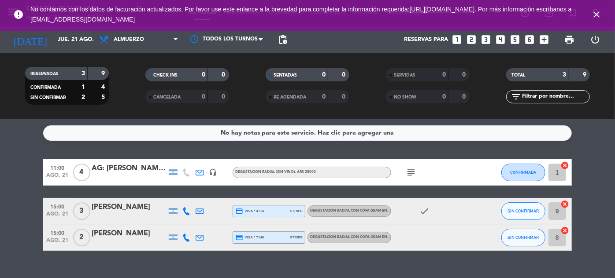
click at [142, 174] on div "AG: [PERSON_NAME] x4 / [PERSON_NAME]" at bounding box center [129, 168] width 75 height 11
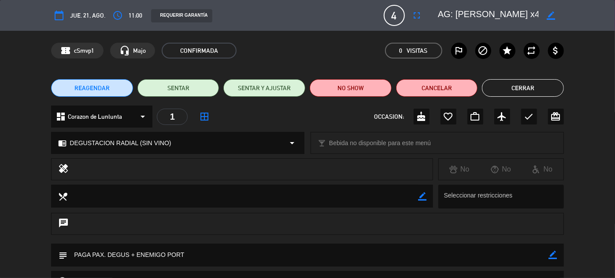
click at [526, 86] on button "Cerrar" at bounding box center [523, 88] width 82 height 18
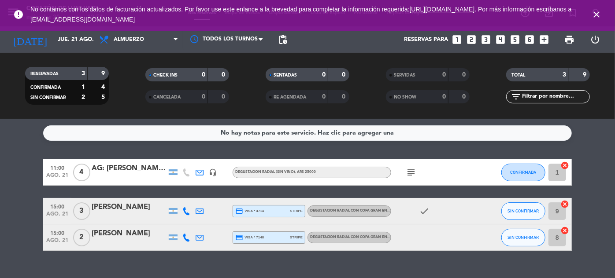
click at [596, 14] on icon "close" at bounding box center [596, 14] width 11 height 11
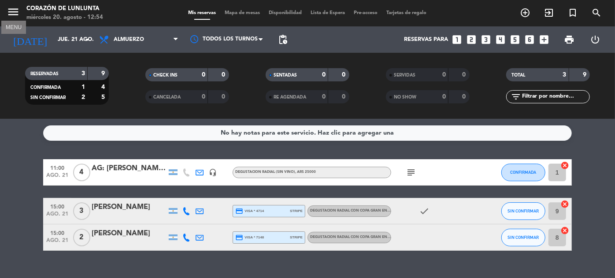
click at [15, 14] on icon "menu" at bounding box center [13, 11] width 13 height 13
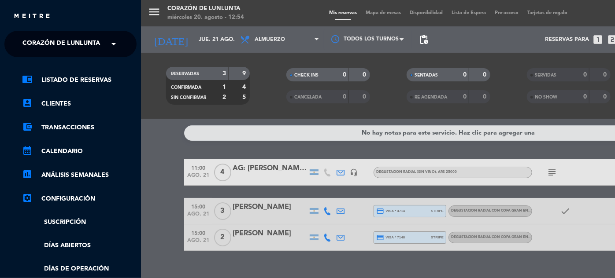
click at [83, 45] on span "Corazón de Lunlunta" at bounding box center [61, 44] width 78 height 18
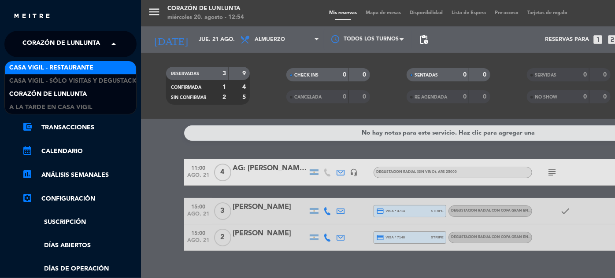
click at [82, 66] on span "Casa Vigil - Restaurante" at bounding box center [51, 68] width 84 height 10
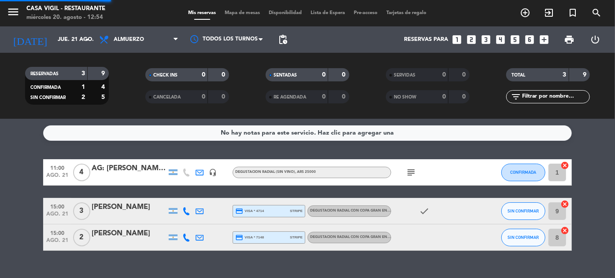
click at [114, 38] on span "Almuerzo" at bounding box center [129, 40] width 30 height 6
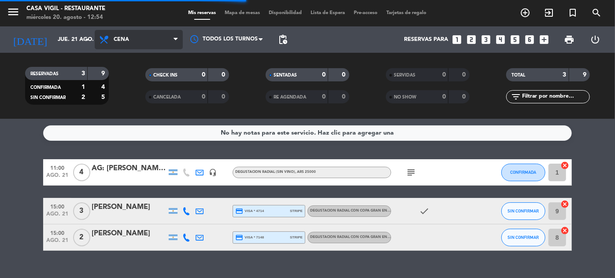
click at [112, 100] on div "menu Casa [PERSON_NAME] - Restaurante [DATE] 20. agosto - 12:54 Mis reservas Ma…" at bounding box center [307, 59] width 615 height 119
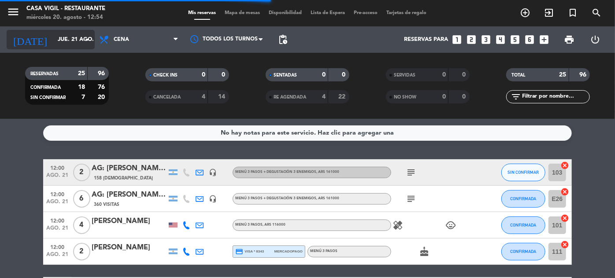
click at [57, 37] on input "jue. 21 ago." at bounding box center [90, 39] width 75 height 15
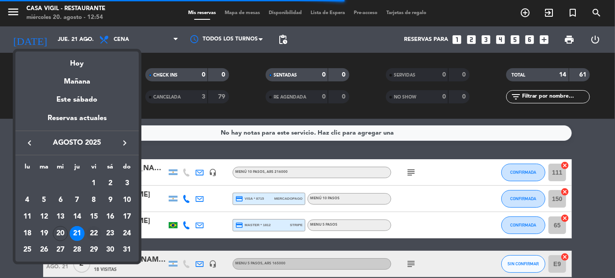
click at [92, 232] on div "22" at bounding box center [93, 233] width 15 height 15
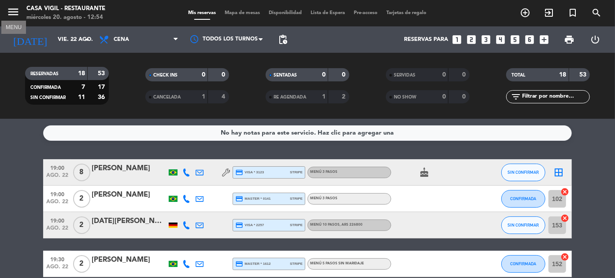
click at [15, 13] on icon "menu" at bounding box center [13, 11] width 13 height 13
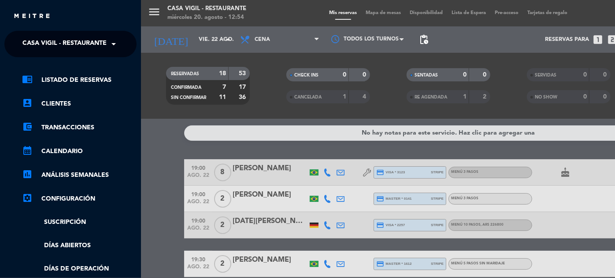
click at [103, 42] on span "Casa Vigil - Restaurante" at bounding box center [64, 44] width 84 height 18
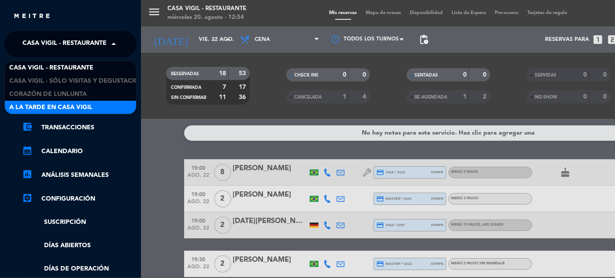
click at [84, 109] on span "A la tarde en Casa Vigil" at bounding box center [50, 108] width 83 height 10
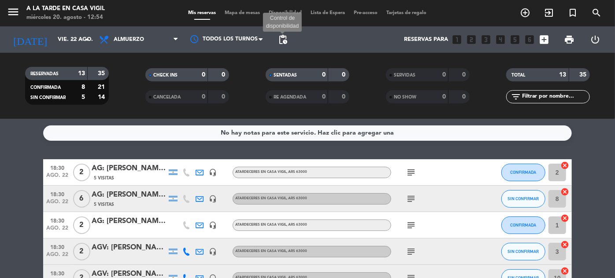
click at [285, 43] on span "pending_actions" at bounding box center [282, 39] width 11 height 11
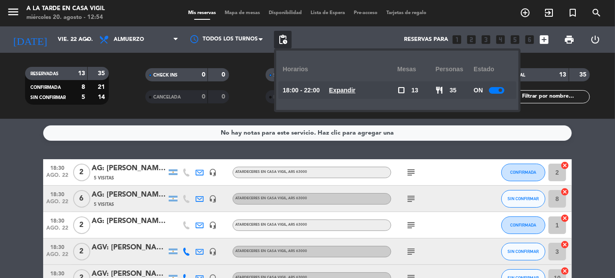
click at [498, 91] on div at bounding box center [496, 90] width 15 height 7
click at [62, 46] on input "vie. 22 ago." at bounding box center [90, 39] width 75 height 15
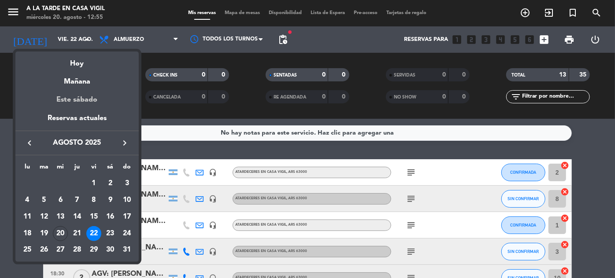
click at [81, 102] on div "Este sábado" at bounding box center [76, 100] width 123 height 25
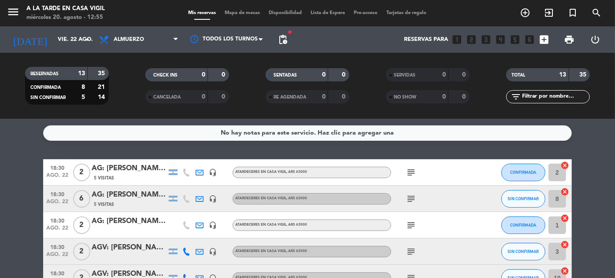
type input "sáb. 23 ago."
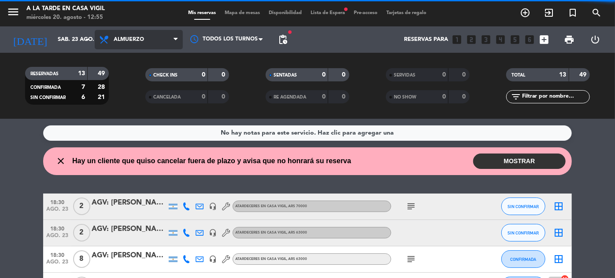
click at [125, 47] on span "Almuerzo" at bounding box center [139, 39] width 88 height 19
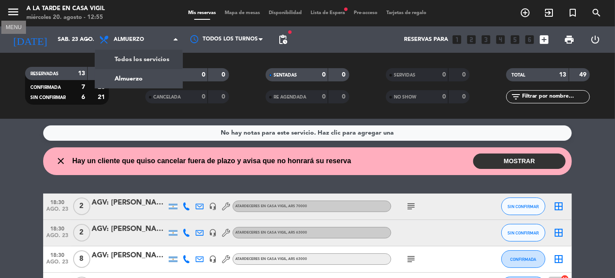
click at [10, 12] on icon "menu" at bounding box center [13, 11] width 13 height 13
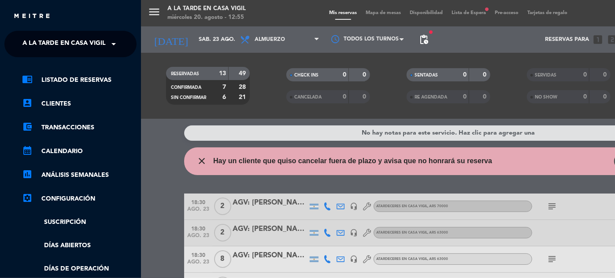
click at [86, 38] on span "A la tarde en Casa Vigil" at bounding box center [63, 44] width 83 height 18
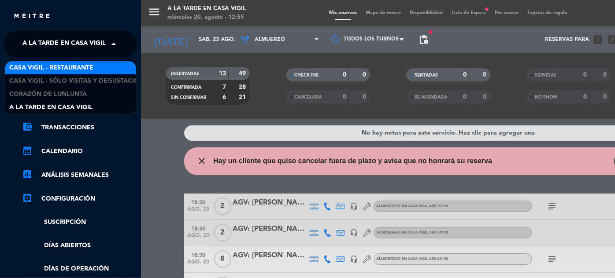
click at [88, 66] on span "Casa Vigil - Restaurante" at bounding box center [51, 68] width 84 height 10
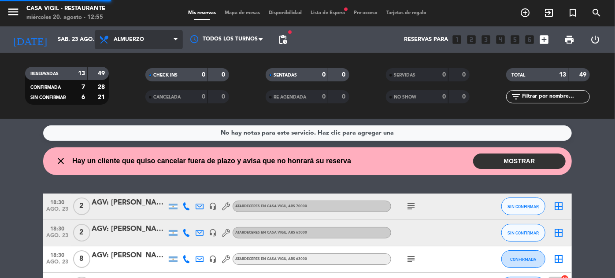
click at [138, 43] on span "Almuerzo" at bounding box center [139, 39] width 88 height 19
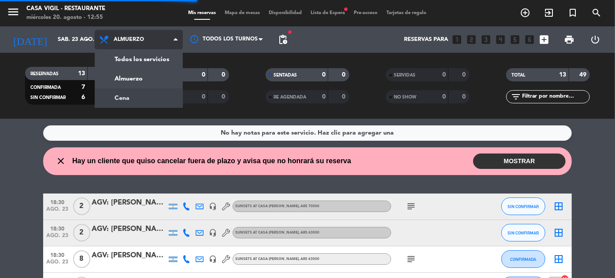
click at [124, 99] on div "menu Casa [PERSON_NAME] - Restaurante [DATE] 20. agosto - 12:55 Mis reservas Ma…" at bounding box center [307, 59] width 615 height 119
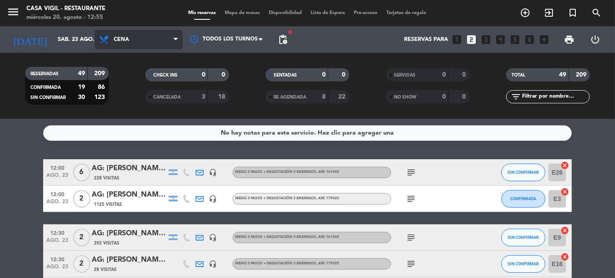
click at [140, 39] on span "Cena" at bounding box center [139, 39] width 88 height 19
click at [124, 98] on div "menu Casa [PERSON_NAME] - Restaurante [DATE] 20. agosto - 12:55 Mis reservas Ma…" at bounding box center [307, 59] width 615 height 119
click at [120, 42] on span "Cena" at bounding box center [121, 40] width 15 height 6
click at [122, 92] on div "menu Casa [PERSON_NAME] - Restaurante [DATE] 20. agosto - 12:55 Mis reservas Ma…" at bounding box center [307, 59] width 615 height 119
